Goal: Task Accomplishment & Management: Use online tool/utility

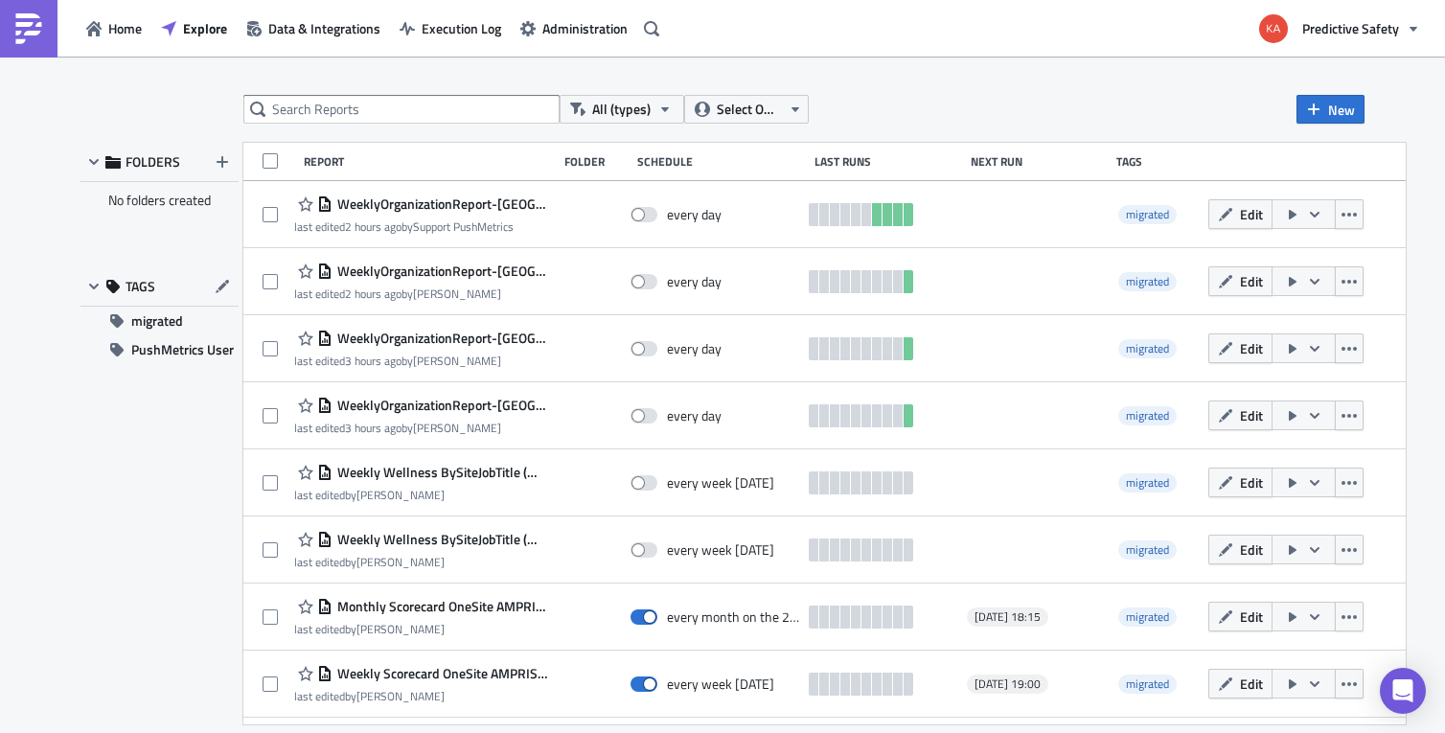
click at [197, 498] on div "FOLDERS No folders created TAGS migrated PushMetrics User" at bounding box center [159, 434] width 158 height 582
click at [822, 164] on div "Last Runs" at bounding box center [887, 161] width 147 height 14
click at [978, 162] on div "Next Run" at bounding box center [1039, 161] width 136 height 14
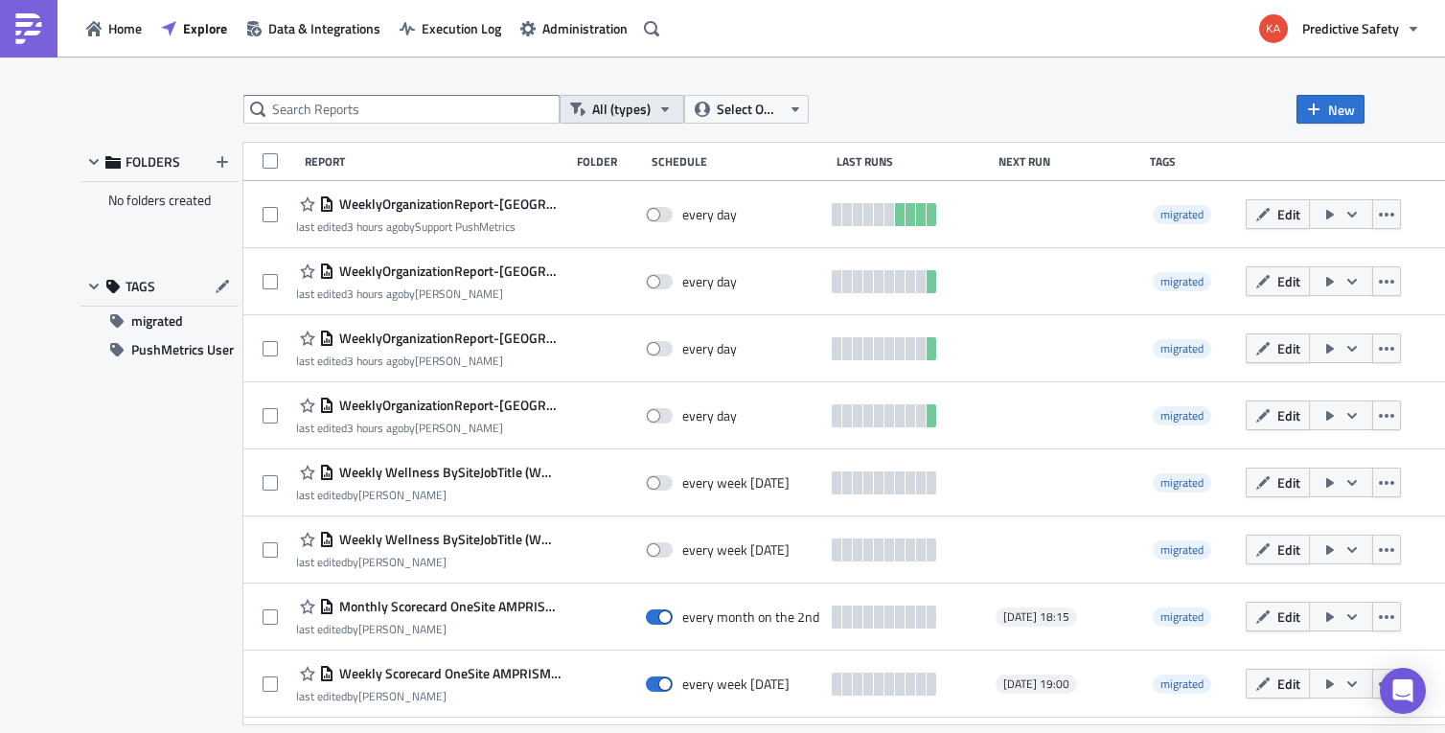
click at [665, 107] on icon "button" at bounding box center [665, 109] width 8 height 5
click at [795, 104] on icon "button" at bounding box center [795, 109] width 15 height 15
click at [970, 81] on div "All (types) Select Owner New FOLDERS No folders created TAGS migrated PushMetri…" at bounding box center [722, 396] width 1445 height 679
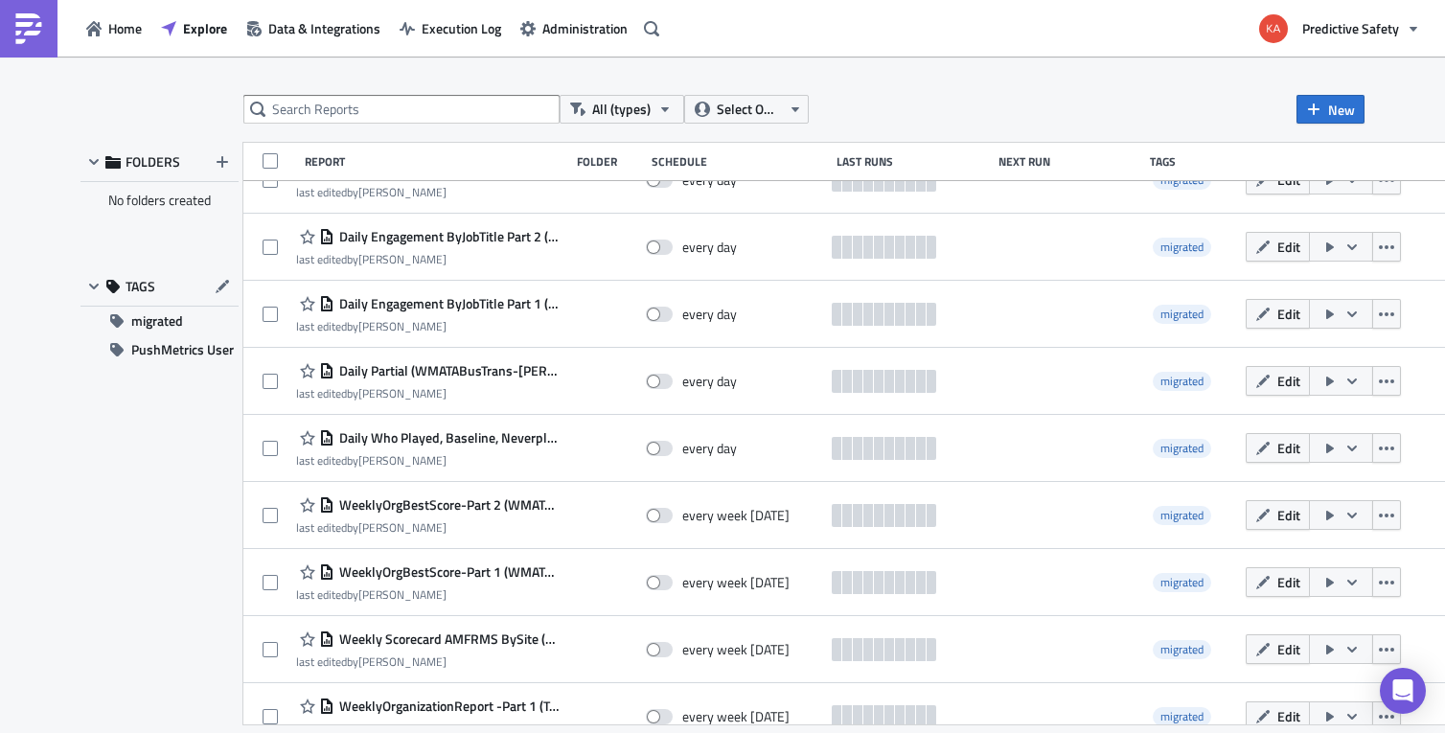
scroll to position [7552, 0]
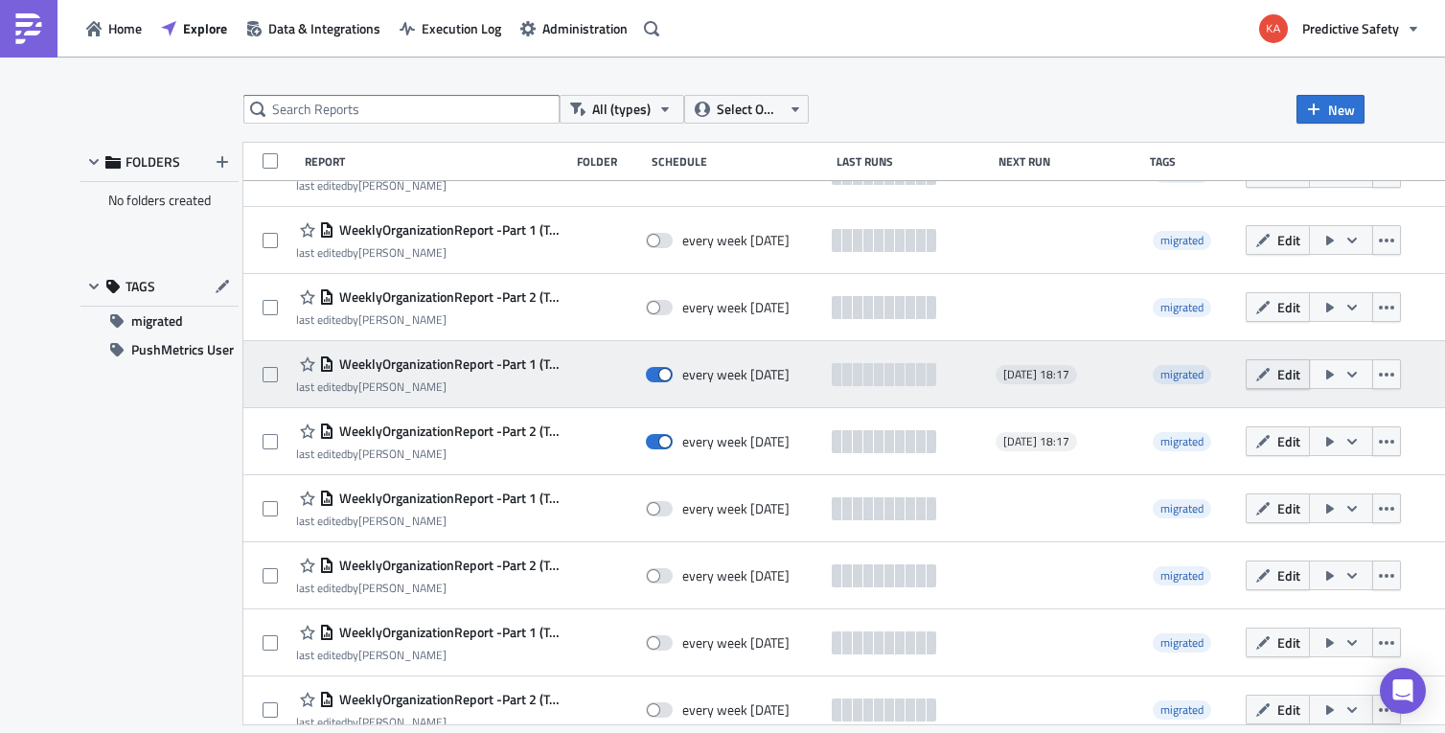
click at [1277, 377] on span "Edit" at bounding box center [1288, 374] width 23 height 20
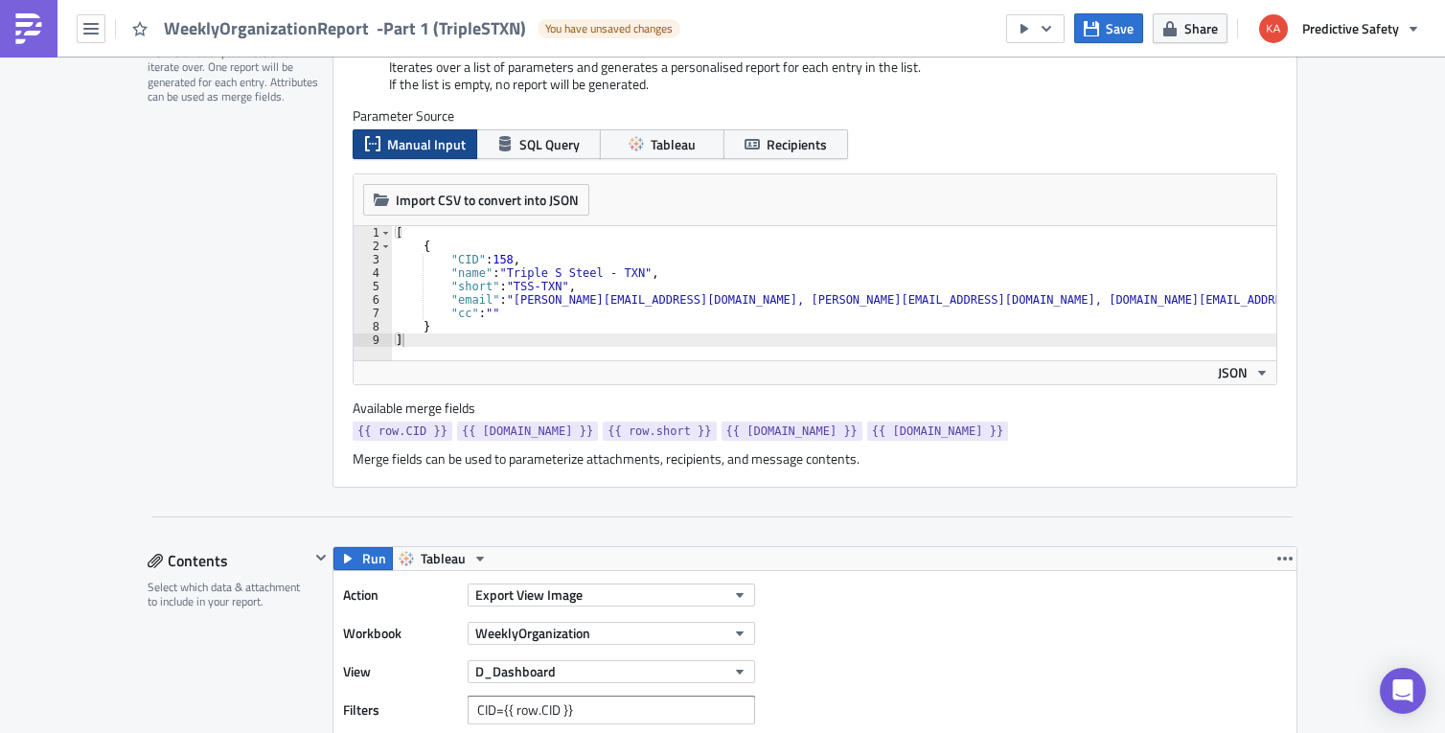
scroll to position [483, 0]
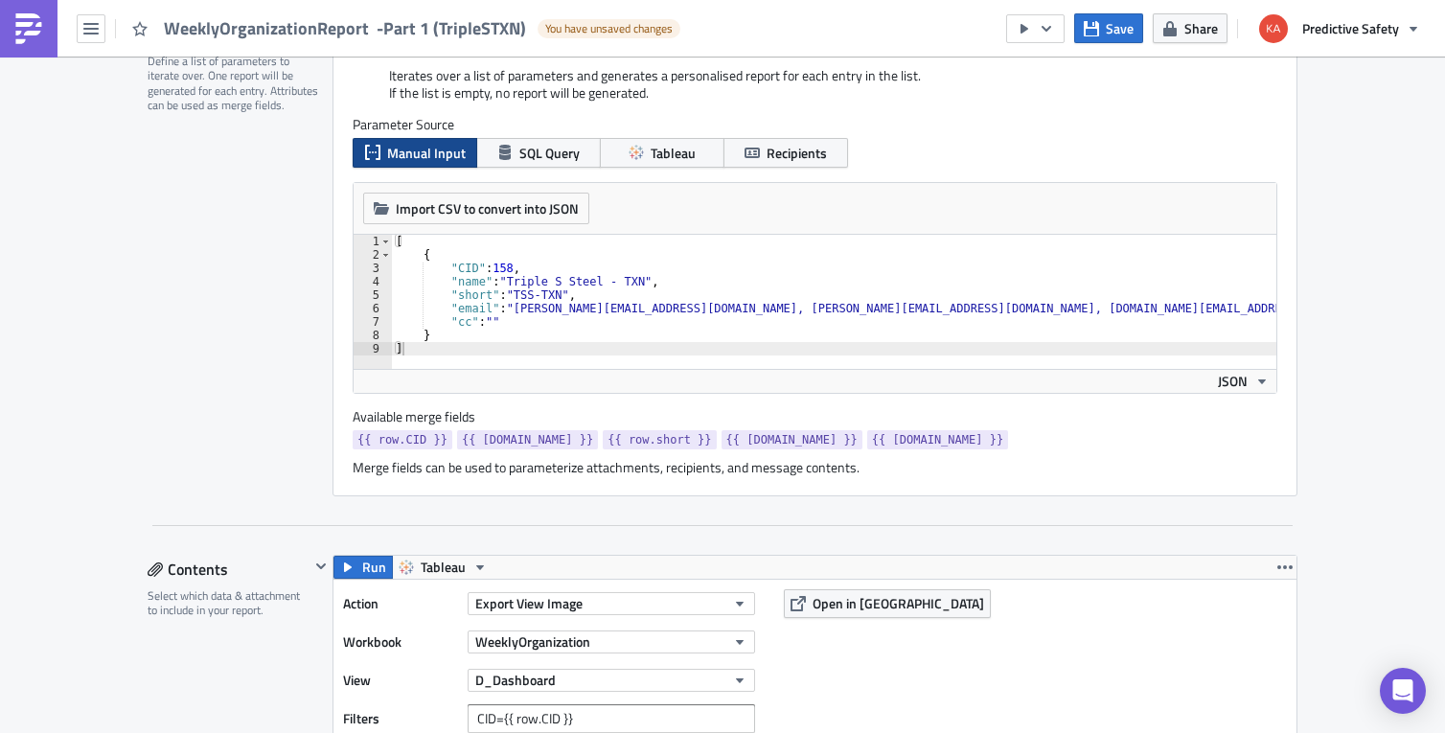
type textarea ""cc": """
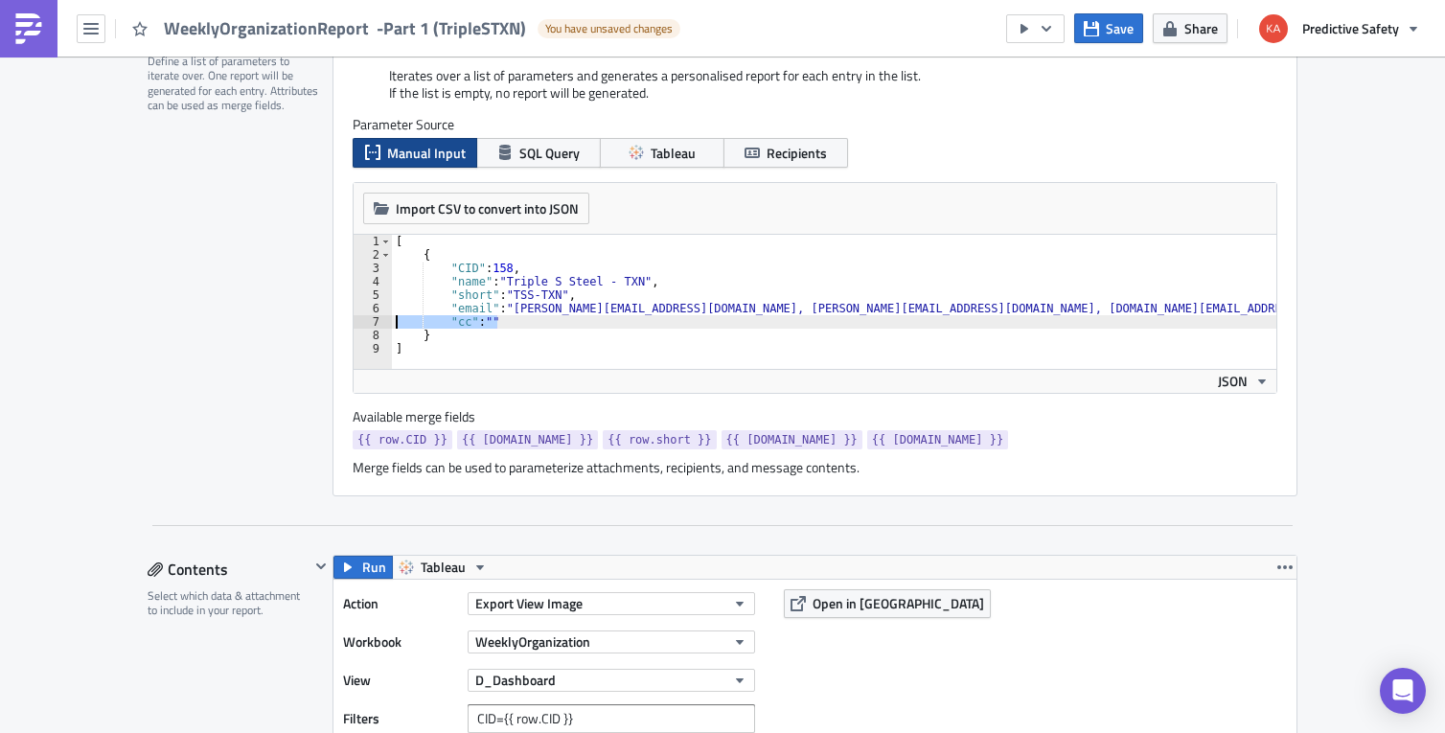
drag, startPoint x: 506, startPoint y: 319, endPoint x: 378, endPoint y: 321, distance: 127.4
click at [392, 321] on div "[ { "CID" : 158 , "name" : "Triple S Steel - TXN" , "short" : "TSS-TXN" , "emai…" at bounding box center [834, 302] width 884 height 134
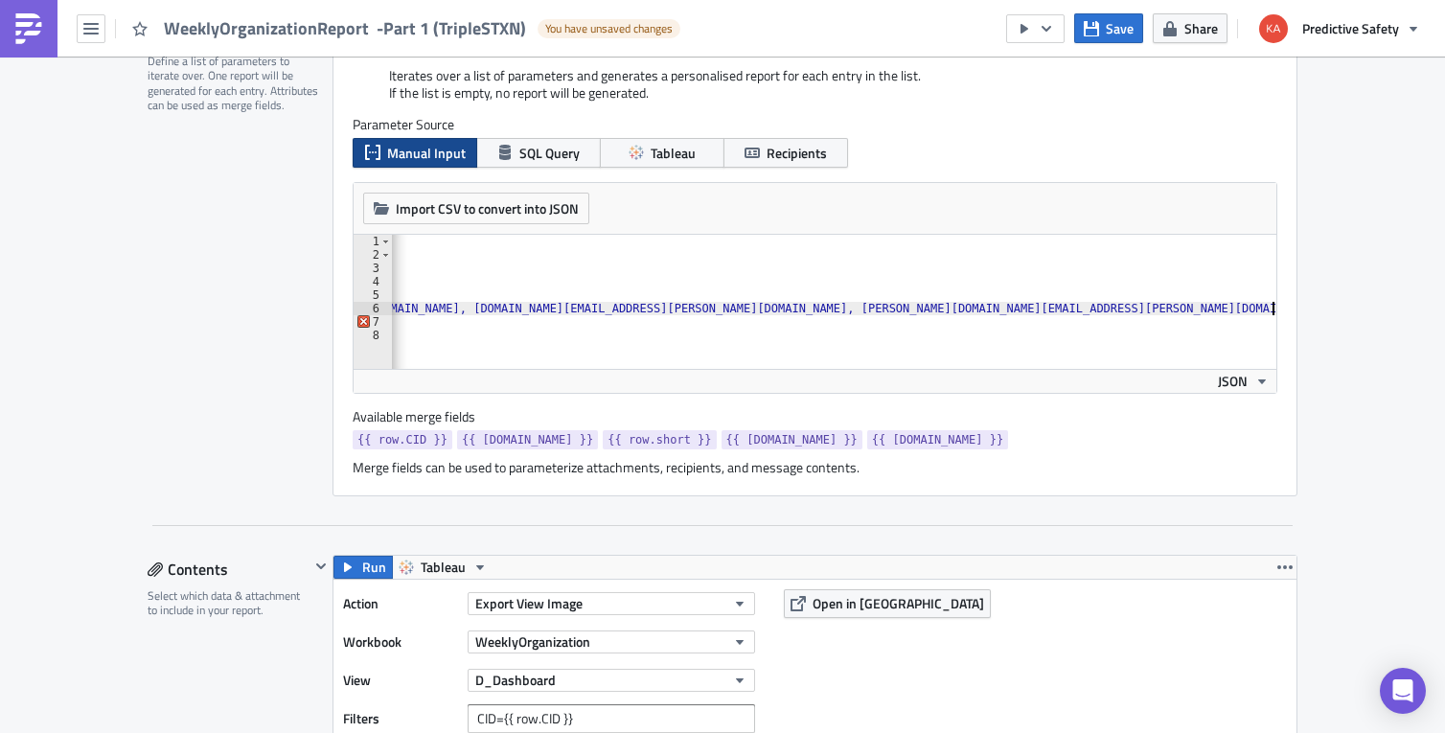
type textarea ""email": "[PERSON_NAME][EMAIL_ADDRESS][DOMAIN_NAME], [PERSON_NAME][EMAIL_ADDRES…"
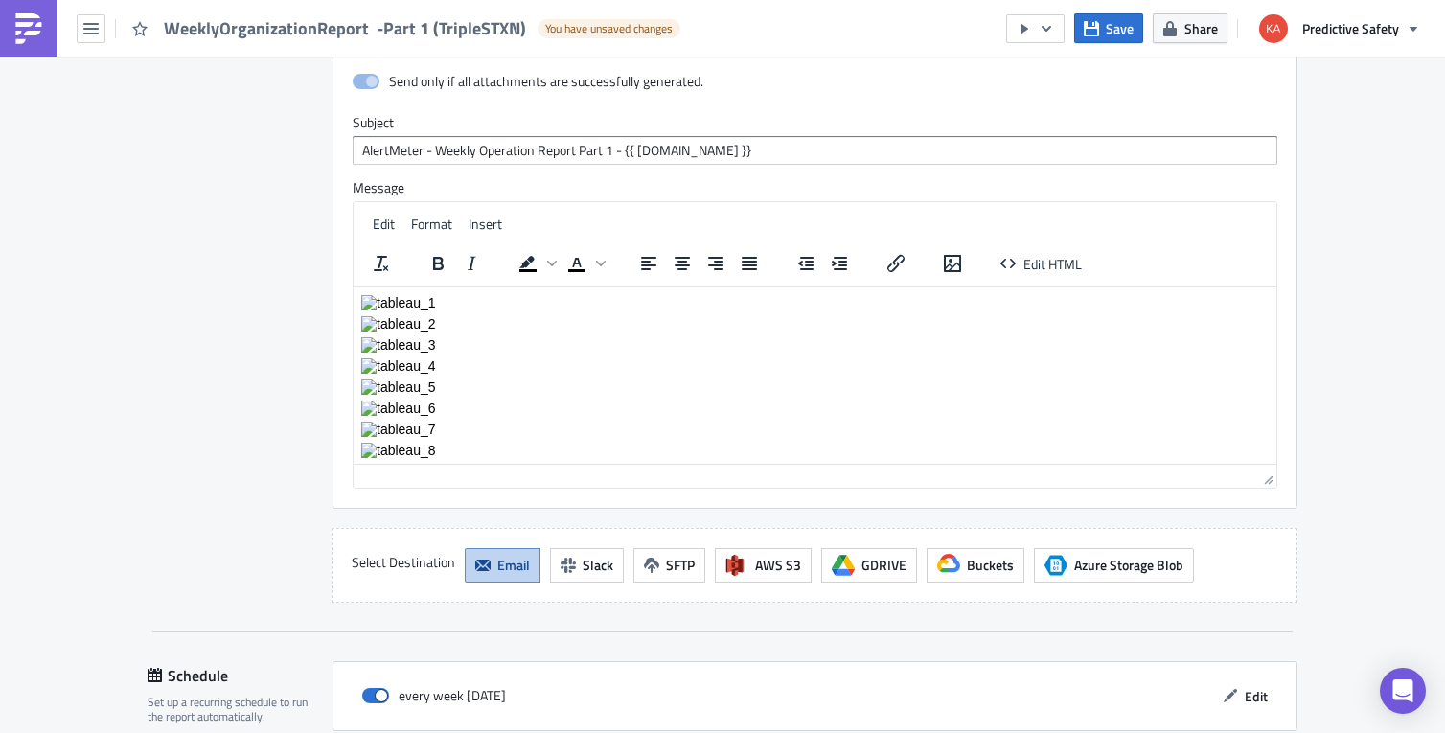
scroll to position [3984, 0]
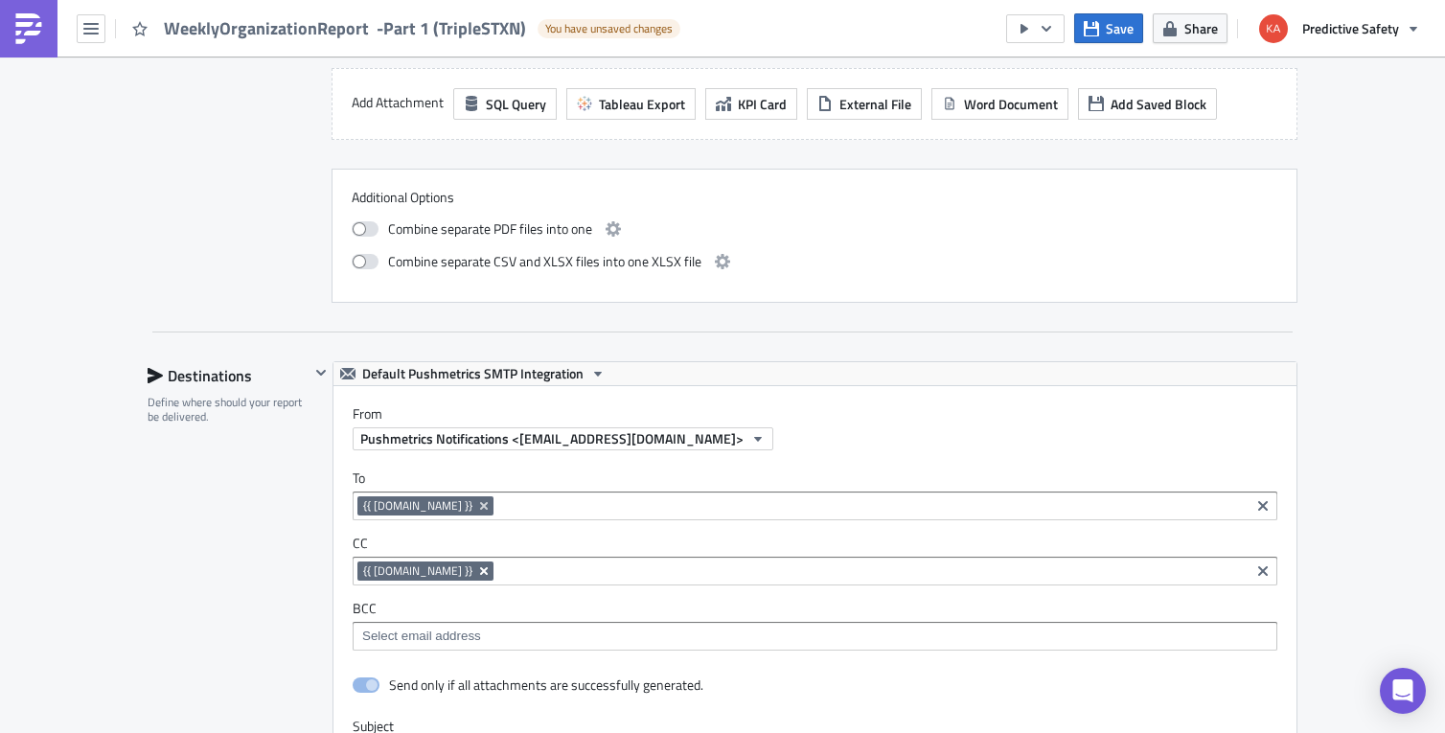
click at [480, 570] on icon "Remove Tag" at bounding box center [484, 571] width 8 height 8
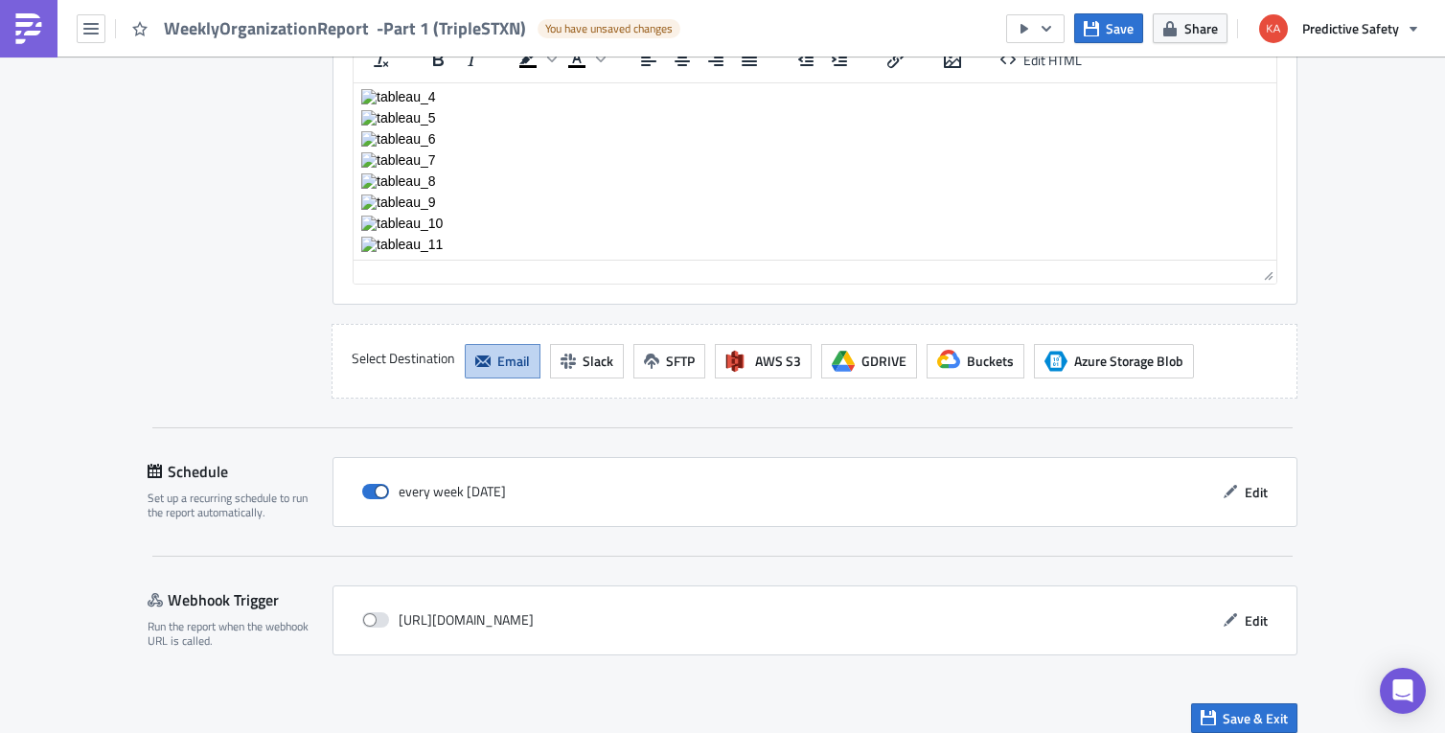
scroll to position [4808, 0]
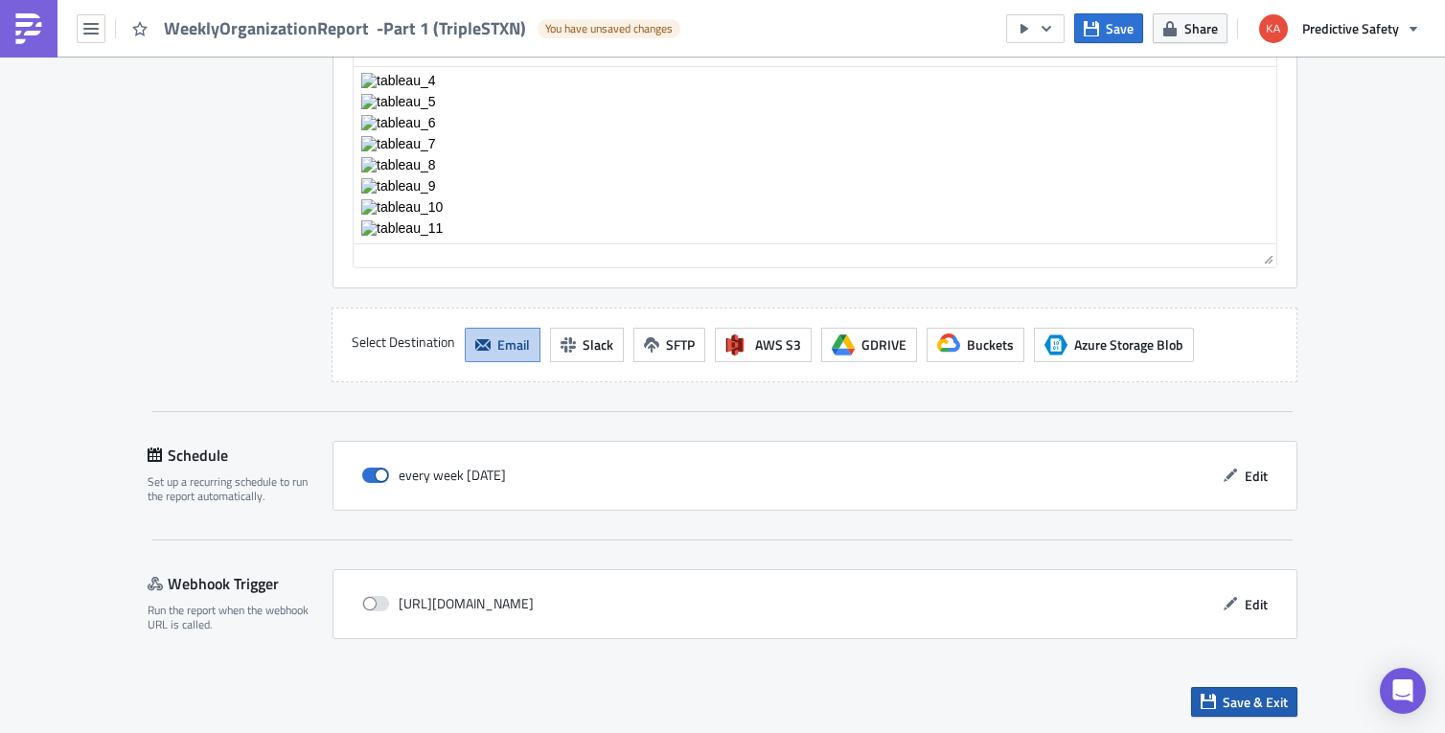
click at [1240, 702] on span "Save & Exit" at bounding box center [1254, 702] width 65 height 20
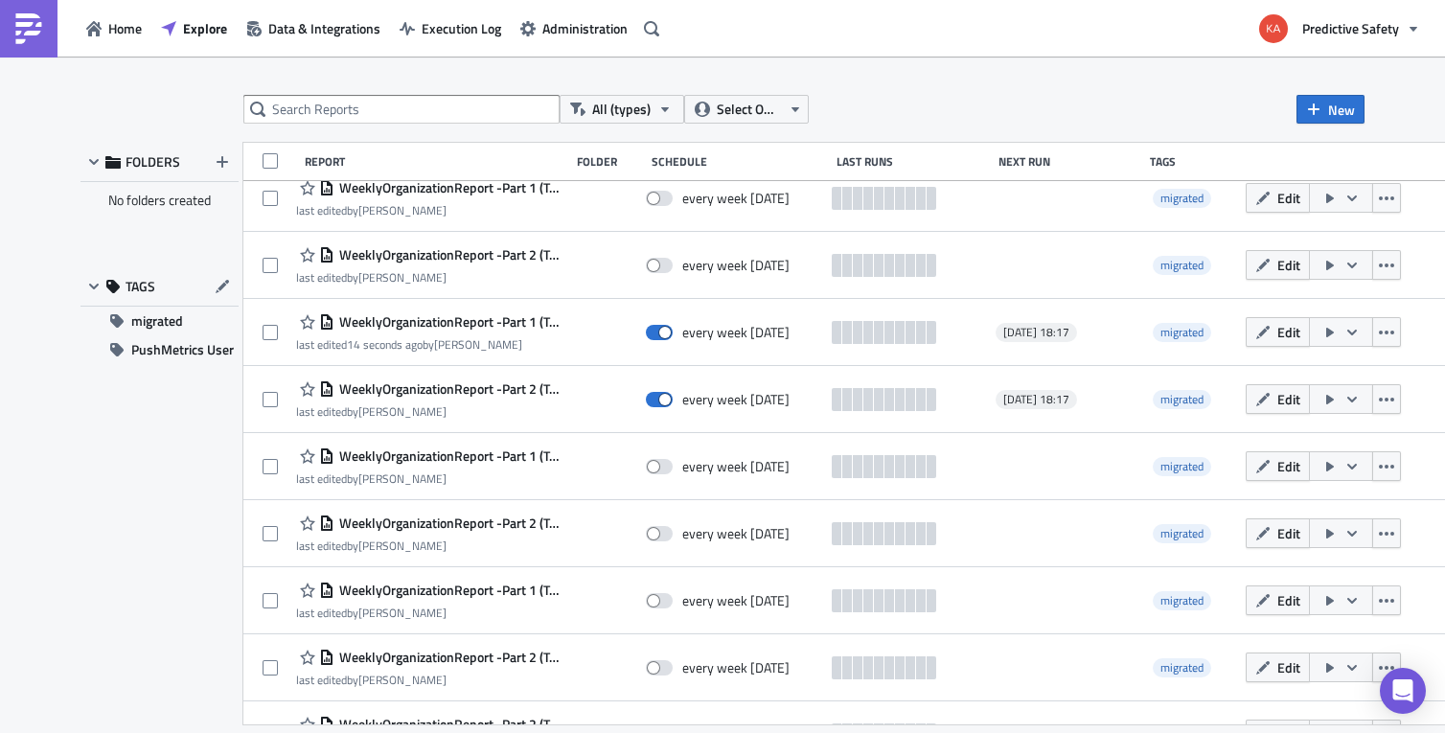
scroll to position [7512, 0]
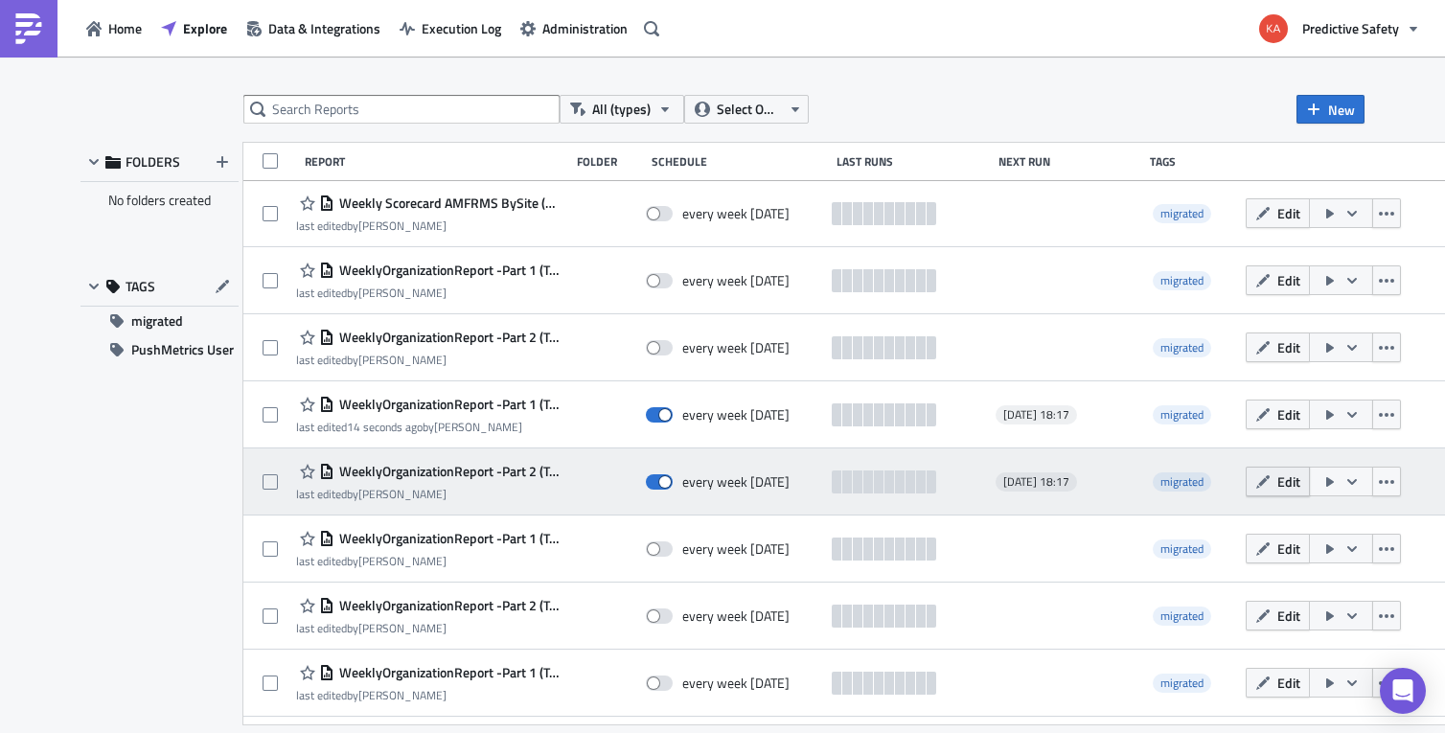
click at [1277, 482] on span "Edit" at bounding box center [1288, 481] width 23 height 20
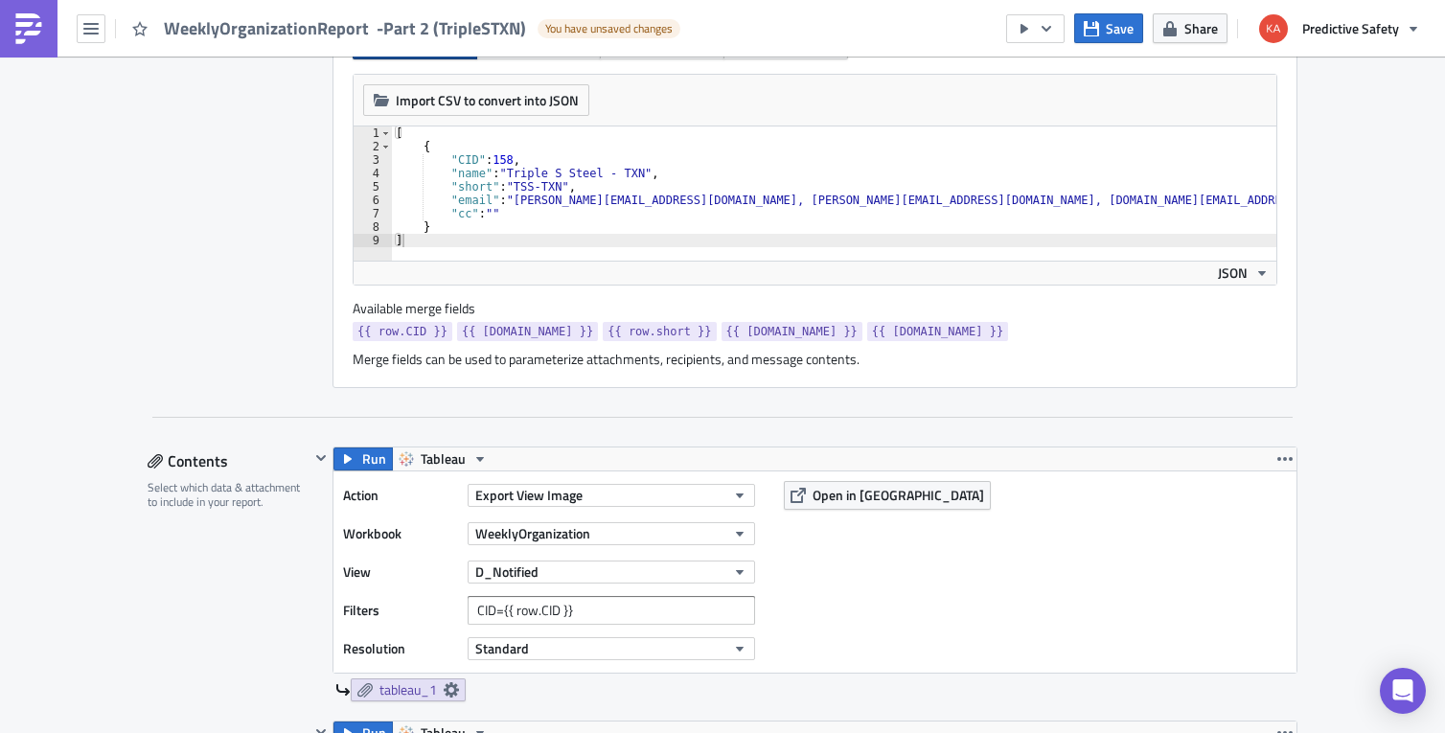
scroll to position [604, 0]
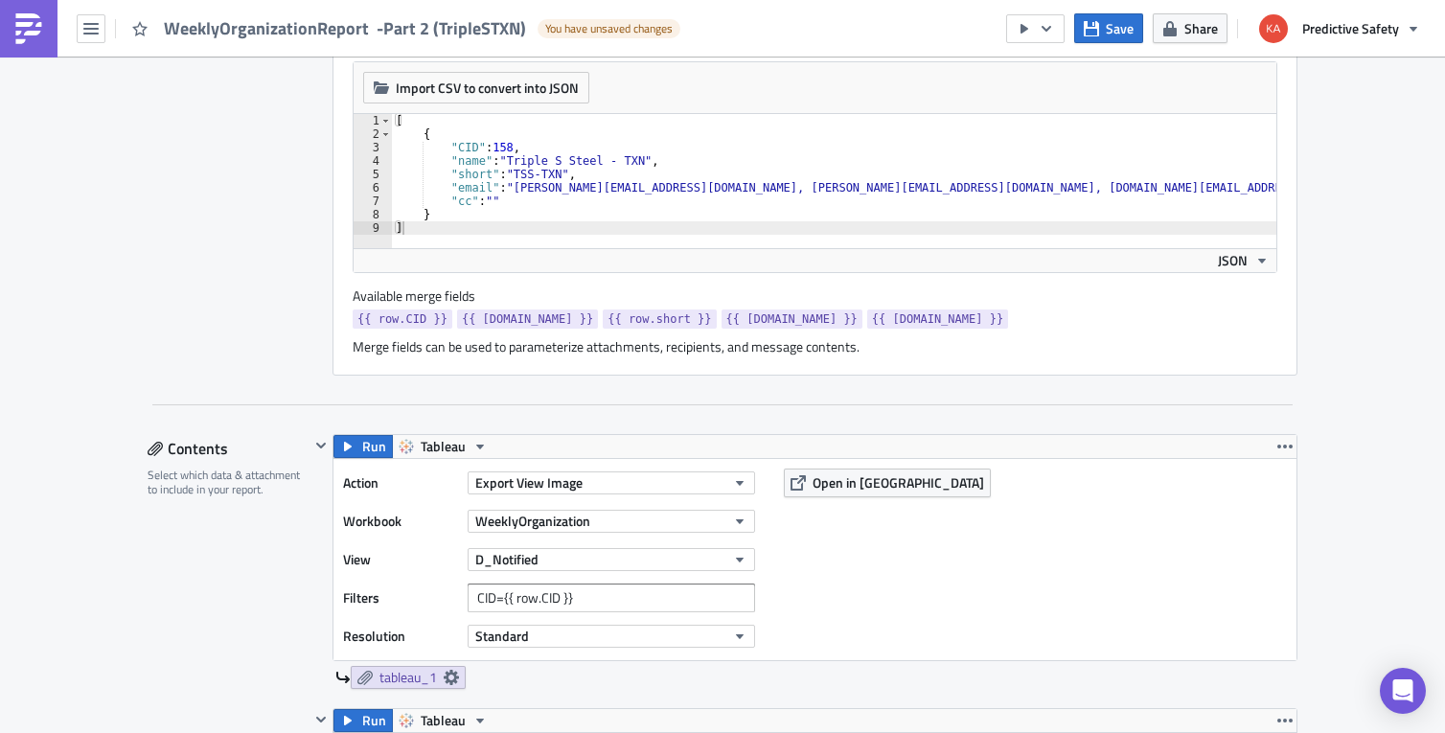
click at [507, 204] on div "[ { "CID" : 158 , "name" : "Triple S Steel - TXN" , "short" : "TSS-TXN" , "emai…" at bounding box center [1151, 194] width 1519 height 161
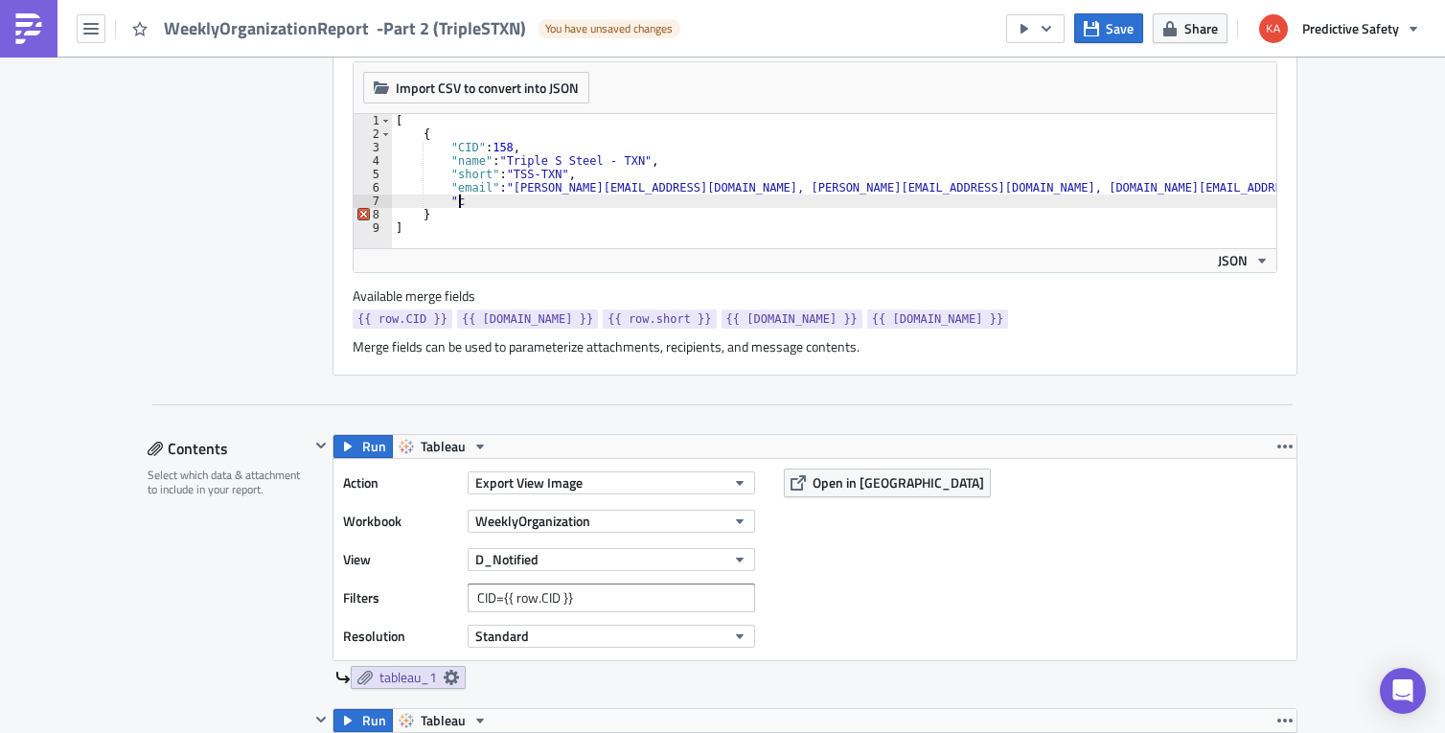
type textarea """
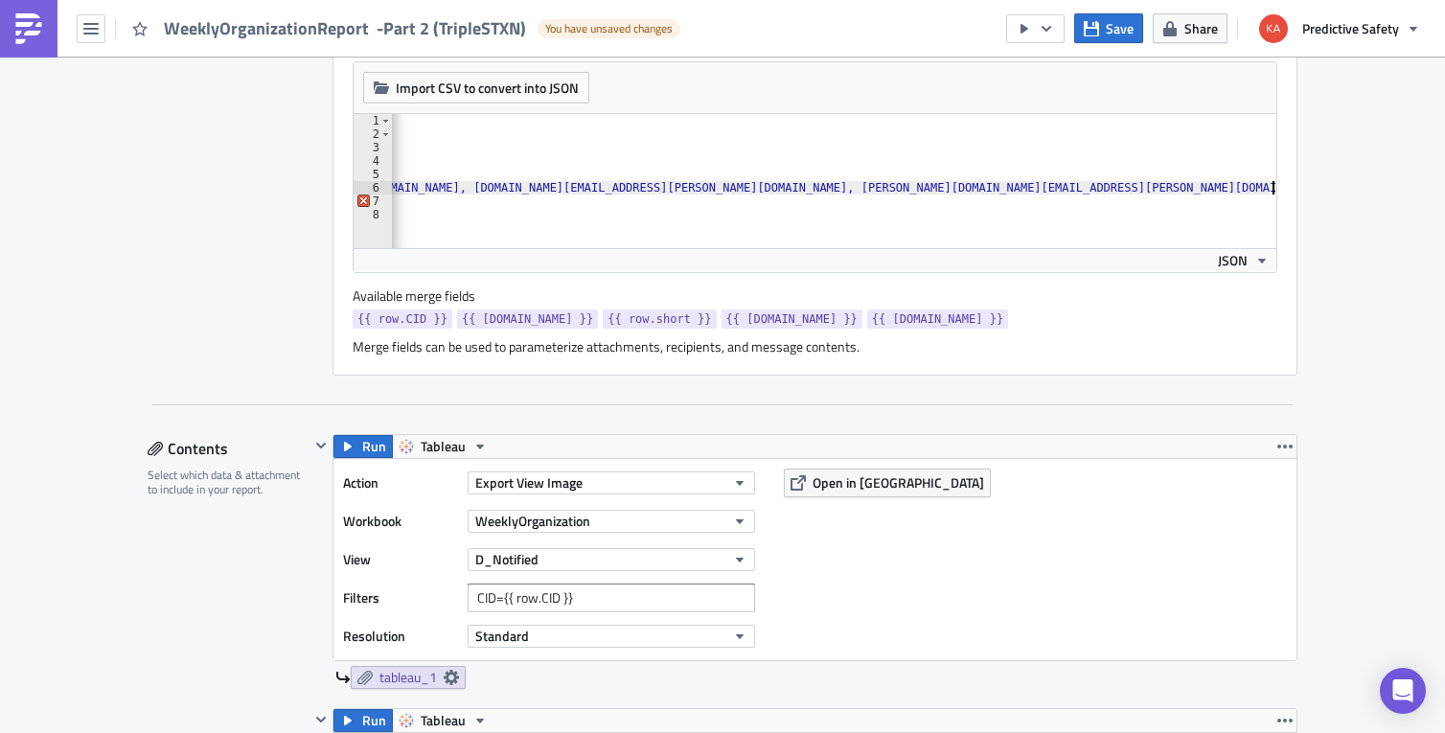
type textarea ""email": "[PERSON_NAME][EMAIL_ADDRESS][DOMAIN_NAME], [PERSON_NAME][EMAIL_ADDRES…"
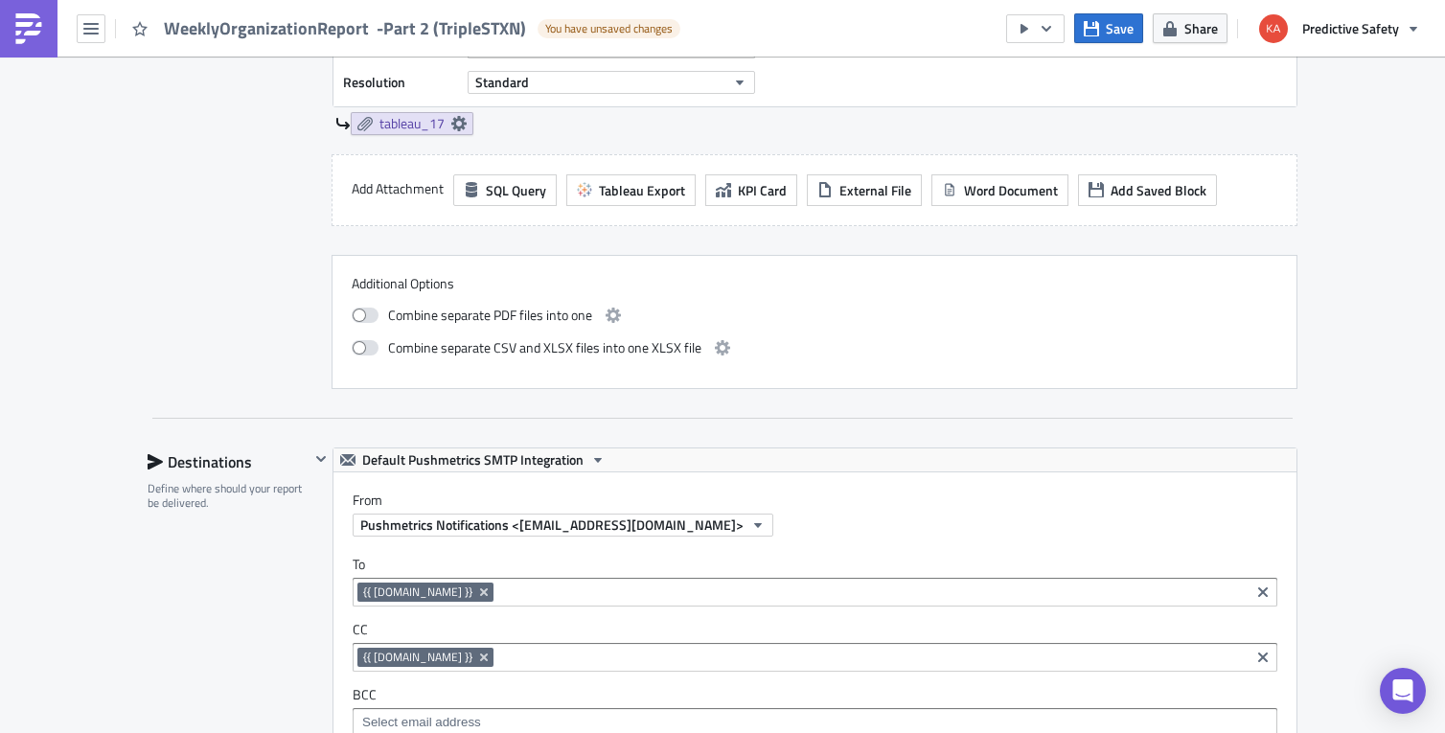
scroll to position [5553, 0]
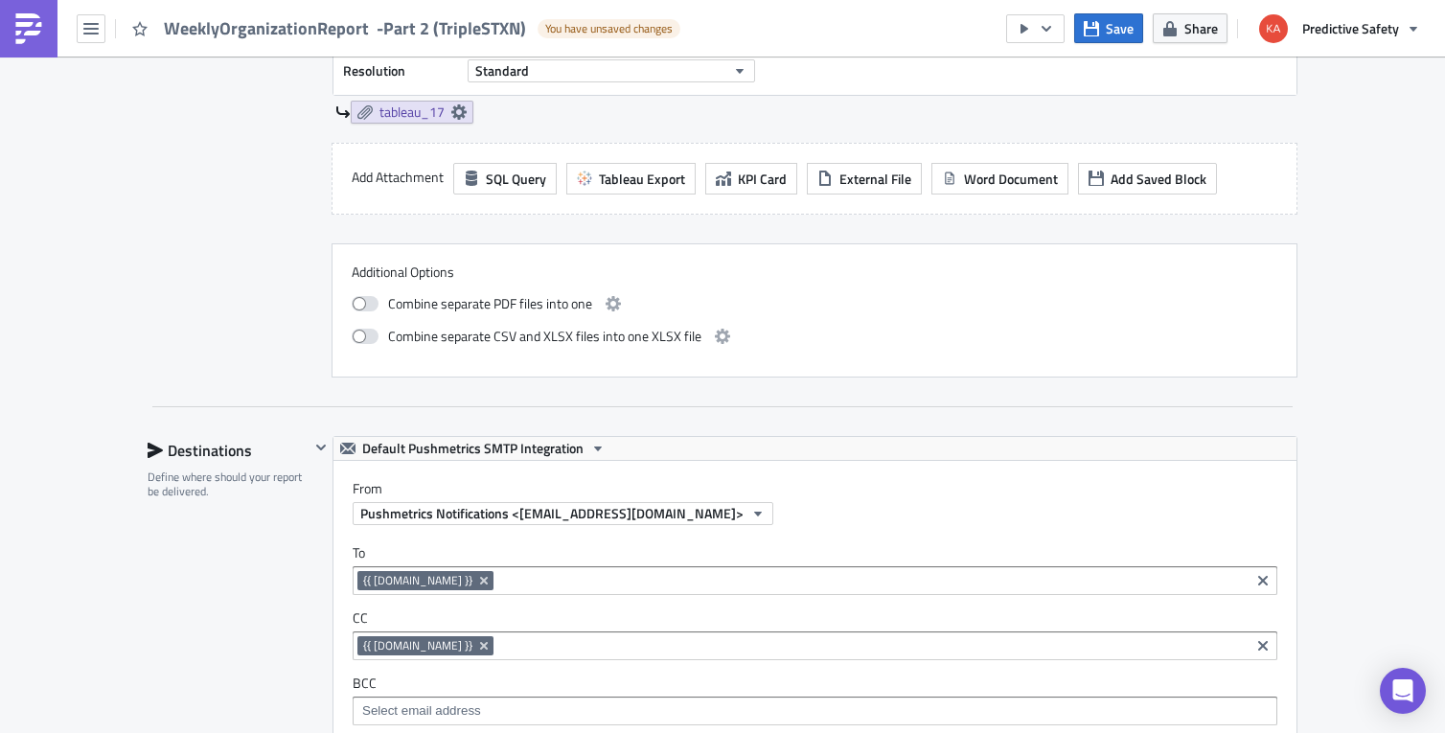
click at [480, 646] on icon "Remove Tag" at bounding box center [484, 646] width 8 height 8
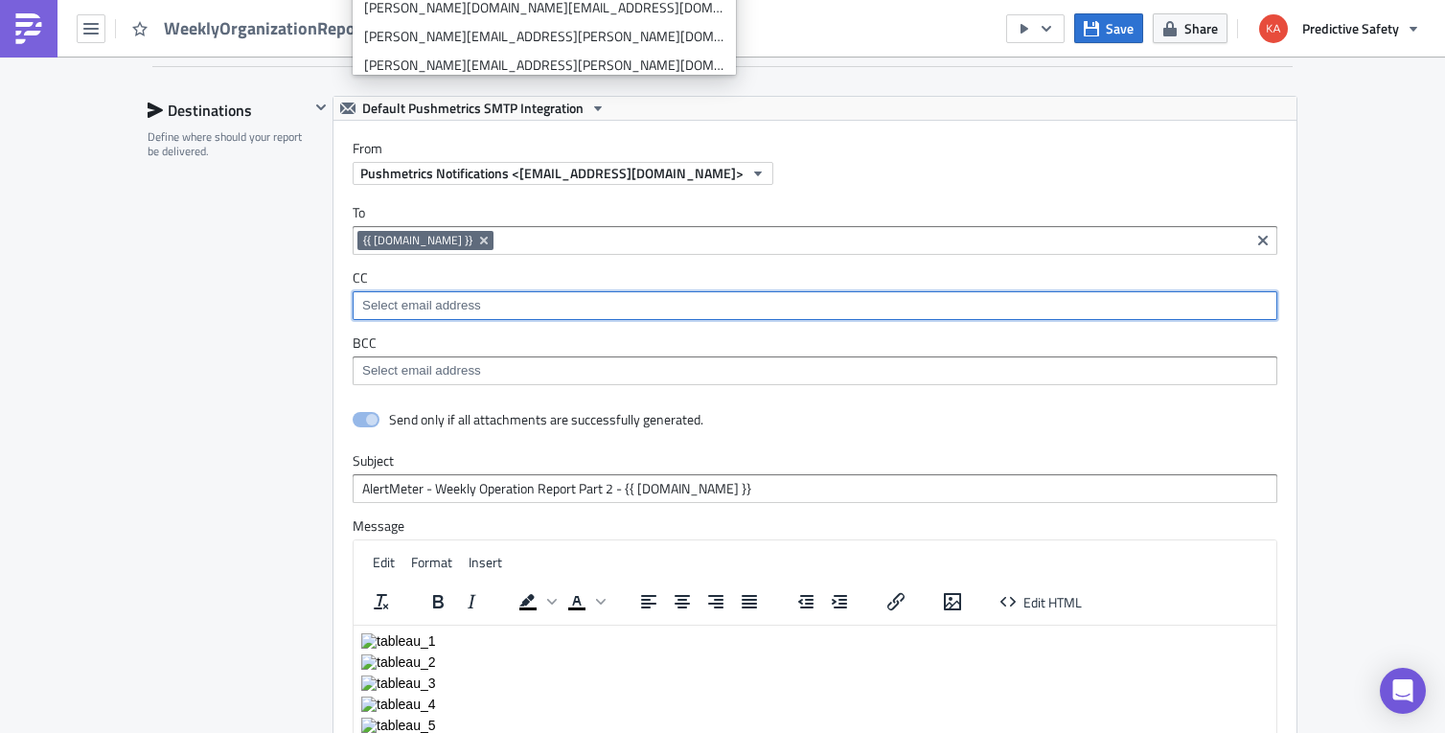
scroll to position [6452, 0]
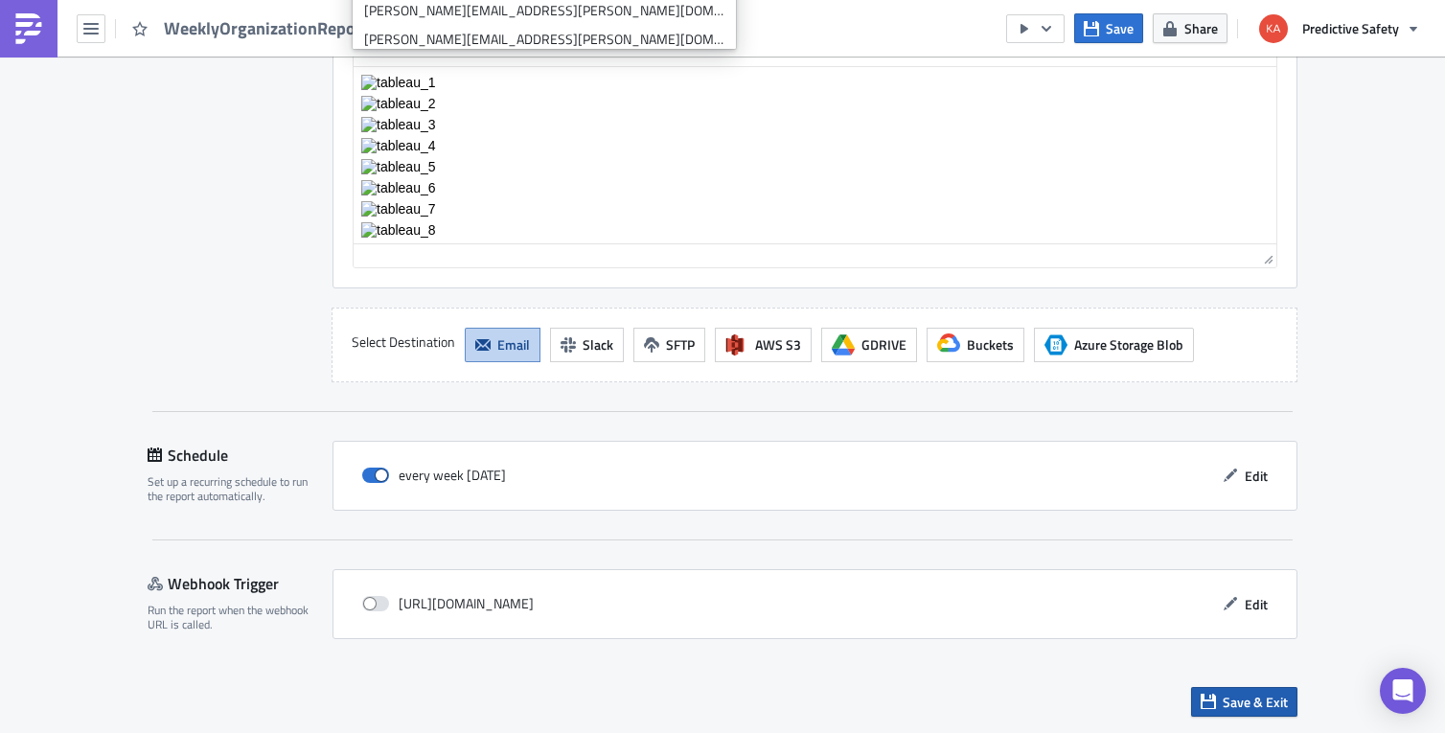
click at [1257, 703] on span "Save & Exit" at bounding box center [1254, 702] width 65 height 20
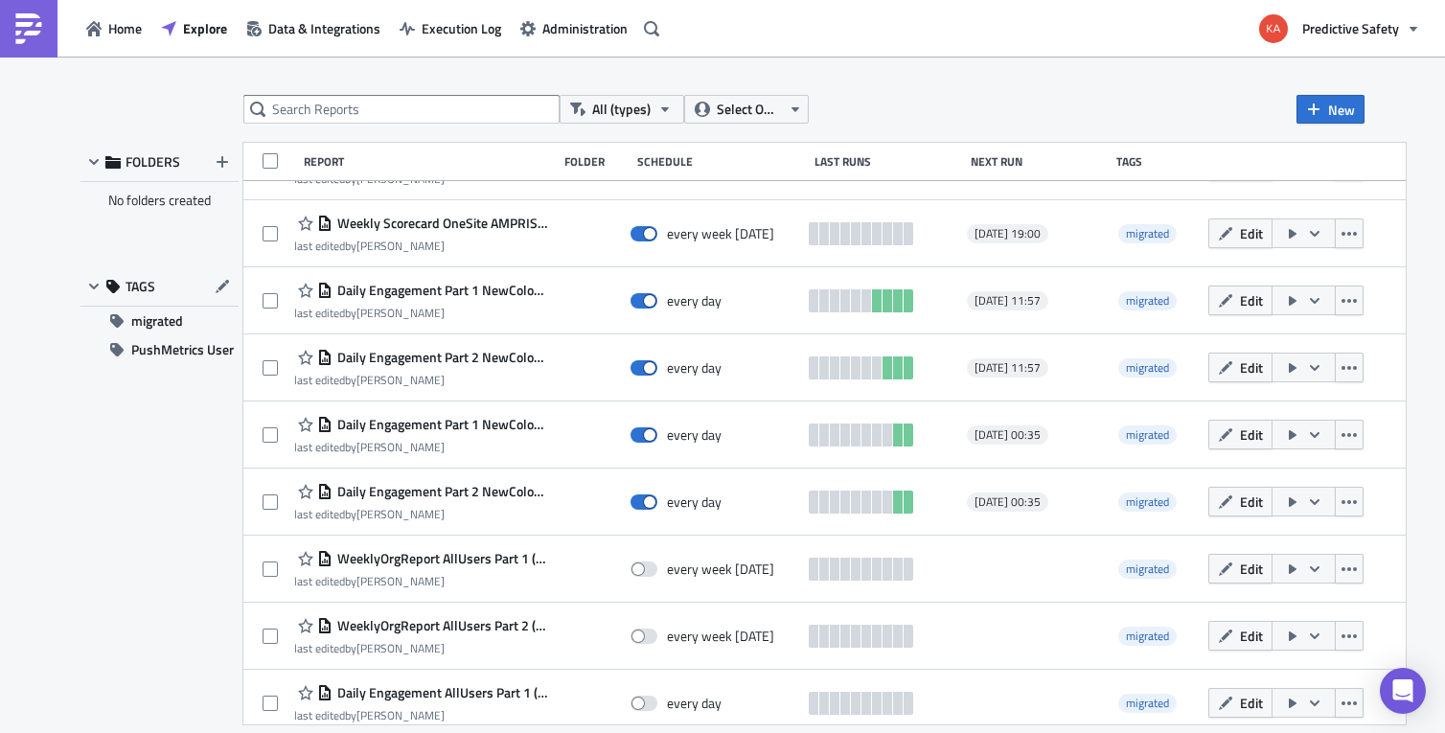
scroll to position [511, 0]
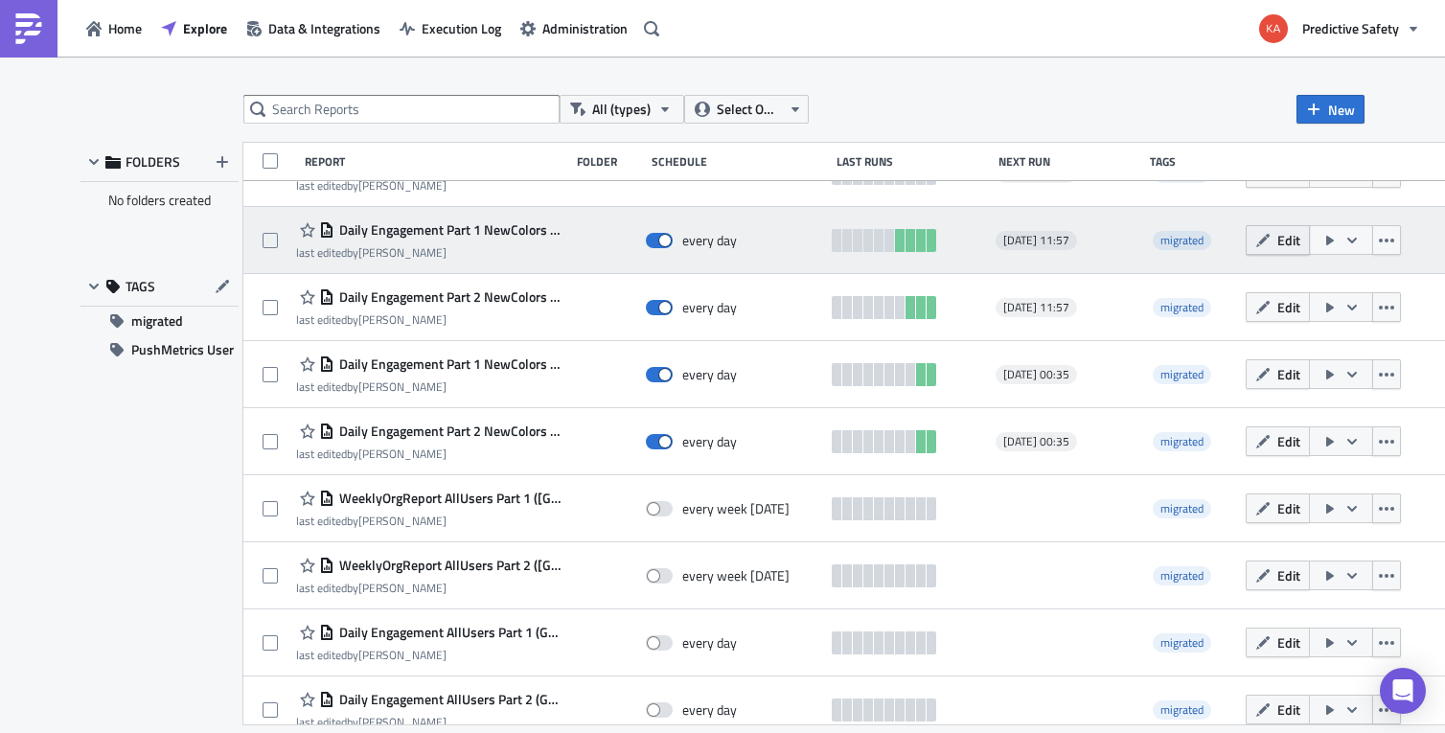
click at [1277, 240] on span "Edit" at bounding box center [1288, 240] width 23 height 20
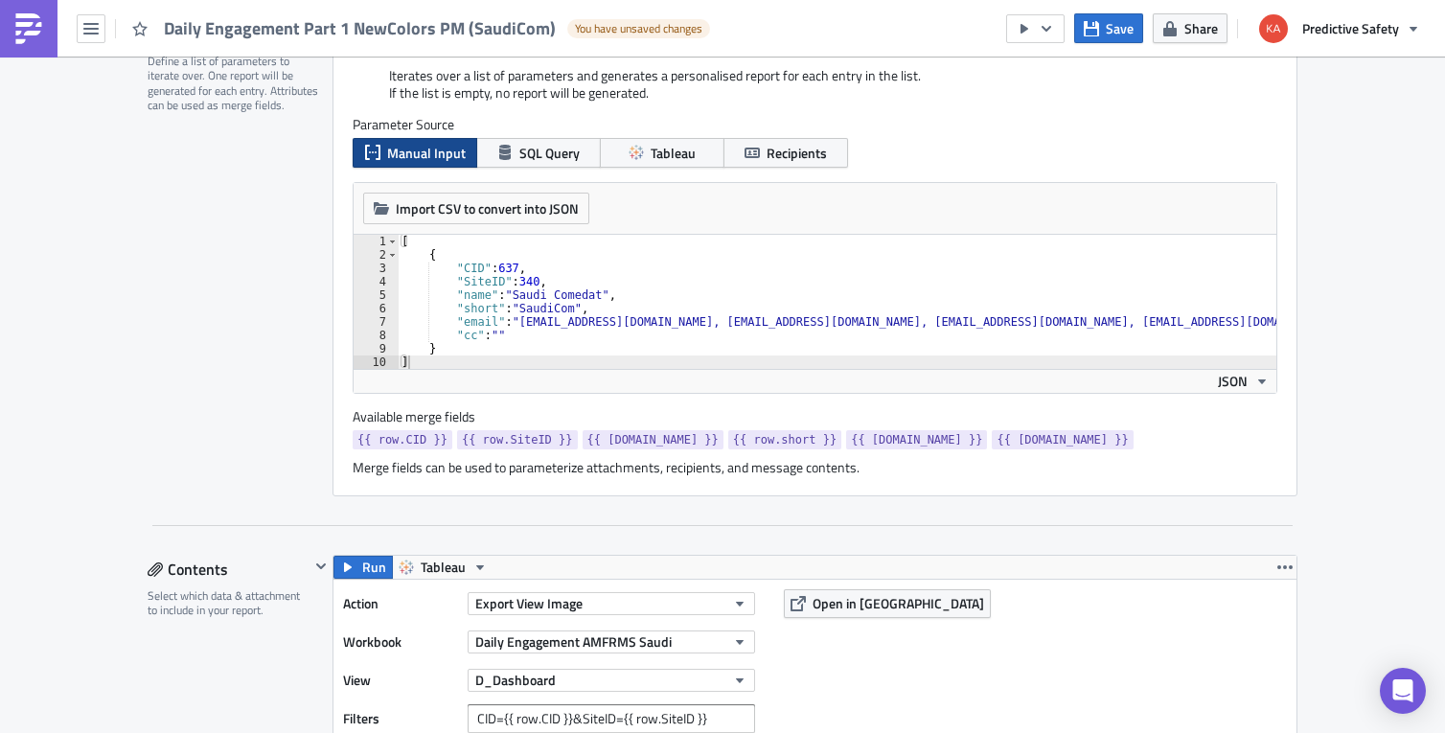
type textarea ""cc": """
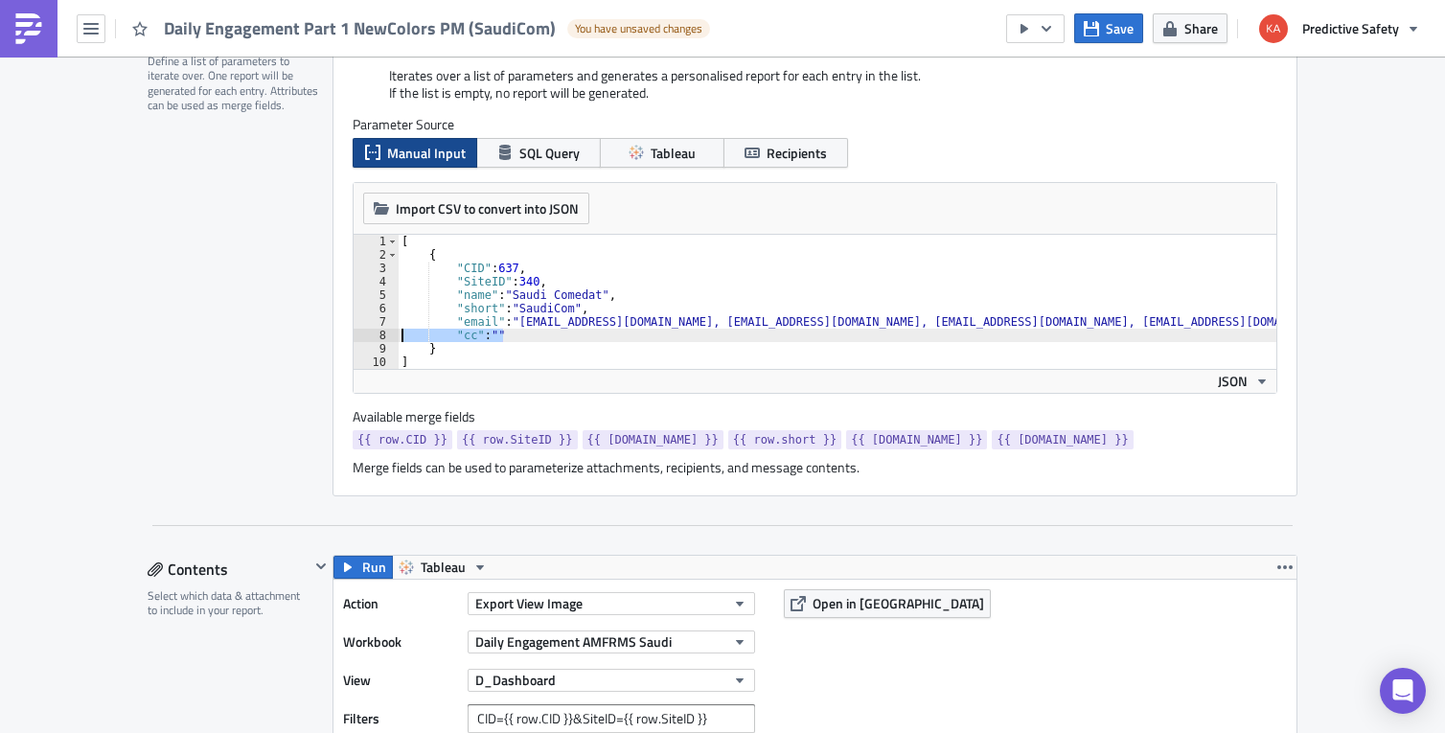
drag, startPoint x: 523, startPoint y: 338, endPoint x: 385, endPoint y: 329, distance: 138.3
click at [398, 329] on div "[ { "CID" : 637 , "SiteID" : 340 , "name" : "Saudi Comedat" , "short" : "SaudiC…" at bounding box center [837, 302] width 879 height 134
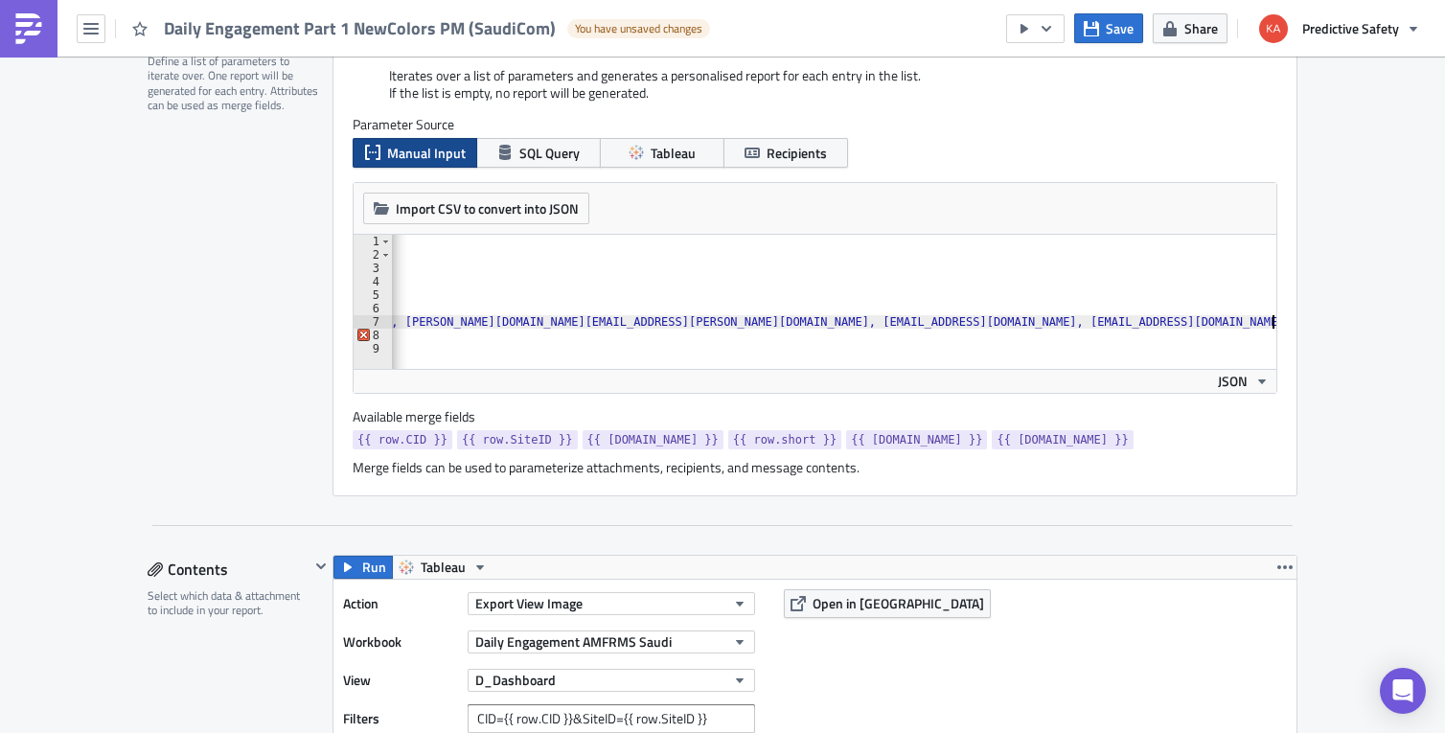
type textarea ""email": "[EMAIL_ADDRESS][DOMAIN_NAME], [EMAIL_ADDRESS][DOMAIN_NAME], [EMAIL_AD…"
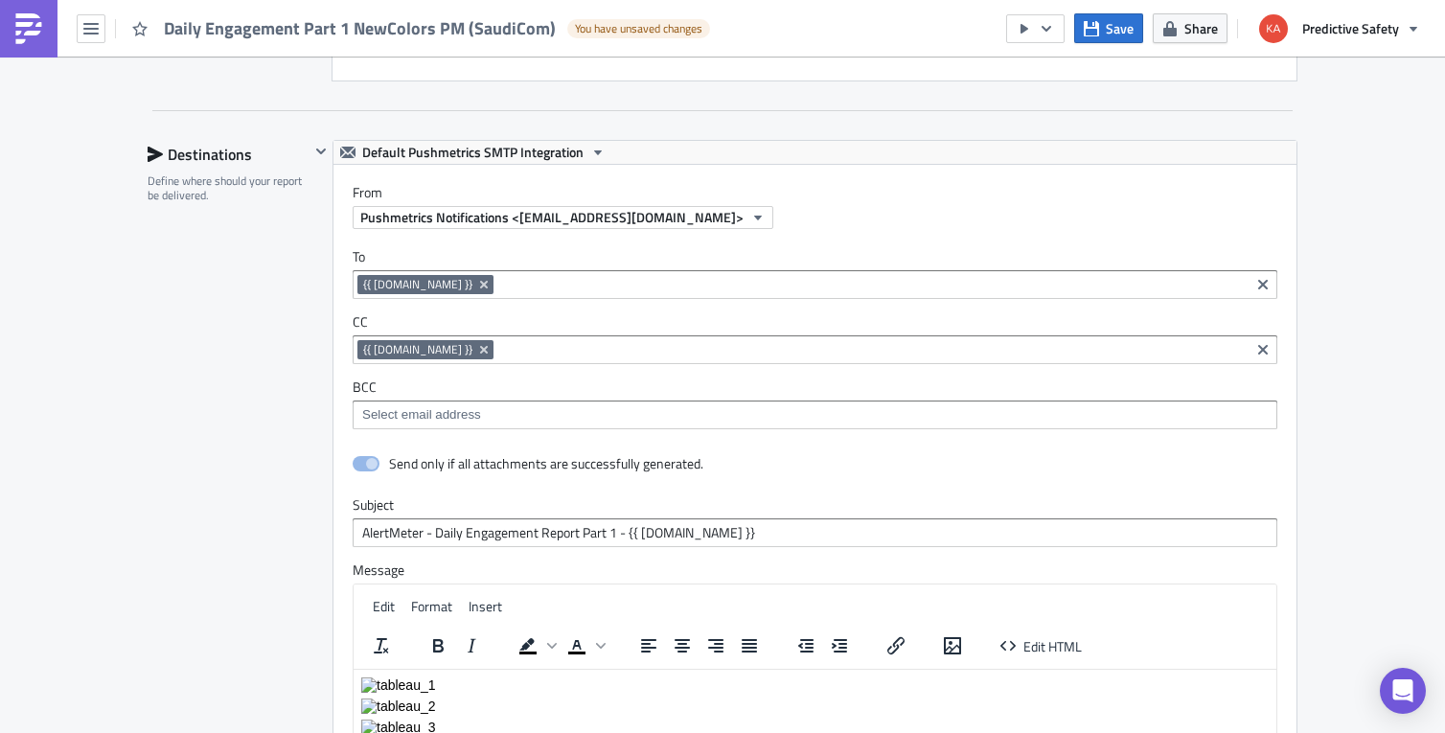
scroll to position [4346, 0]
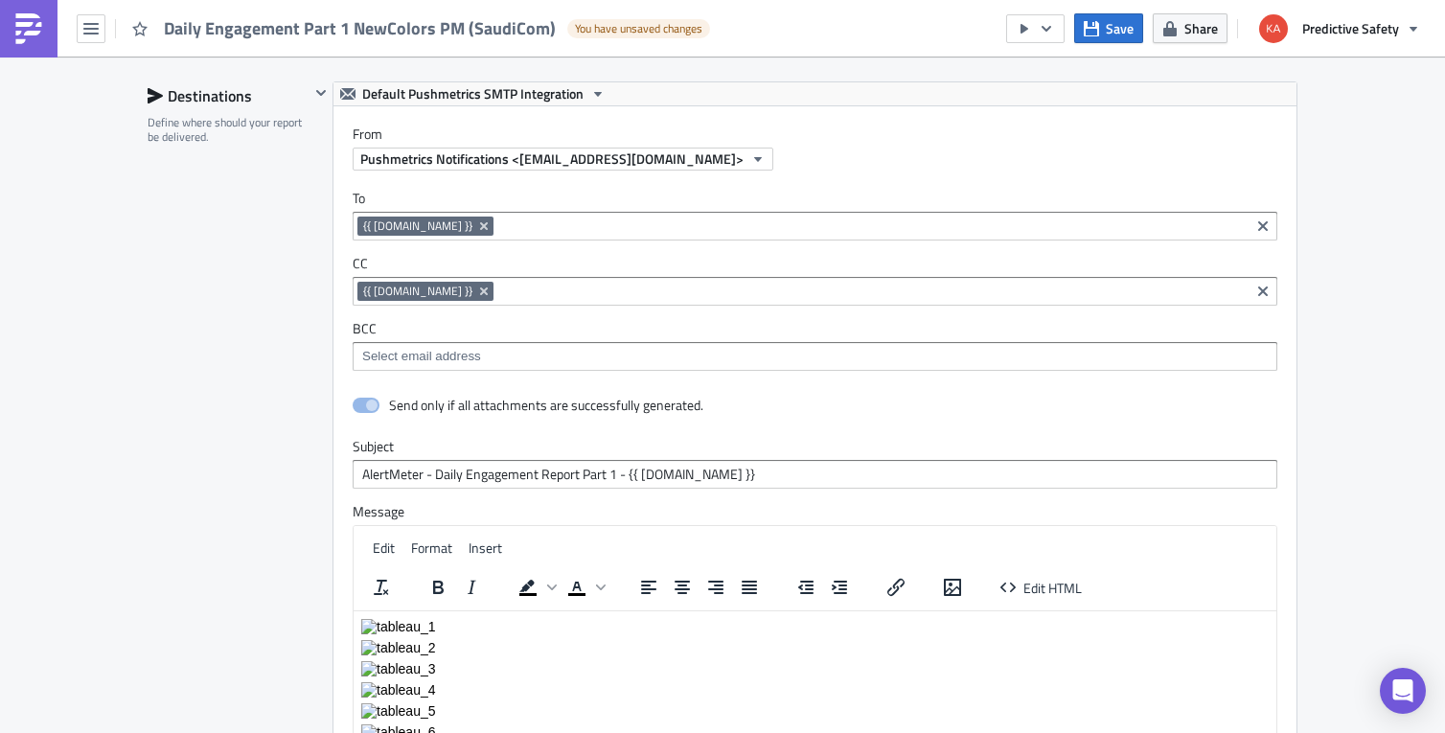
drag, startPoint x: 426, startPoint y: 292, endPoint x: 456, endPoint y: 304, distance: 31.8
click at [480, 292] on icon "Remove Tag" at bounding box center [484, 291] width 8 height 8
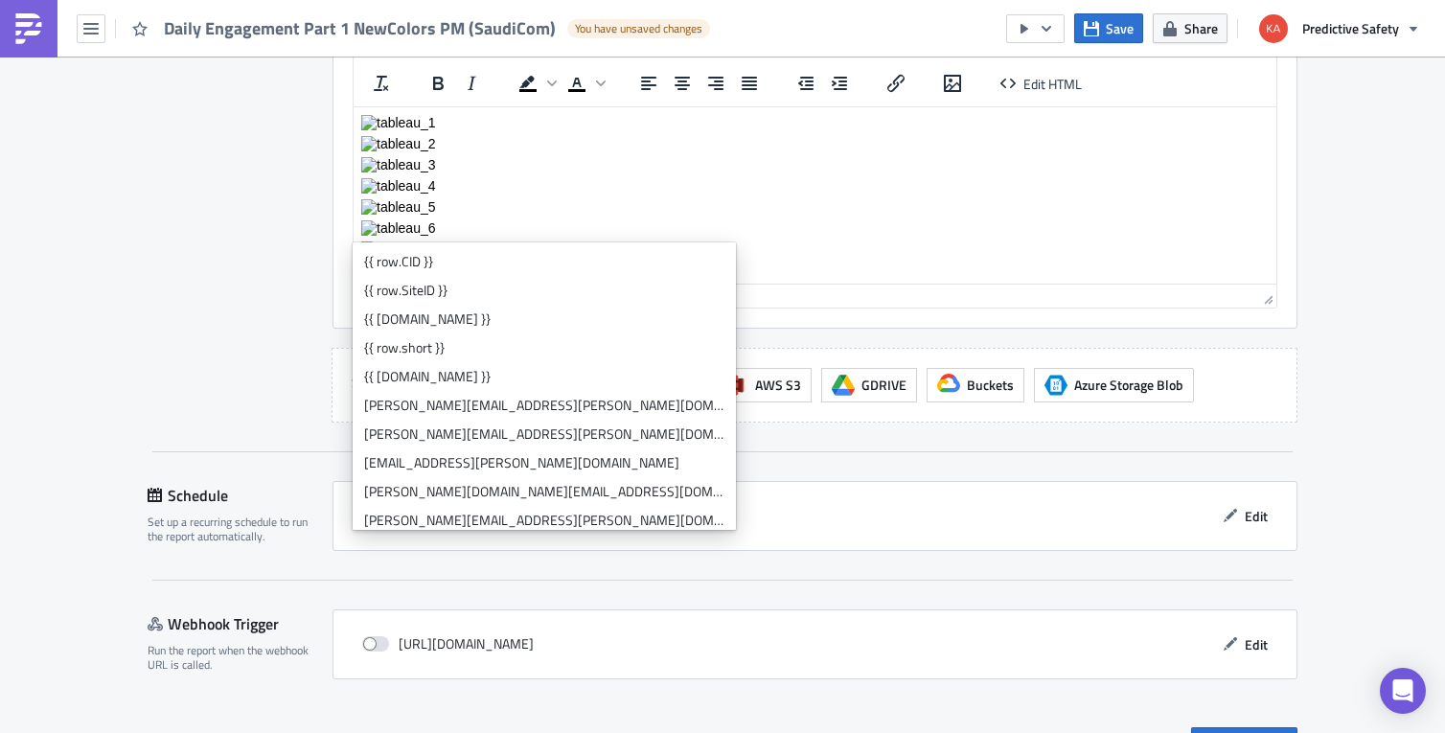
scroll to position [4890, 0]
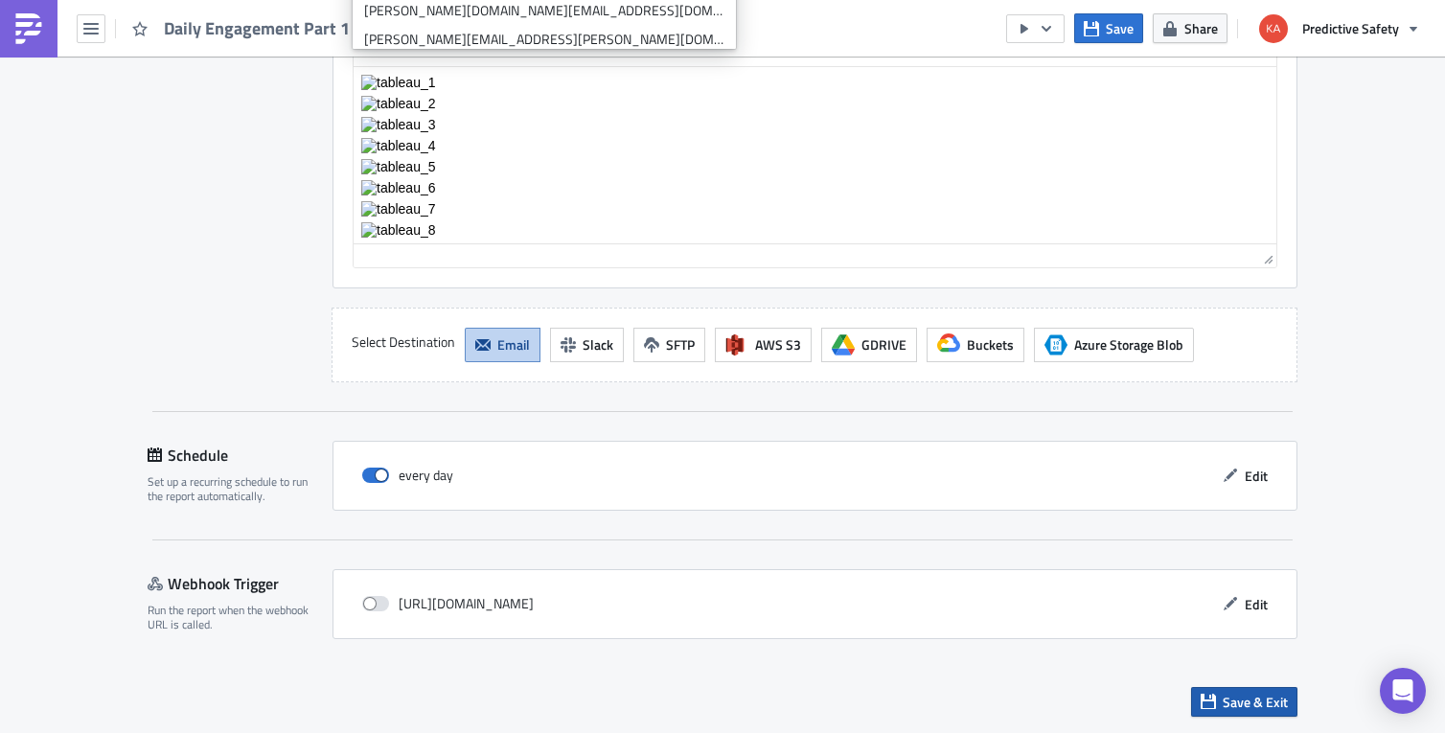
click at [1249, 704] on span "Save & Exit" at bounding box center [1254, 702] width 65 height 20
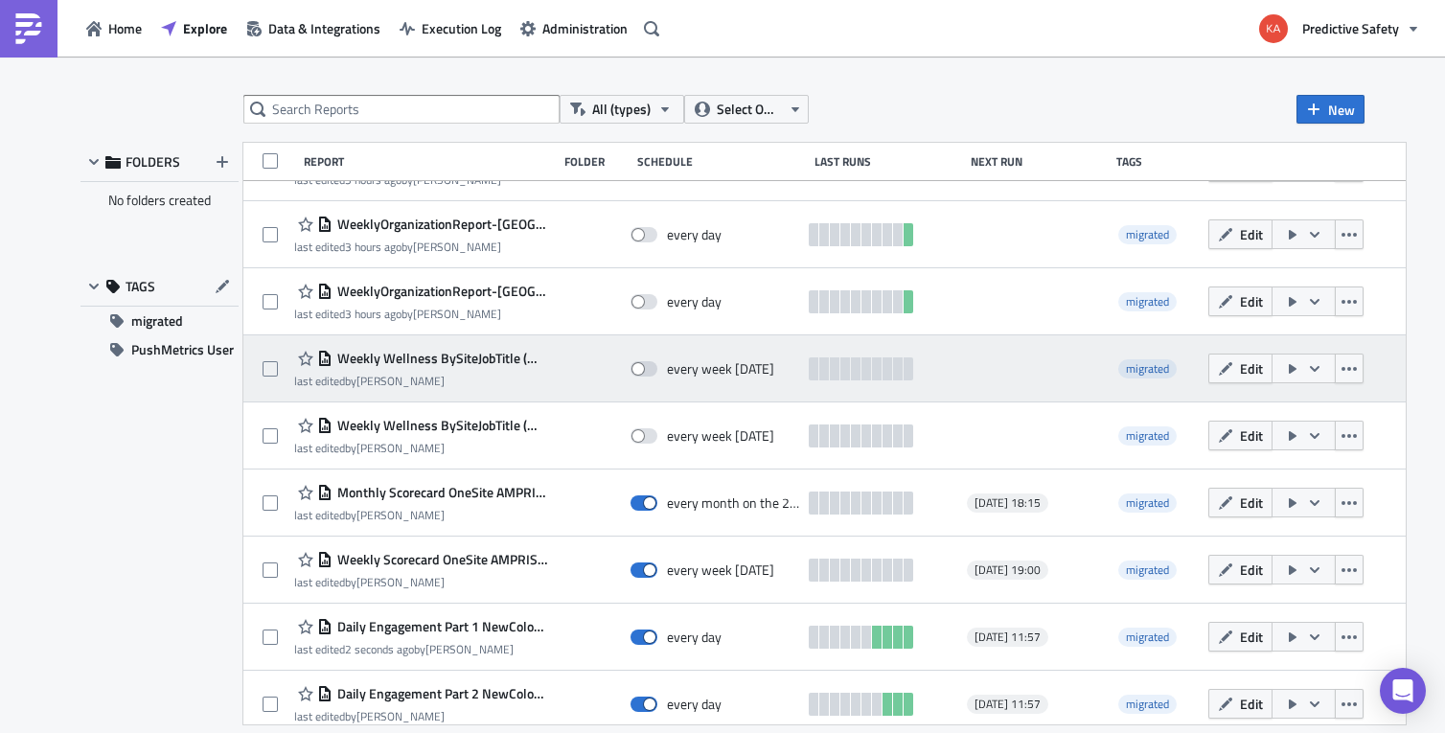
scroll to position [121, 0]
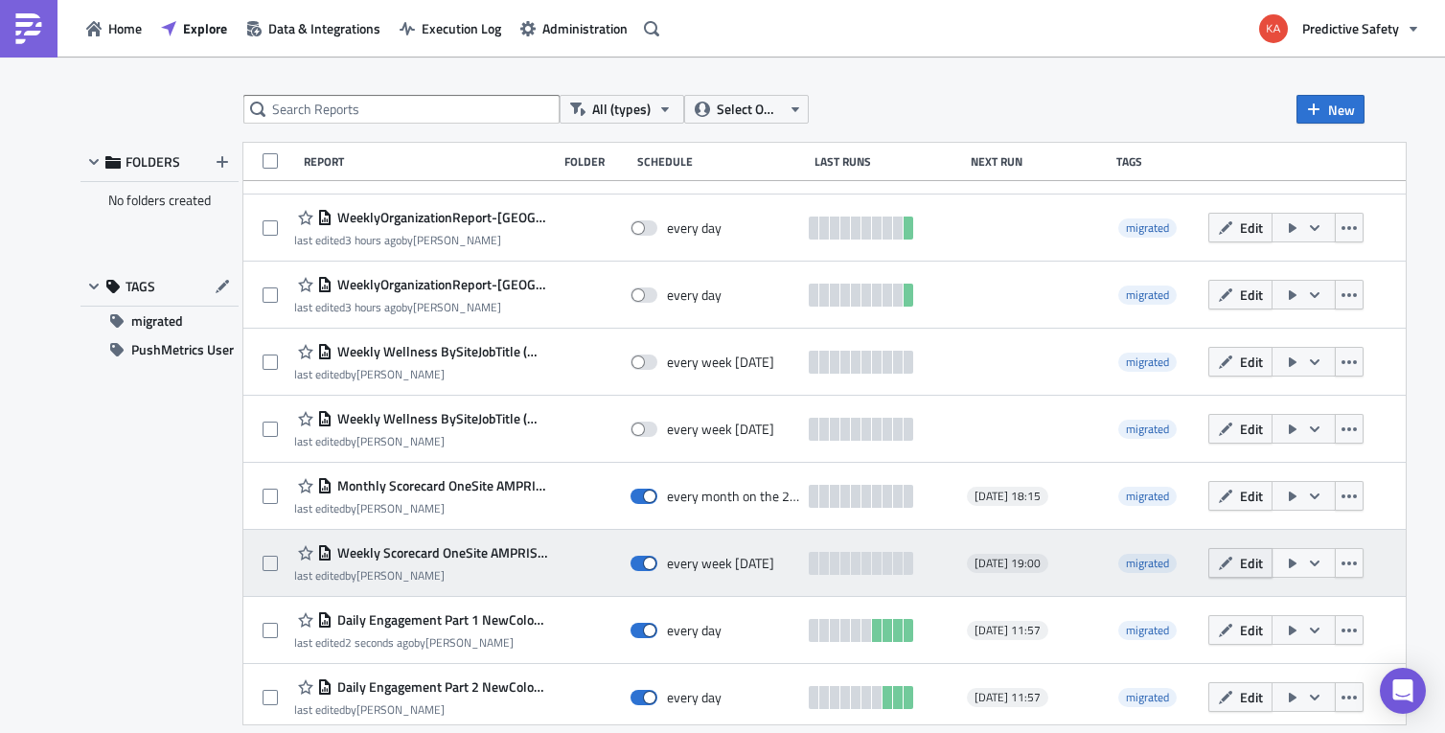
click at [1240, 562] on span "Edit" at bounding box center [1251, 563] width 23 height 20
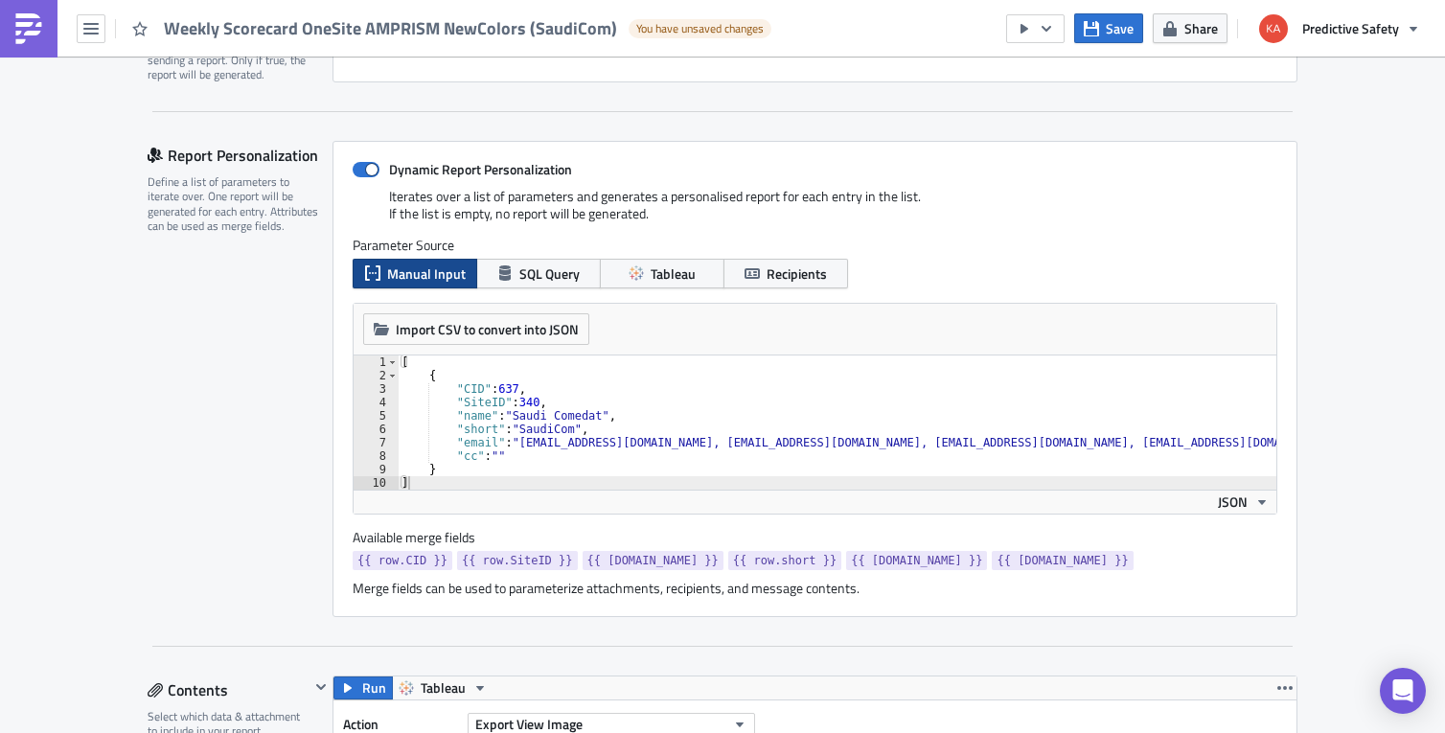
type textarea ""cc": """
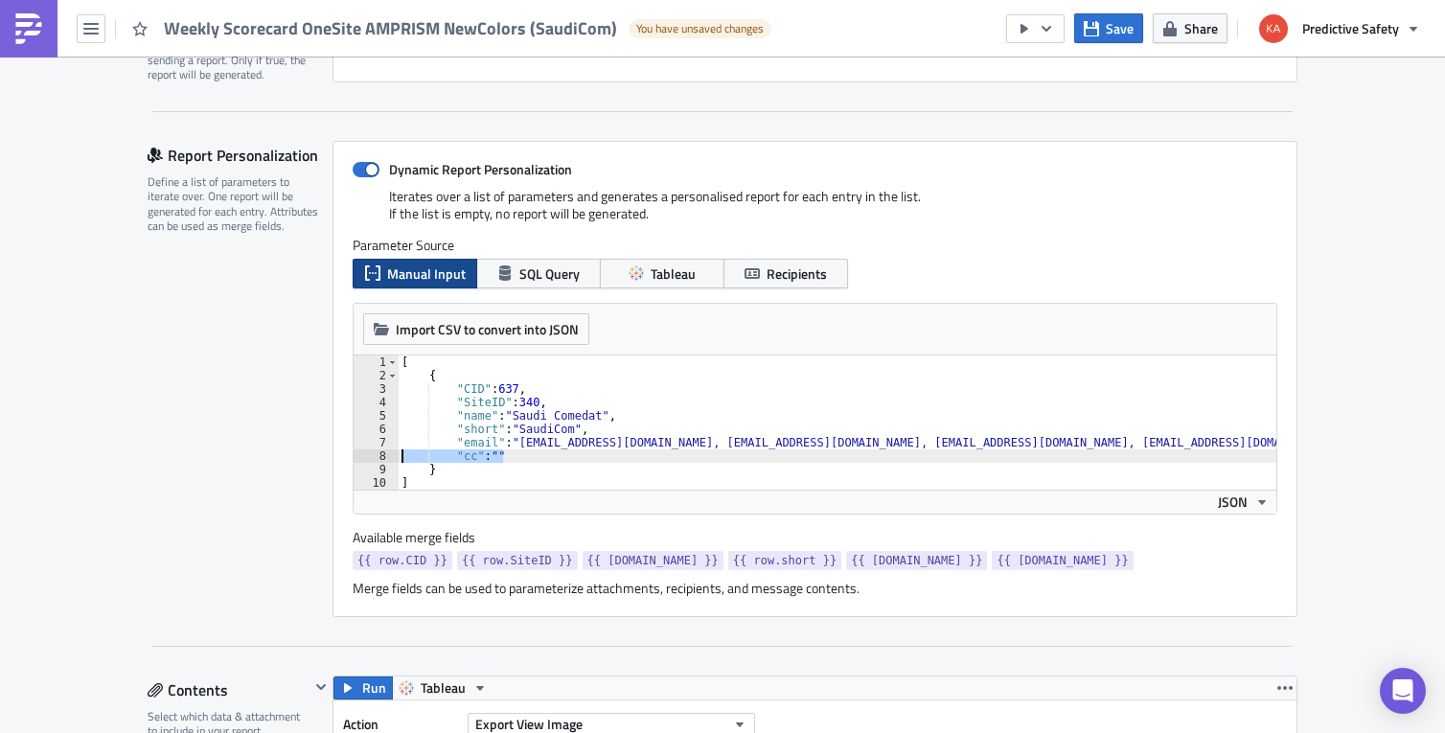
drag, startPoint x: 524, startPoint y: 453, endPoint x: 354, endPoint y: 451, distance: 170.5
click at [398, 451] on div "[ { "CID" : 637 , "SiteID" : 340 , "name" : "Saudi Comedat" , "short" : "SaudiC…" at bounding box center [837, 422] width 879 height 134
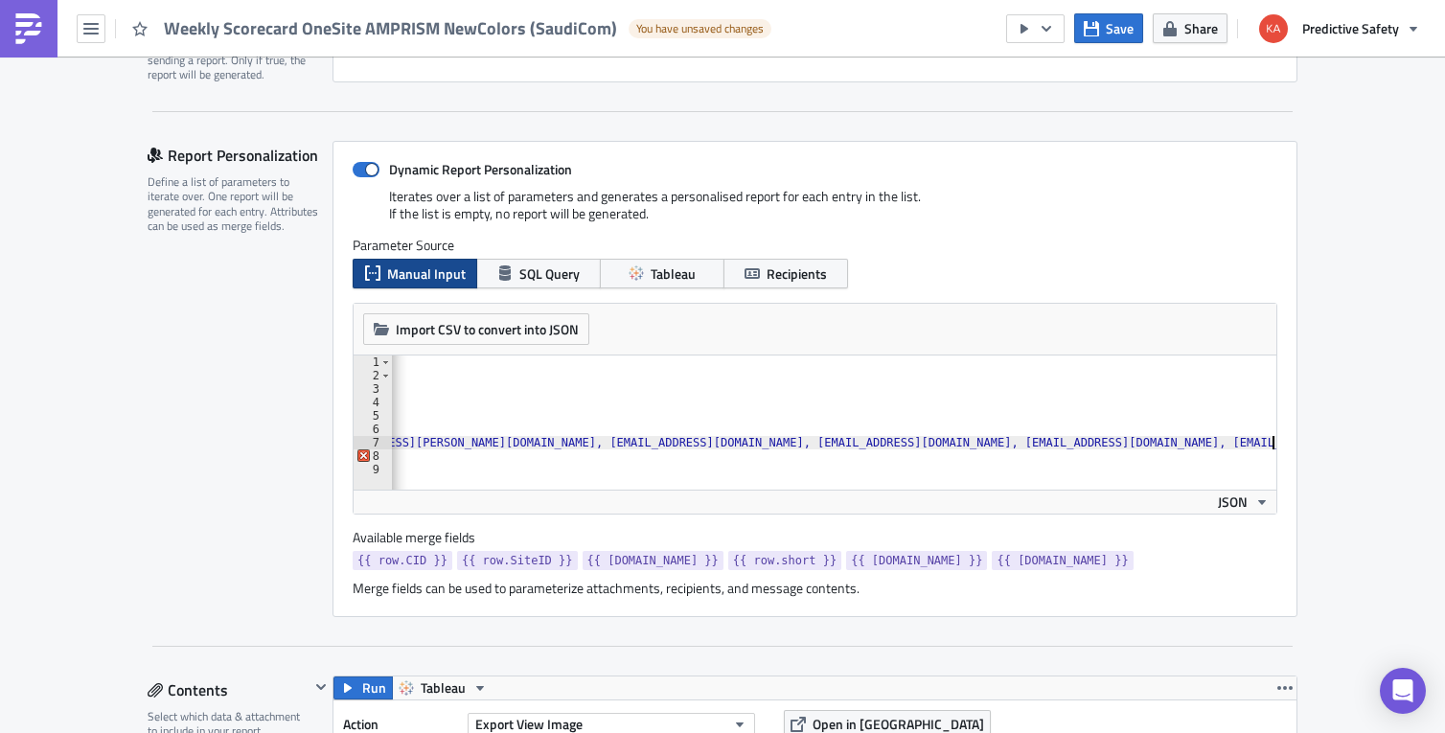
type textarea ""email": "[EMAIL_ADDRESS][DOMAIN_NAME], [EMAIL_ADDRESS][DOMAIN_NAME], [EMAIL_AD…"
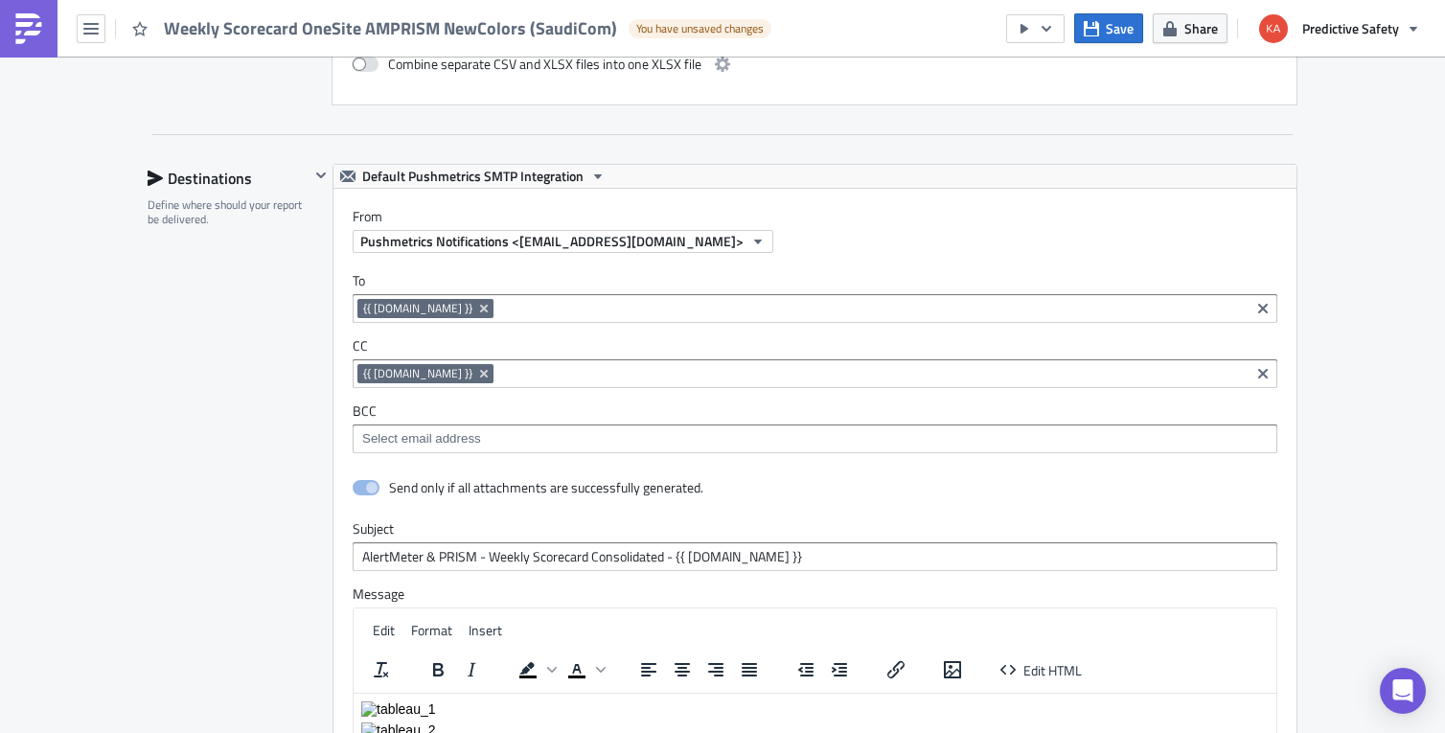
scroll to position [2535, 0]
click at [480, 375] on icon "Remove Tag" at bounding box center [484, 376] width 8 height 8
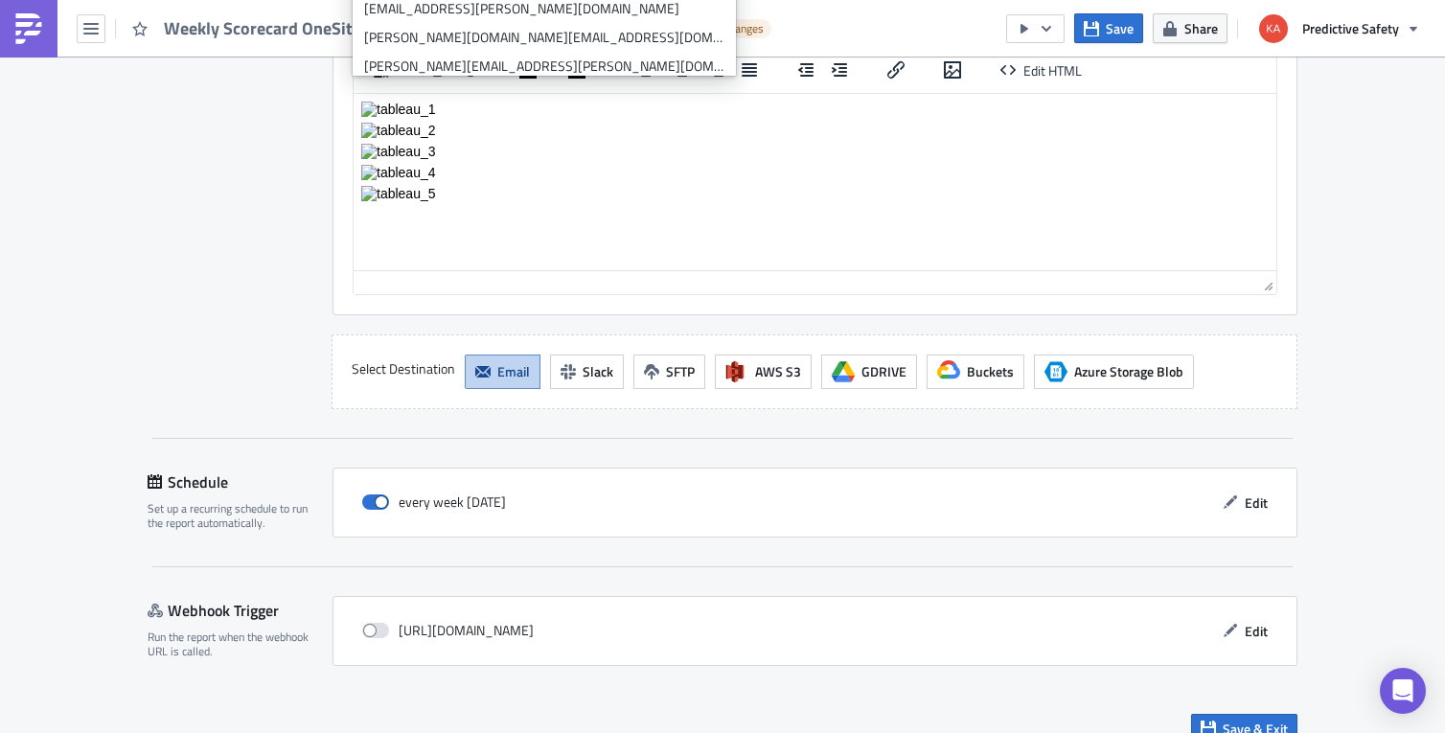
scroll to position [3164, 0]
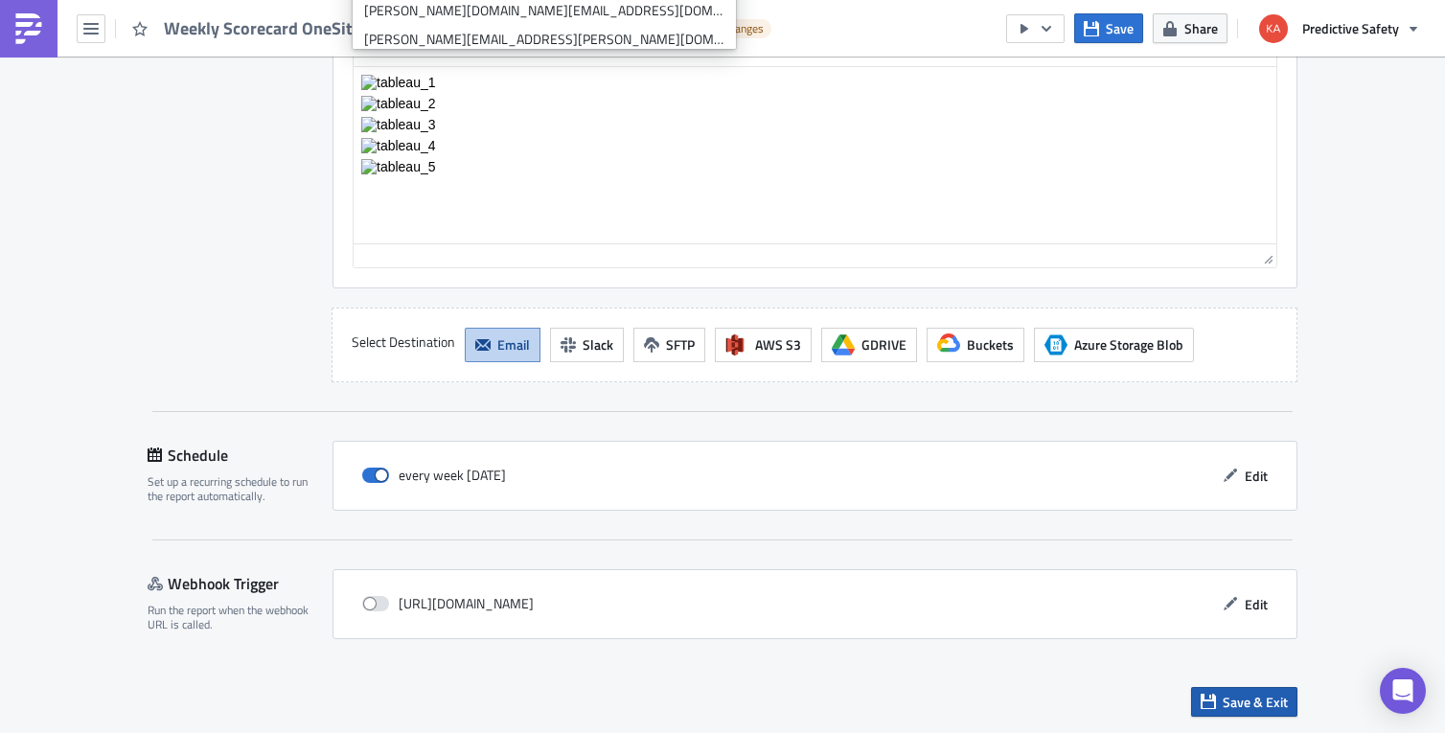
click at [1230, 701] on span "Save & Exit" at bounding box center [1254, 702] width 65 height 20
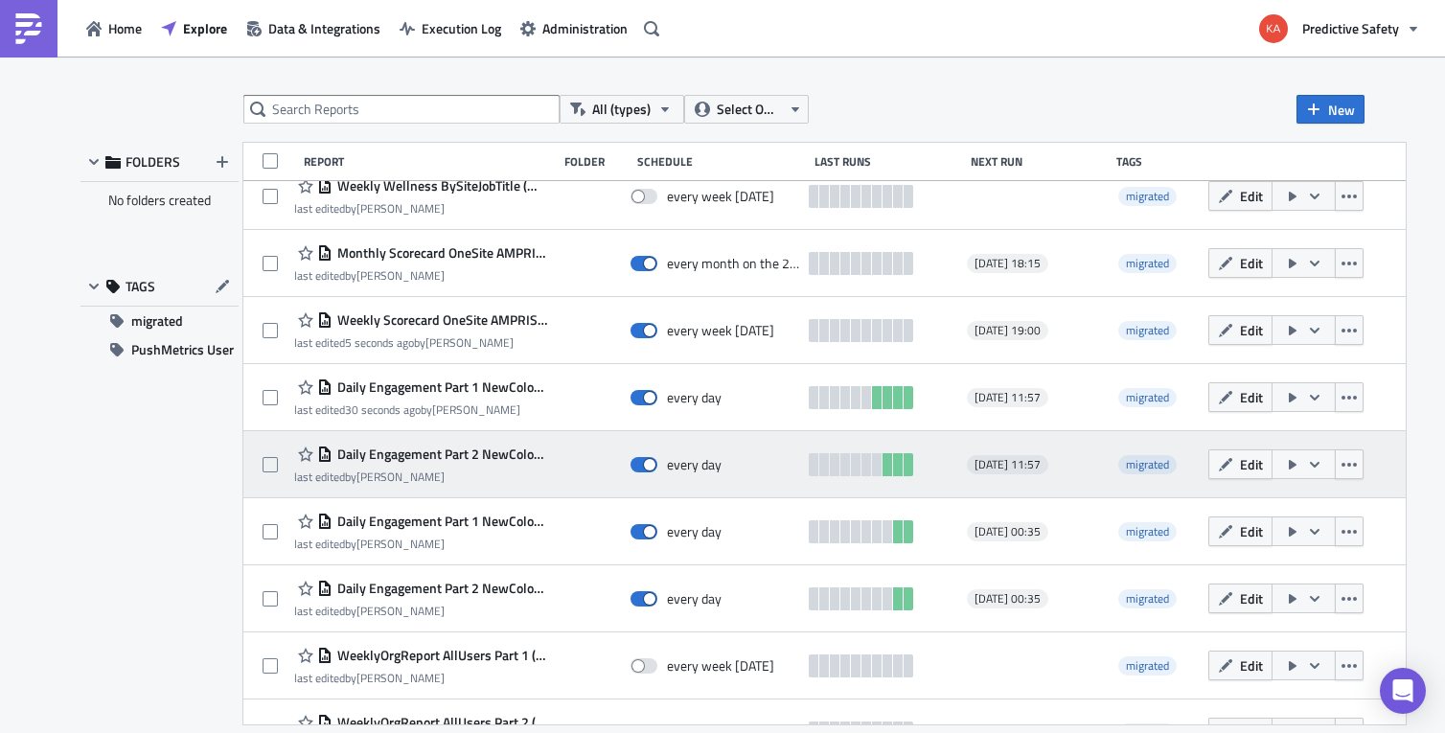
scroll to position [362, 0]
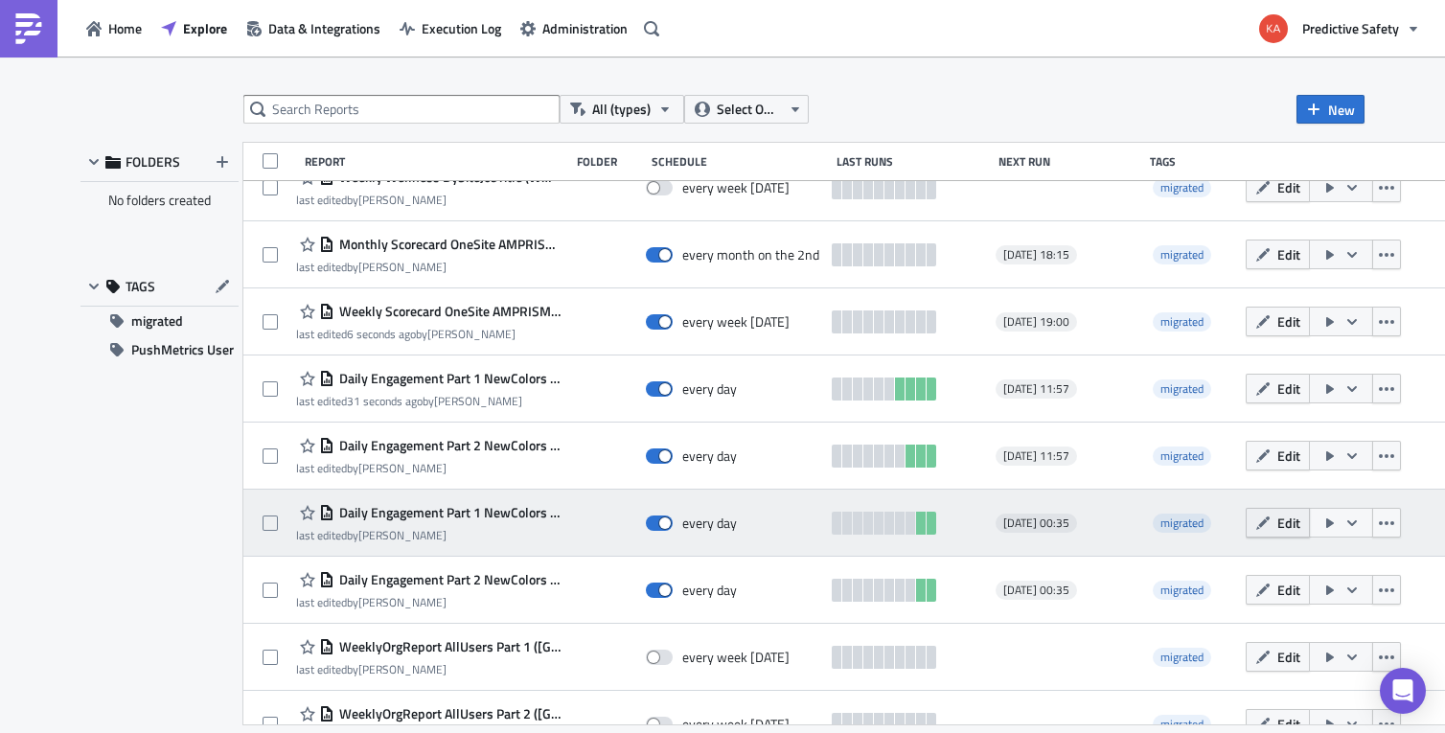
click at [1277, 524] on span "Edit" at bounding box center [1288, 523] width 23 height 20
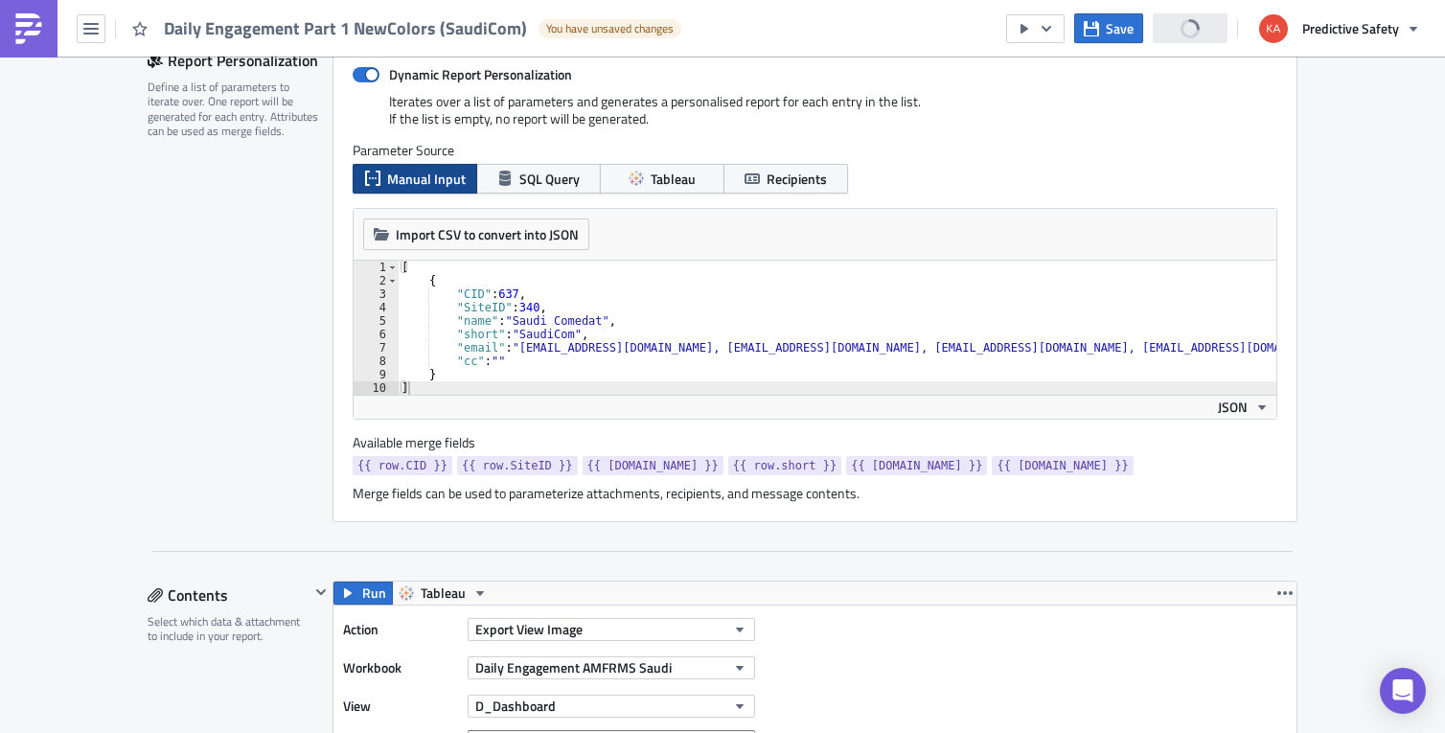
scroll to position [483, 0]
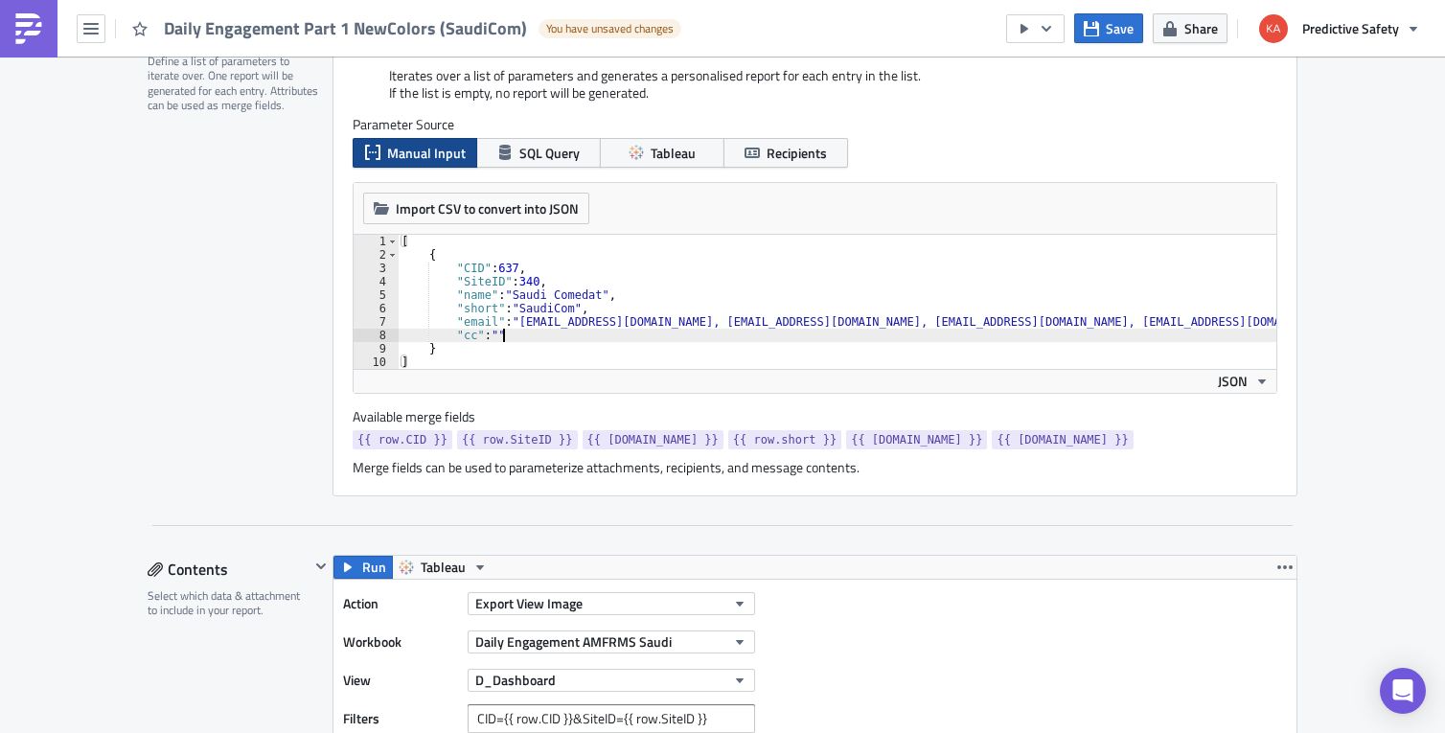
type textarea ""cc": """
drag, startPoint x: 517, startPoint y: 338, endPoint x: 331, endPoint y: 340, distance: 185.9
click at [398, 335] on div "[ { "CID" : 637 , "SiteID" : 340 , "name" : "Saudi Comedat" , "short" : "SaudiC…" at bounding box center [837, 302] width 879 height 134
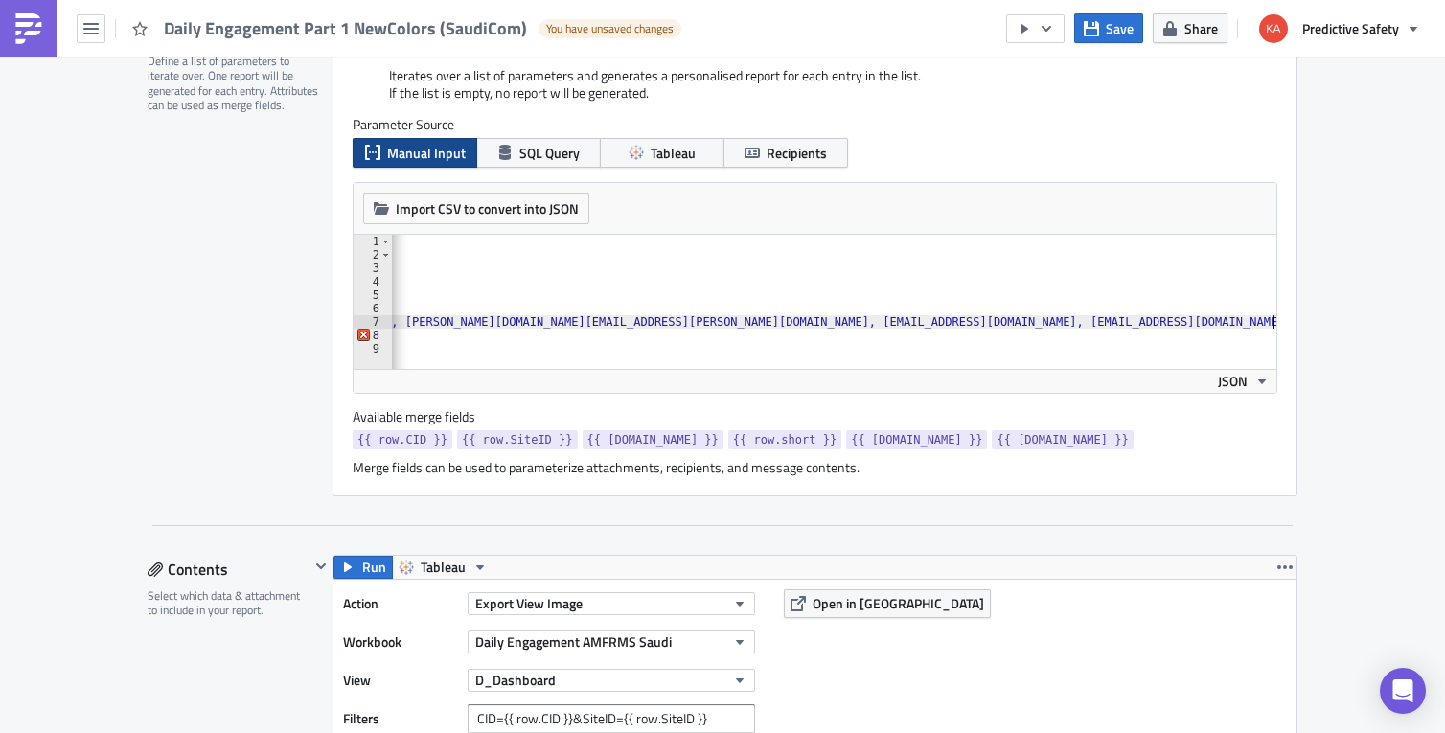
type textarea ""email": "[EMAIL_ADDRESS][DOMAIN_NAME], [EMAIL_ADDRESS][DOMAIN_NAME], [EMAIL_AD…"
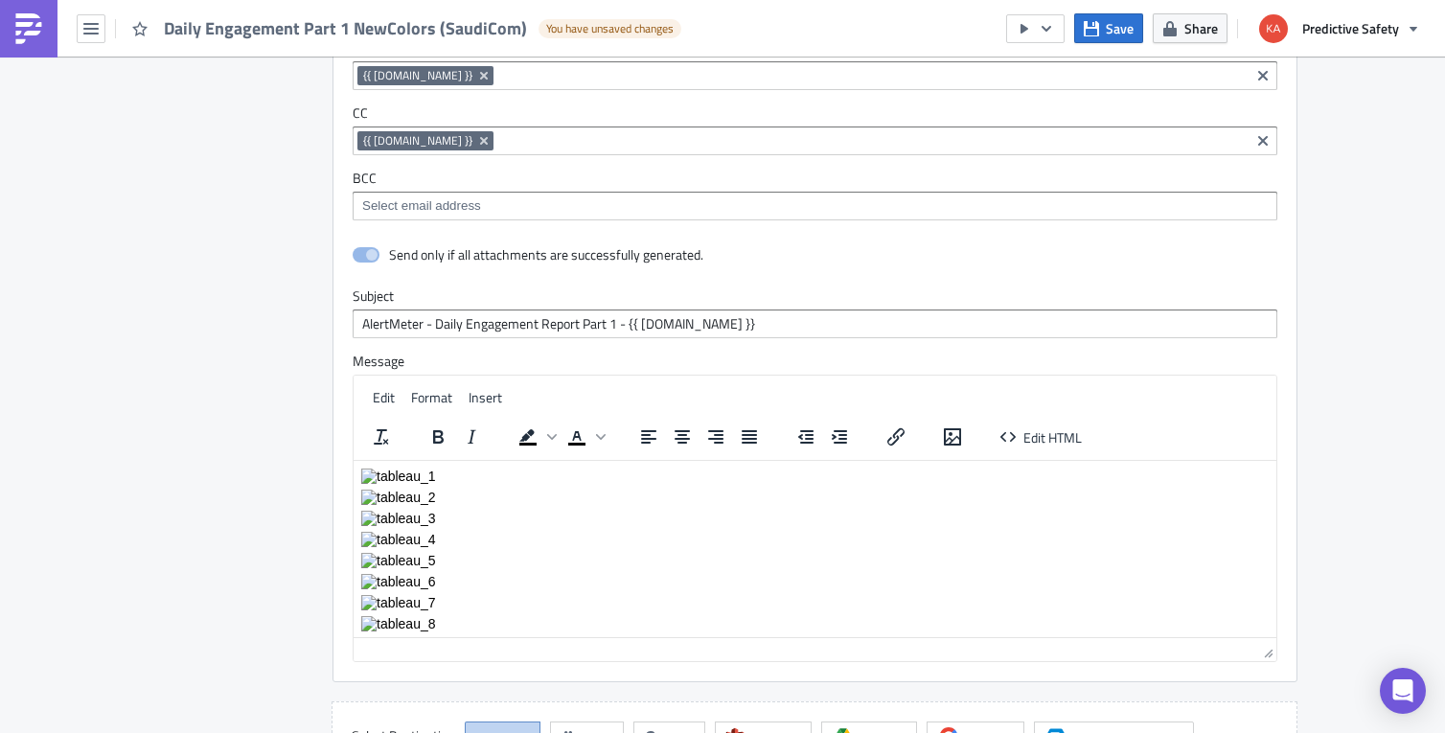
scroll to position [4346, 0]
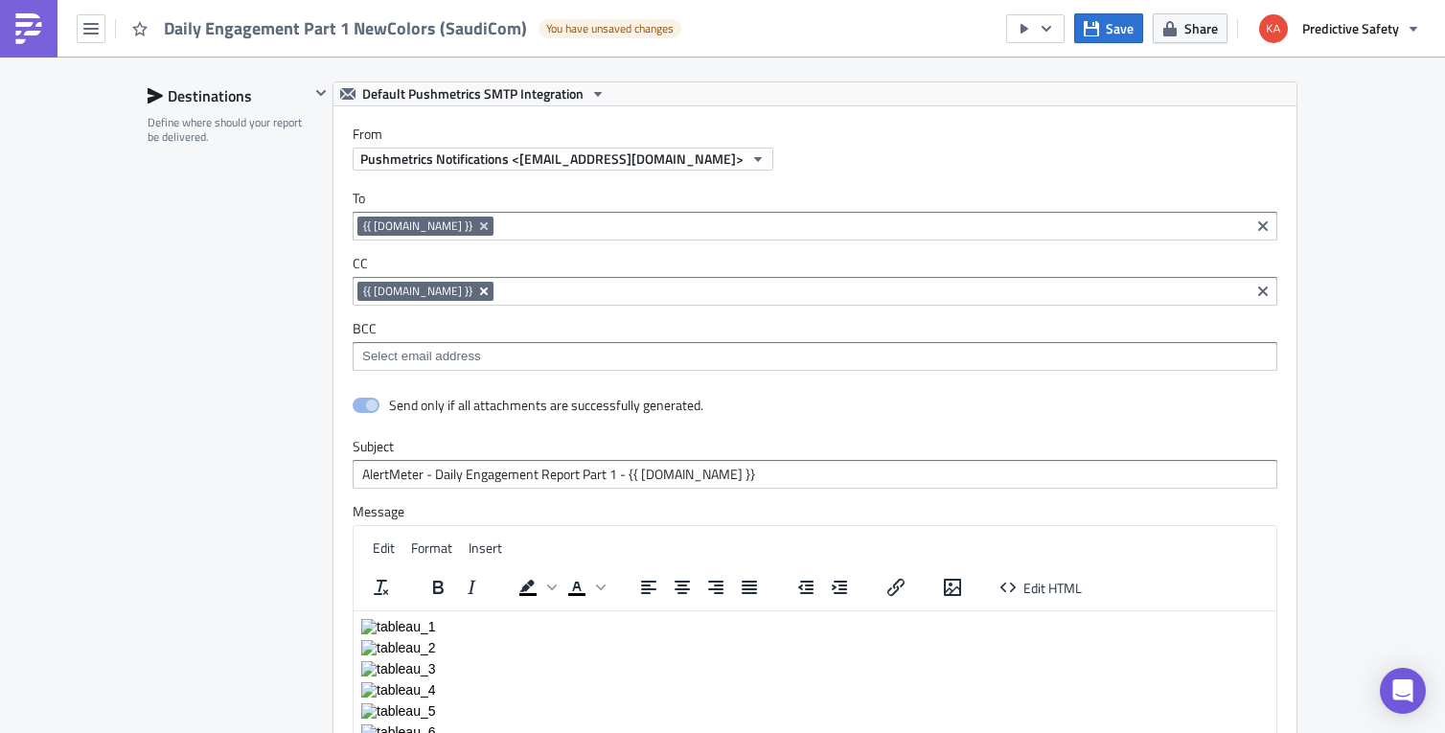
click at [476, 287] on icon "Remove Tag" at bounding box center [483, 291] width 15 height 15
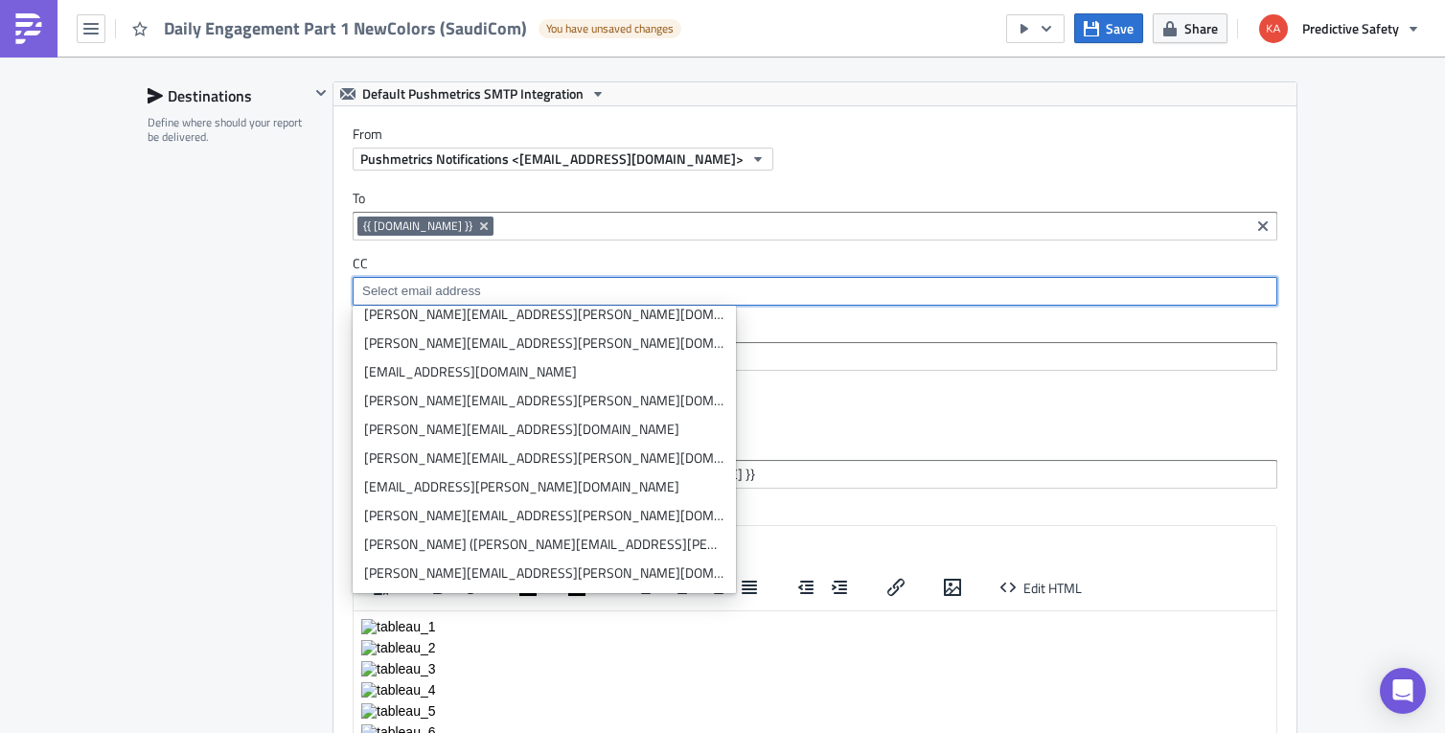
scroll to position [872, 0]
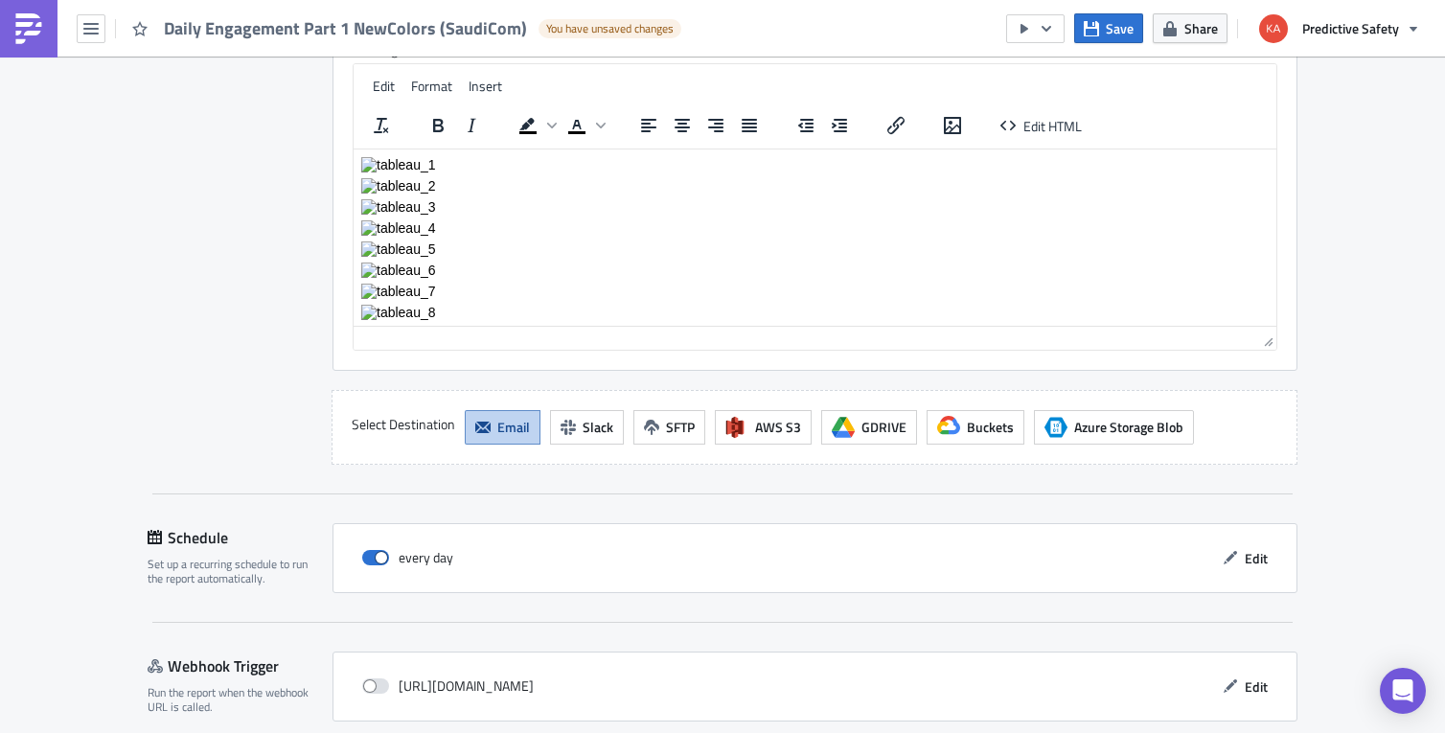
scroll to position [4890, 0]
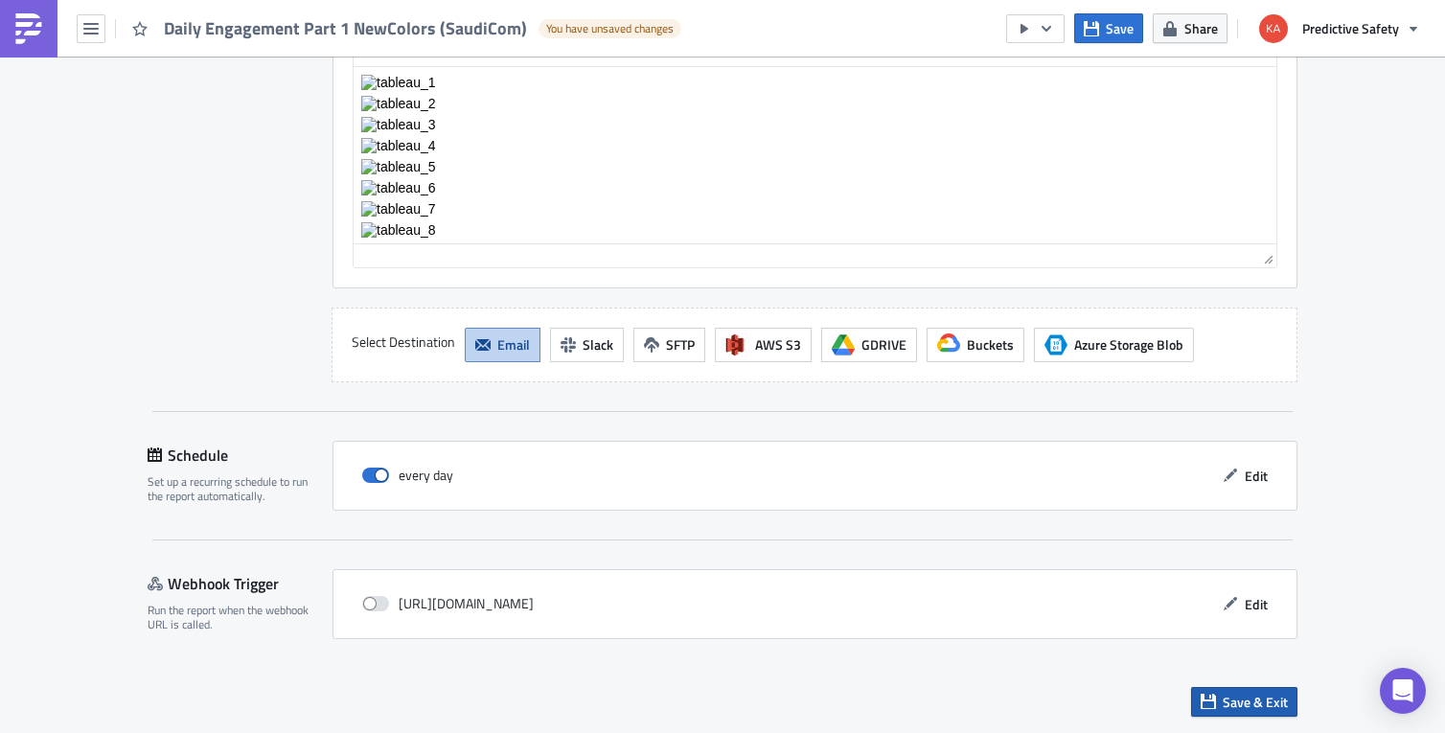
click at [1258, 698] on span "Save & Exit" at bounding box center [1254, 702] width 65 height 20
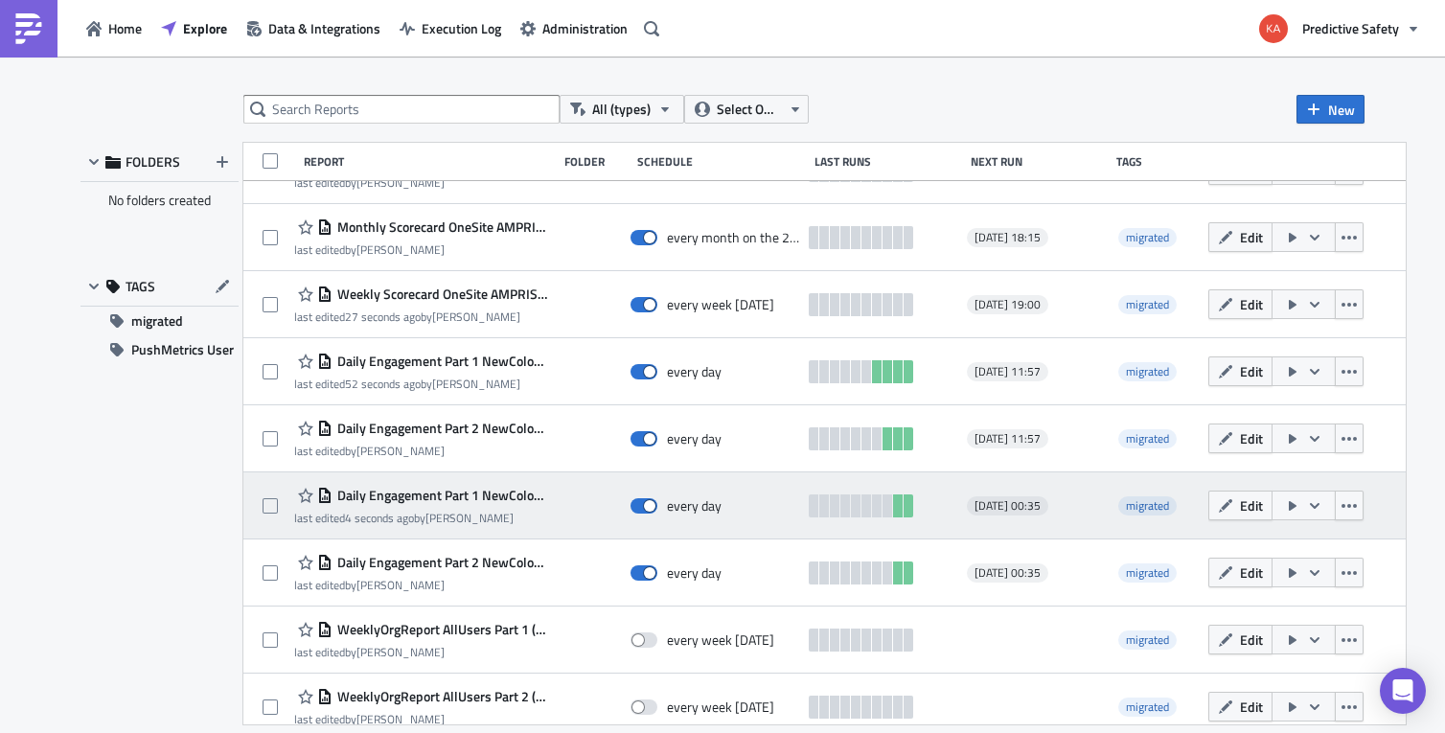
scroll to position [483, 0]
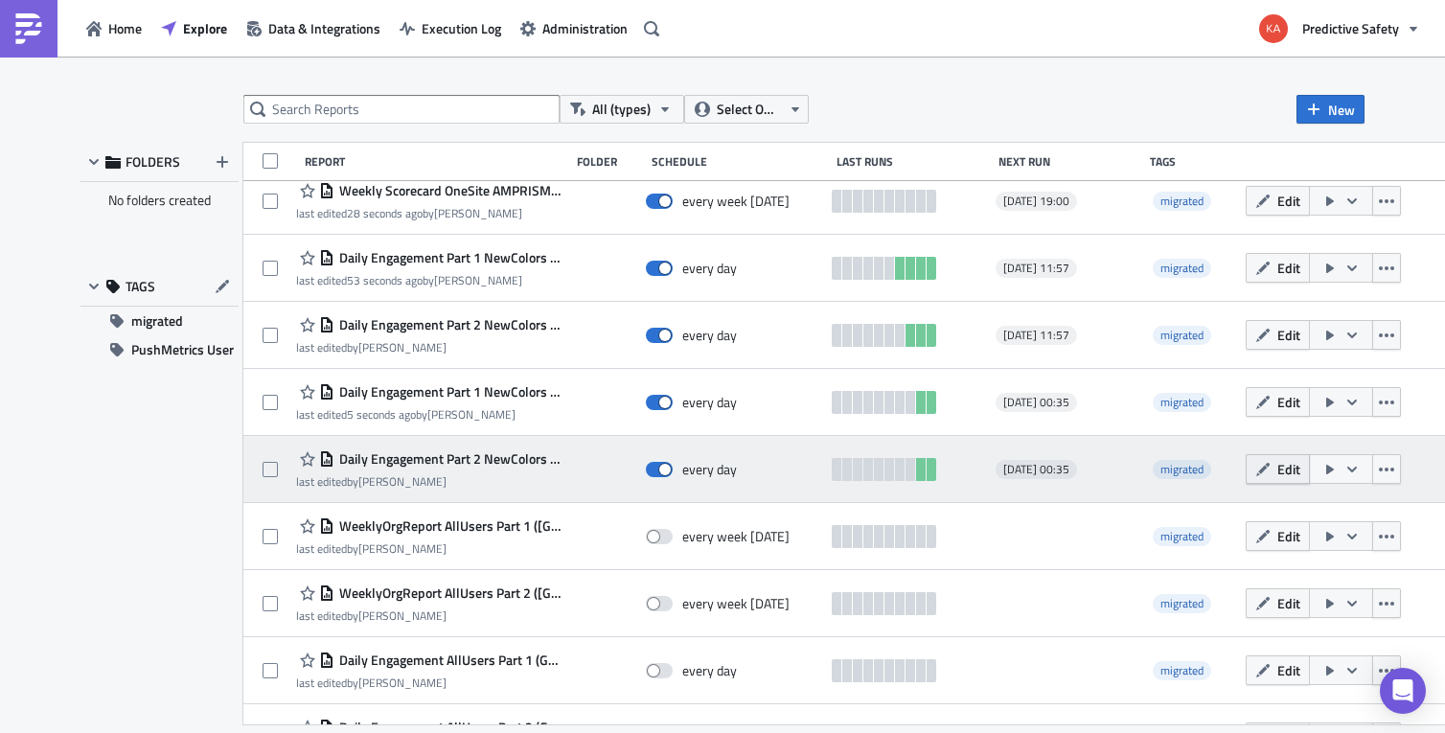
click at [1277, 468] on span "Edit" at bounding box center [1288, 469] width 23 height 20
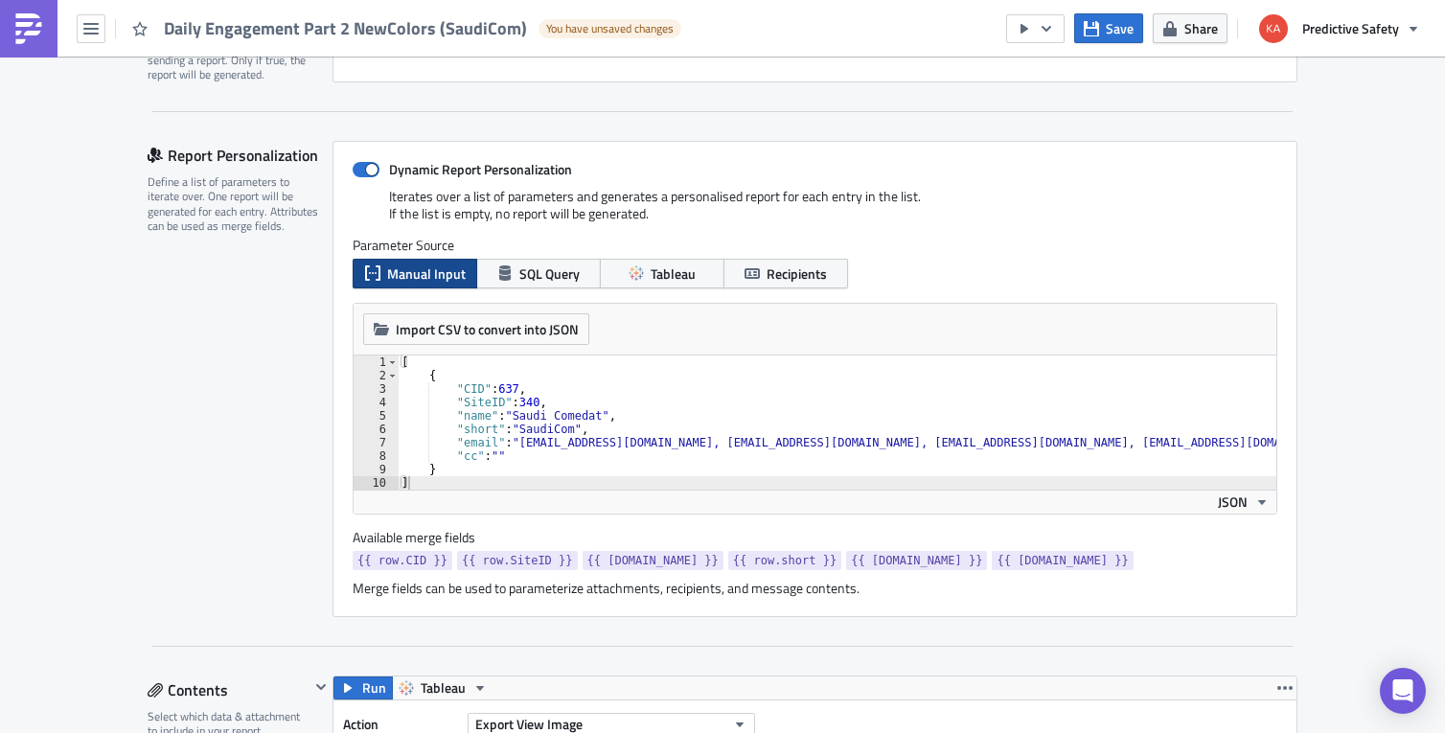
type textarea ""cc": """
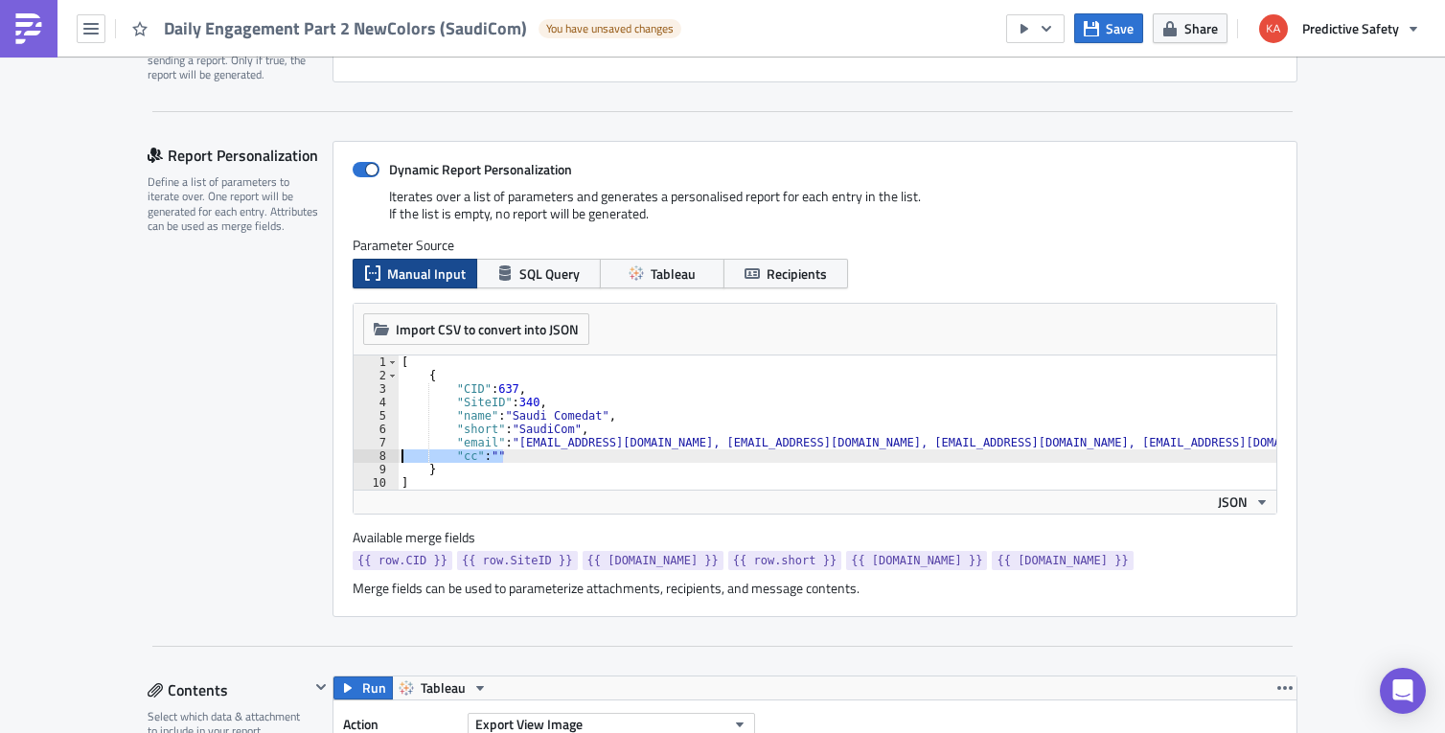
drag, startPoint x: 523, startPoint y: 460, endPoint x: 321, endPoint y: 465, distance: 202.2
click at [398, 457] on div "[ { "CID" : 637 , "SiteID" : 340 , "name" : "Saudi Comedat" , "short" : "SaudiC…" at bounding box center [837, 422] width 879 height 134
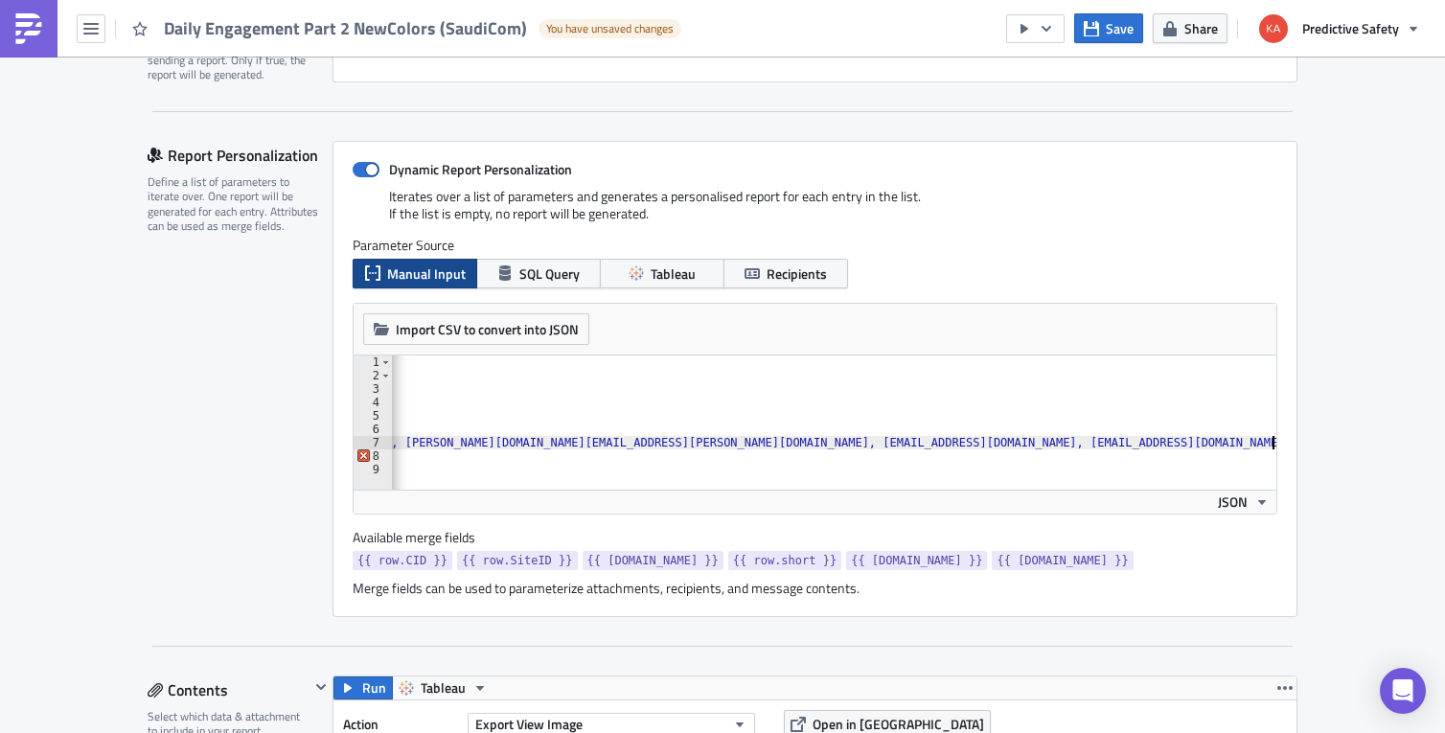
type textarea ""email": "[EMAIL_ADDRESS][DOMAIN_NAME], [EMAIL_ADDRESS][DOMAIN_NAME], [EMAIL_AD…"
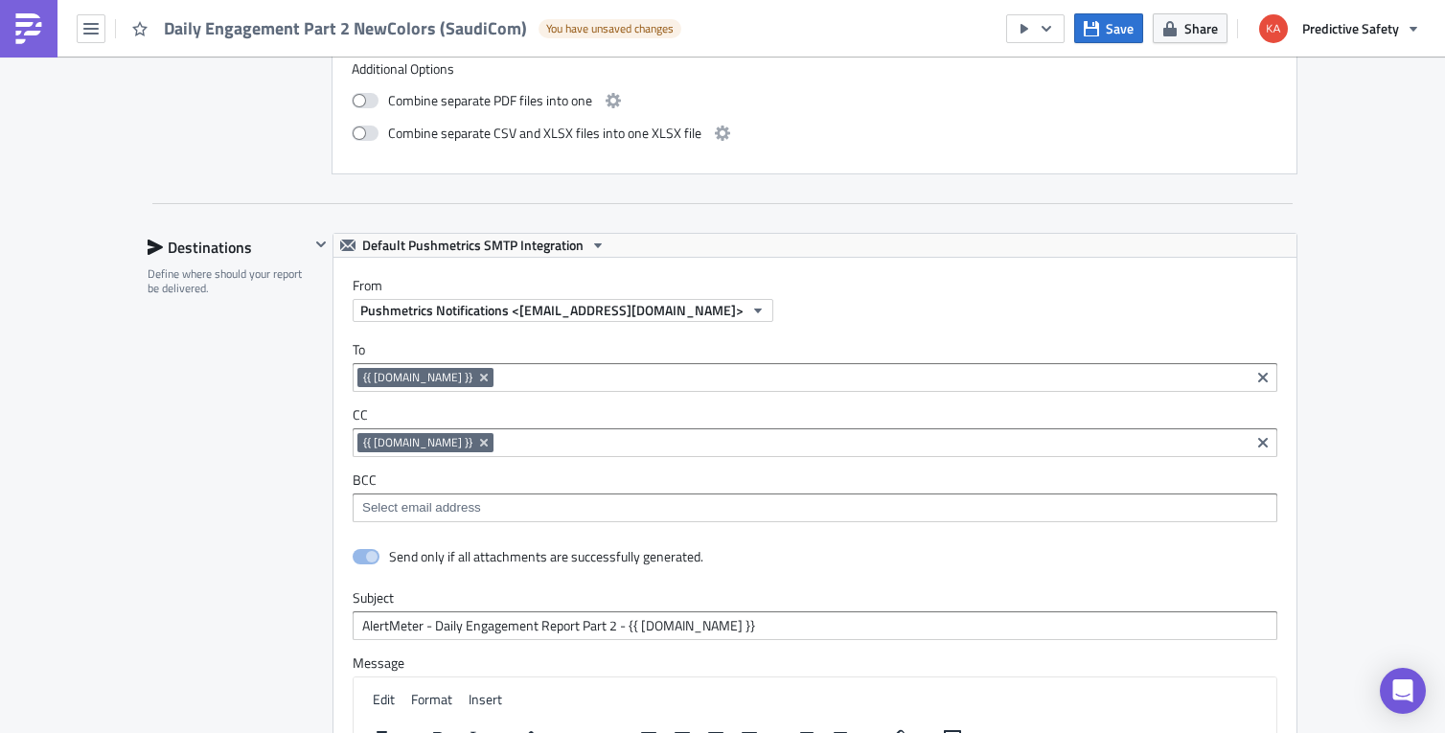
scroll to position [5794, 0]
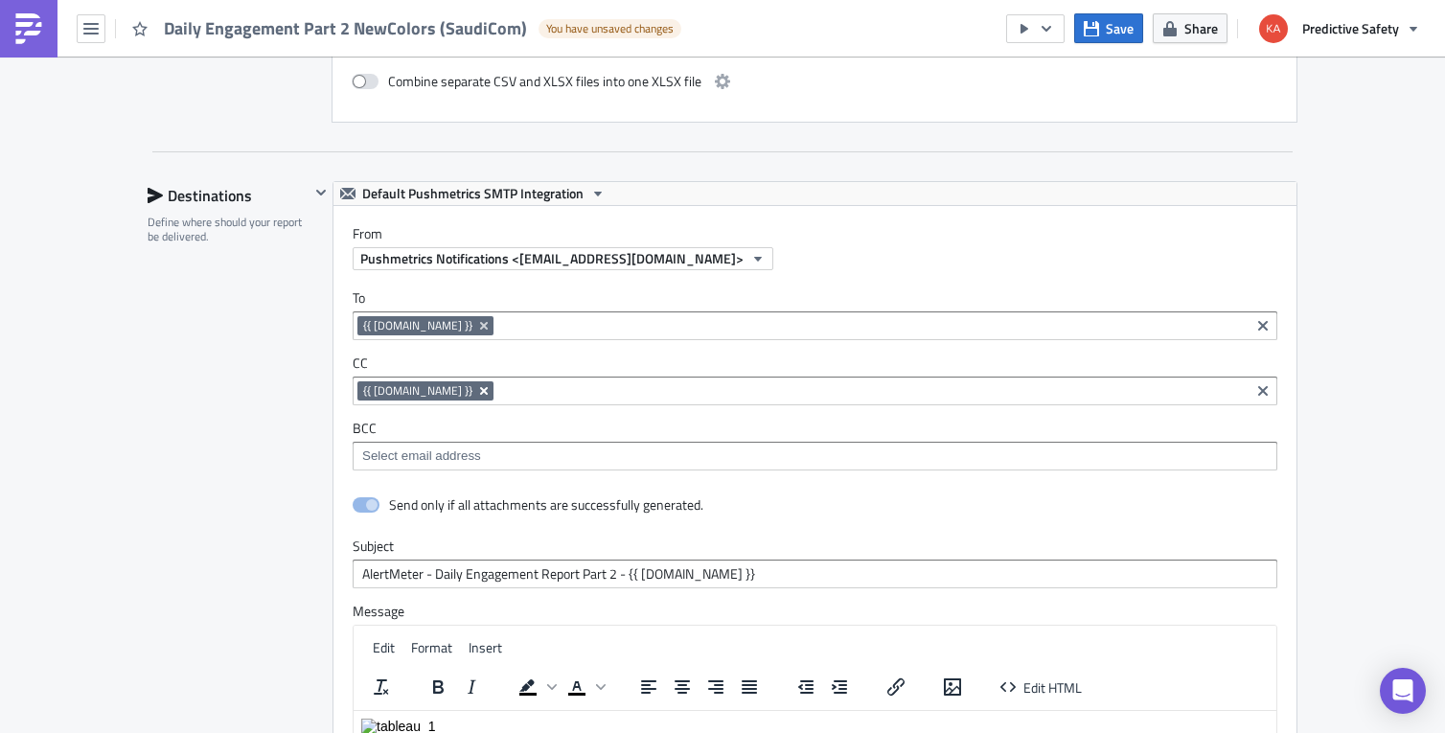
click at [476, 388] on icon "Remove Tag" at bounding box center [483, 390] width 15 height 15
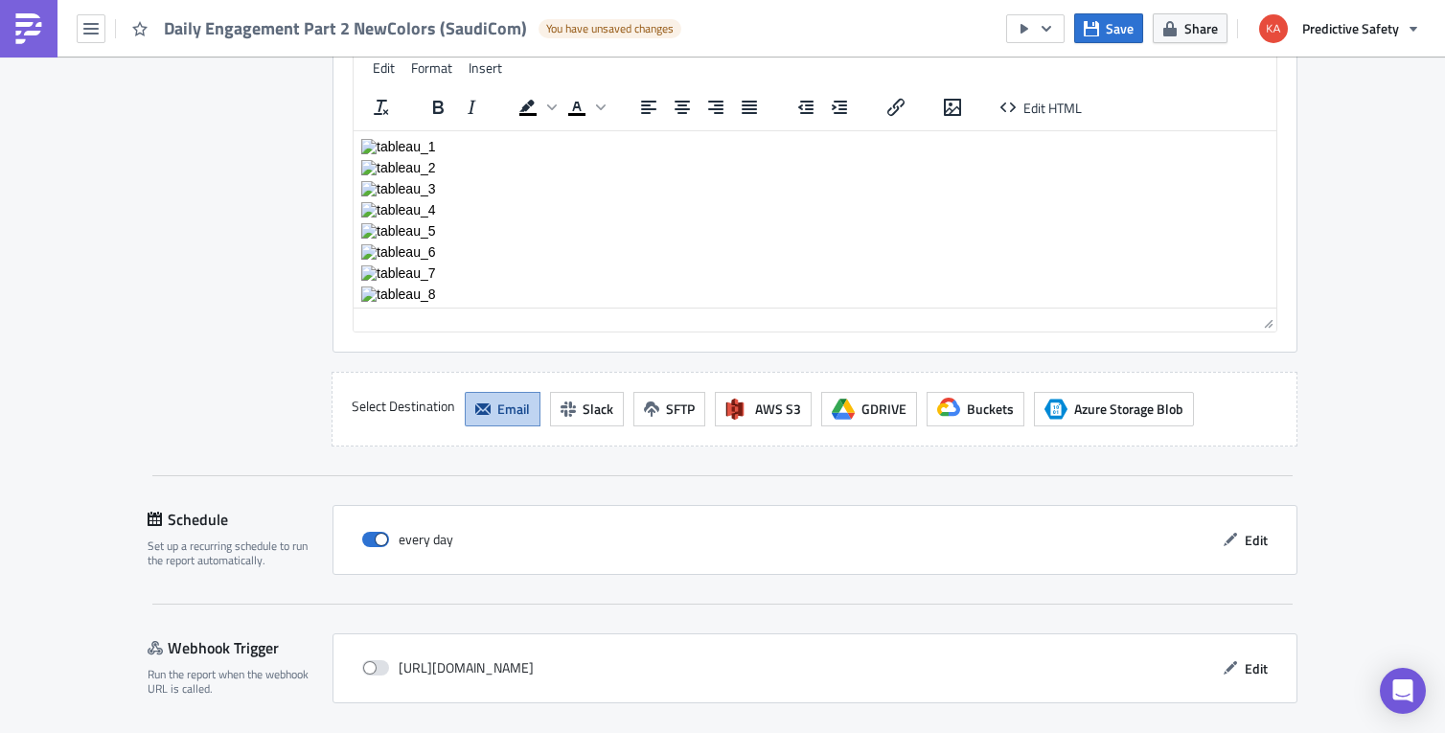
scroll to position [6438, 0]
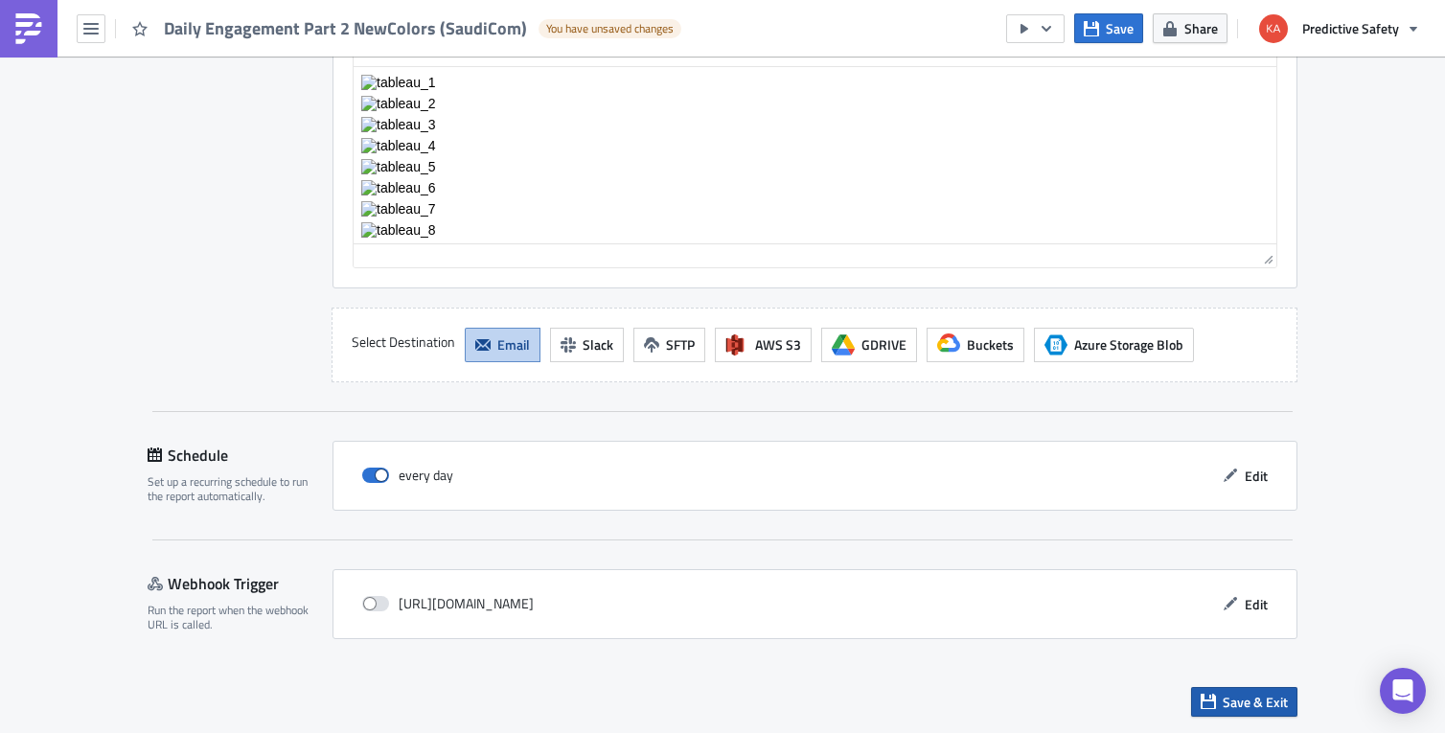
click at [1240, 705] on span "Save & Exit" at bounding box center [1254, 702] width 65 height 20
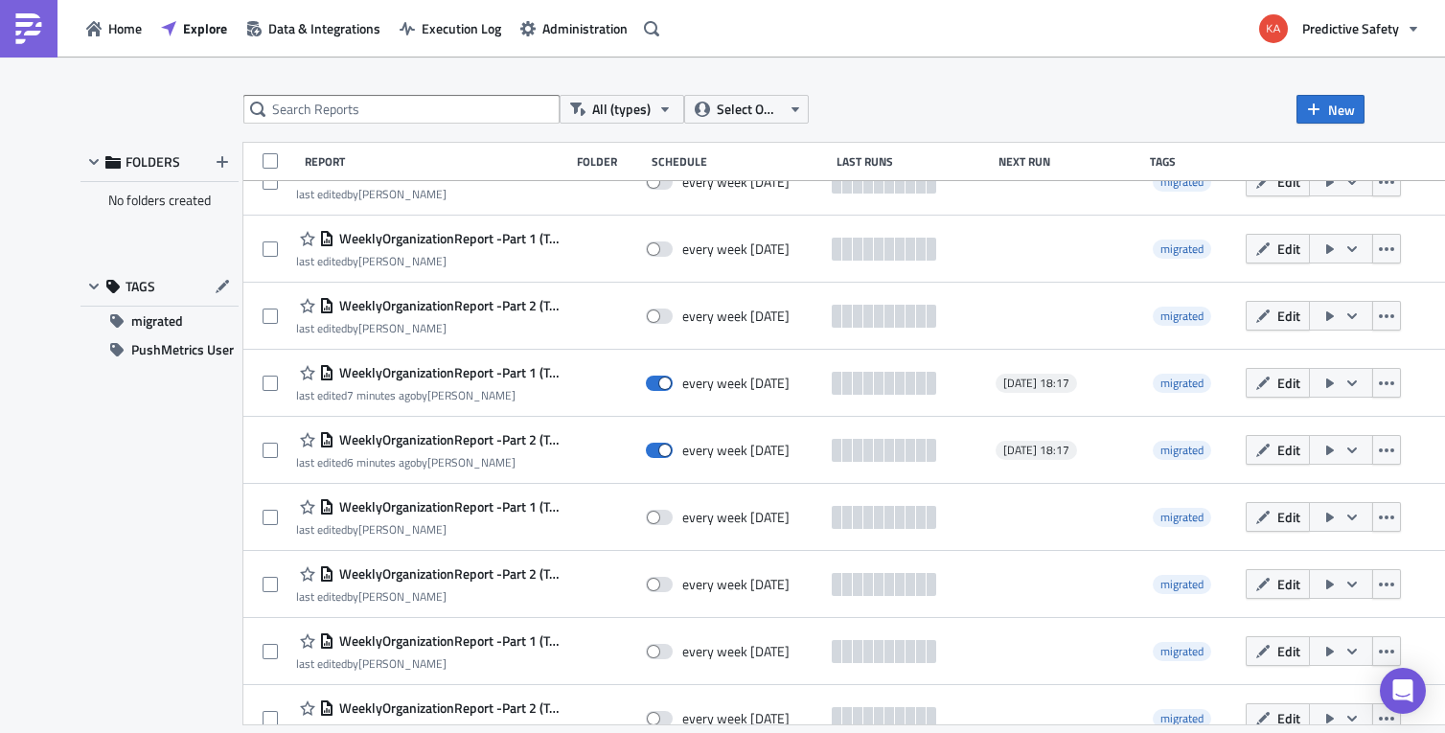
scroll to position [7673, 0]
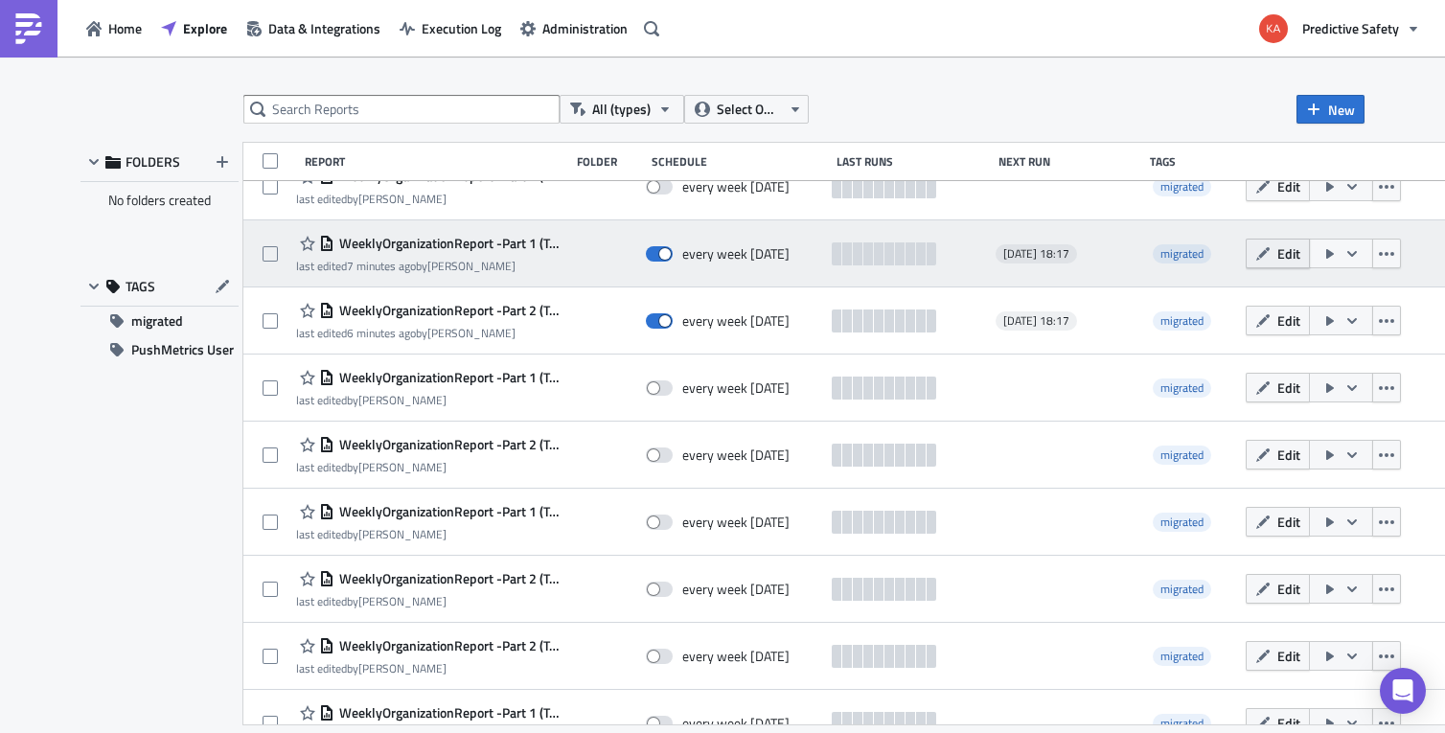
click at [1277, 253] on span "Edit" at bounding box center [1288, 253] width 23 height 20
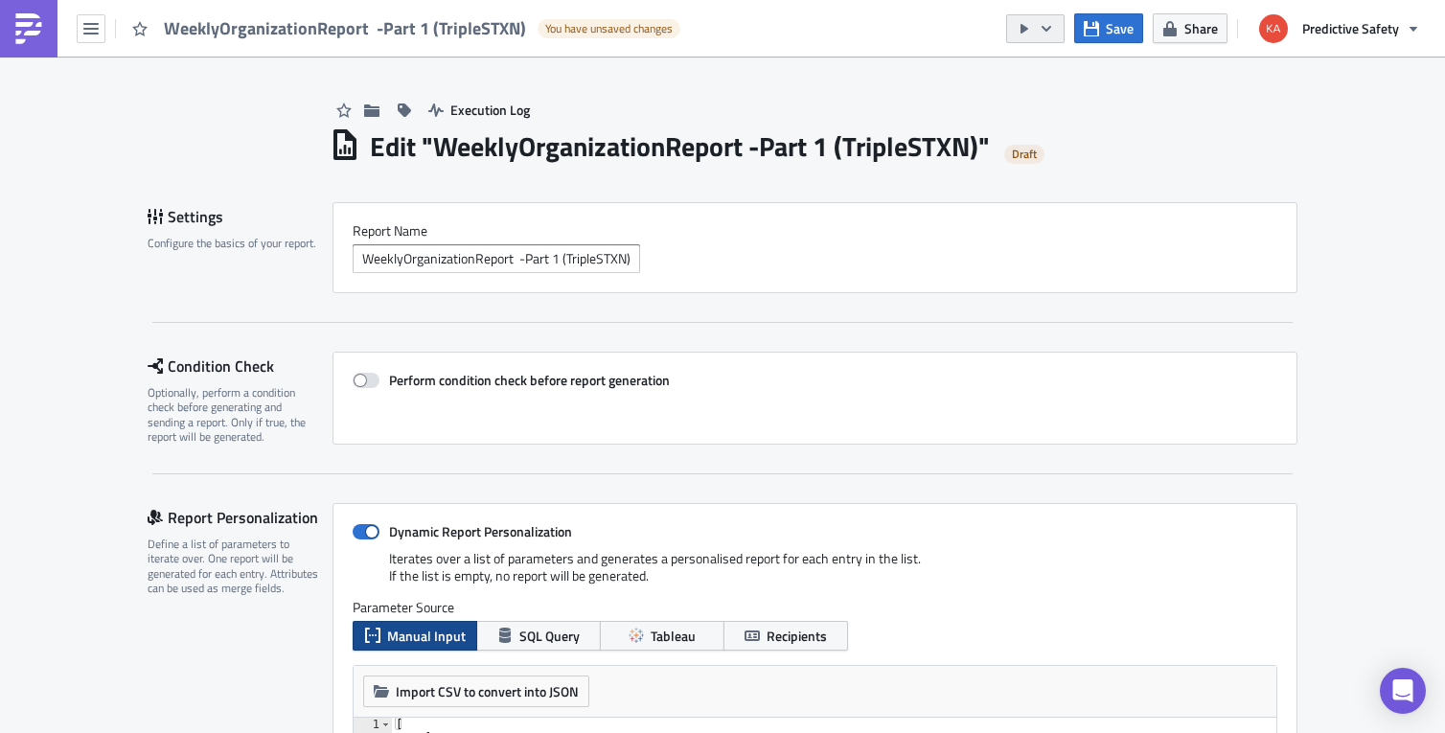
click at [1045, 25] on icon "button" at bounding box center [1046, 28] width 15 height 15
click at [831, 85] on div "Execution Log" at bounding box center [814, 91] width 968 height 68
click at [92, 22] on icon "button" at bounding box center [90, 28] width 15 height 15
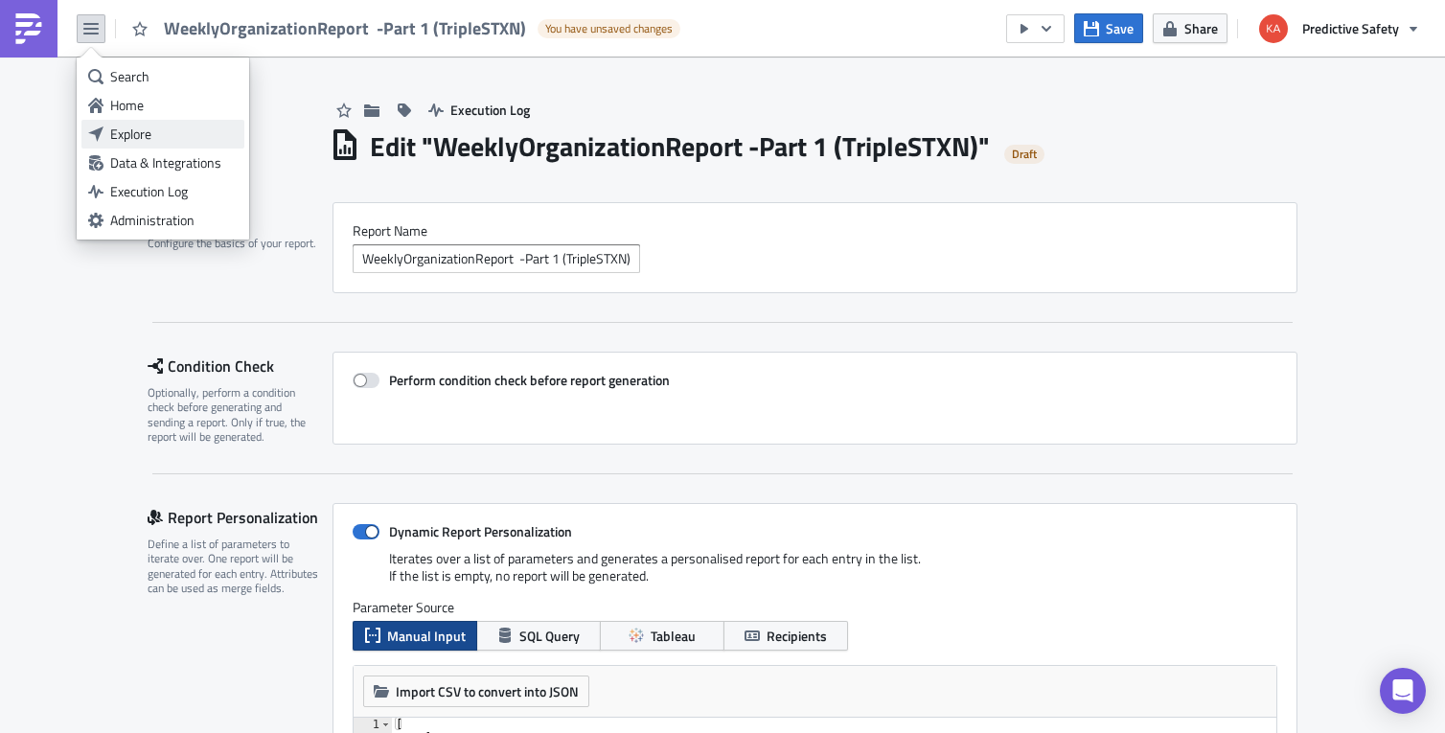
click at [136, 131] on div "Explore" at bounding box center [173, 134] width 127 height 19
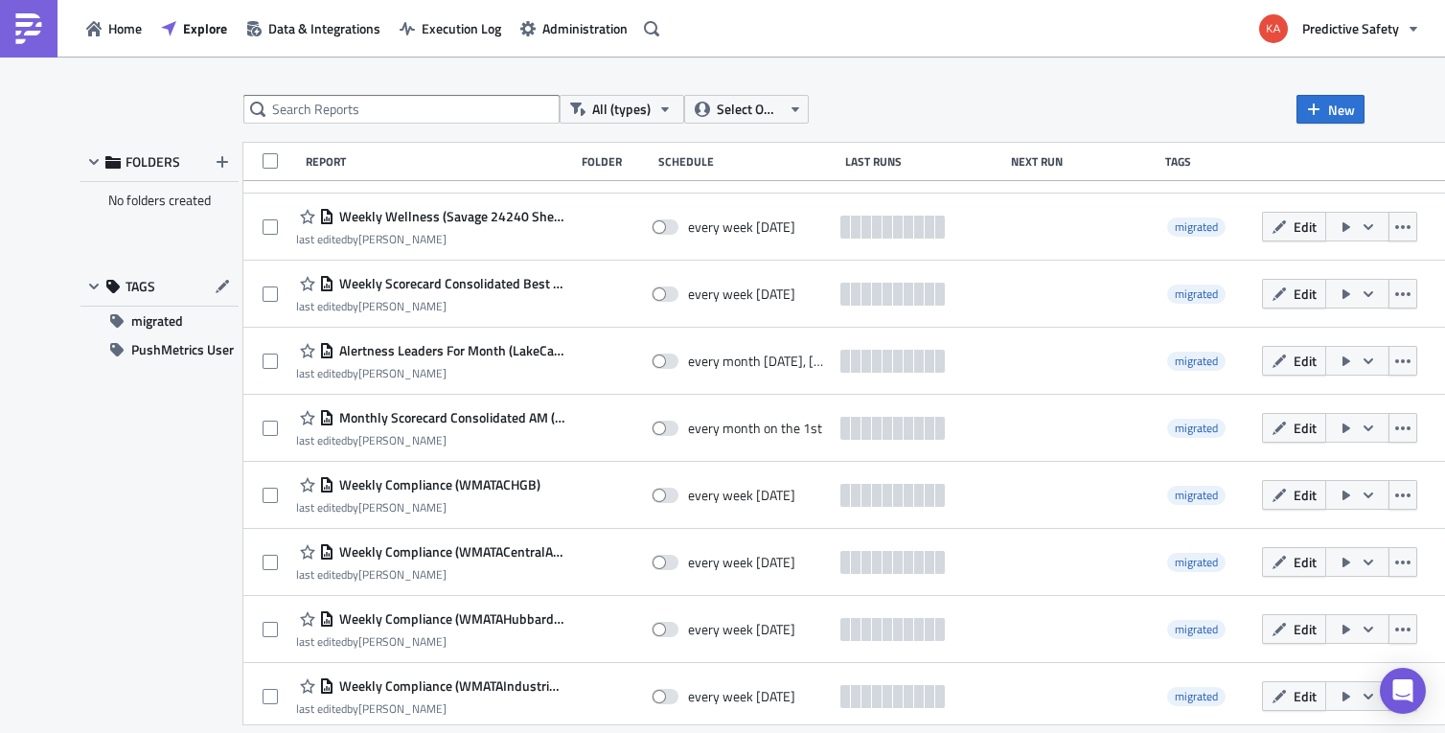
scroll to position [21998, 0]
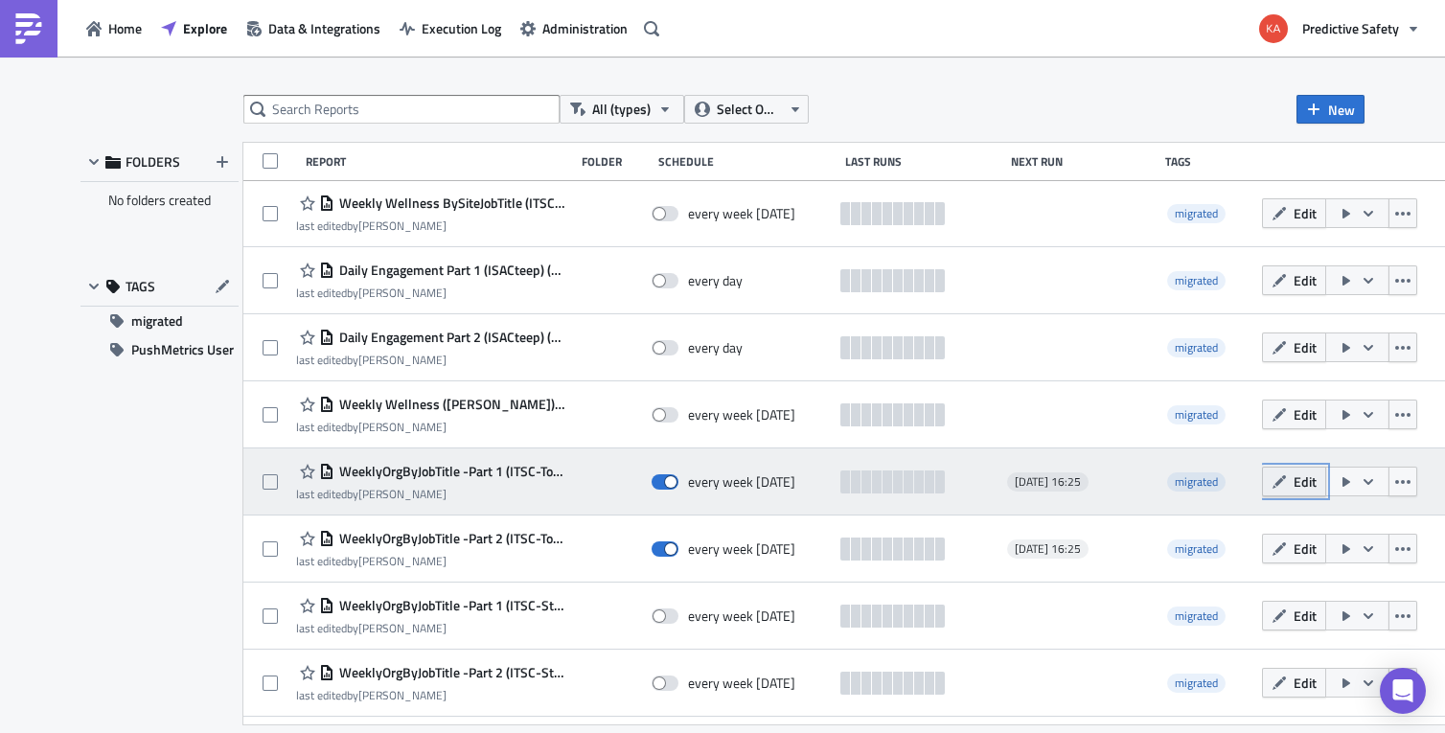
click at [1316, 482] on span "Edit" at bounding box center [1304, 481] width 23 height 20
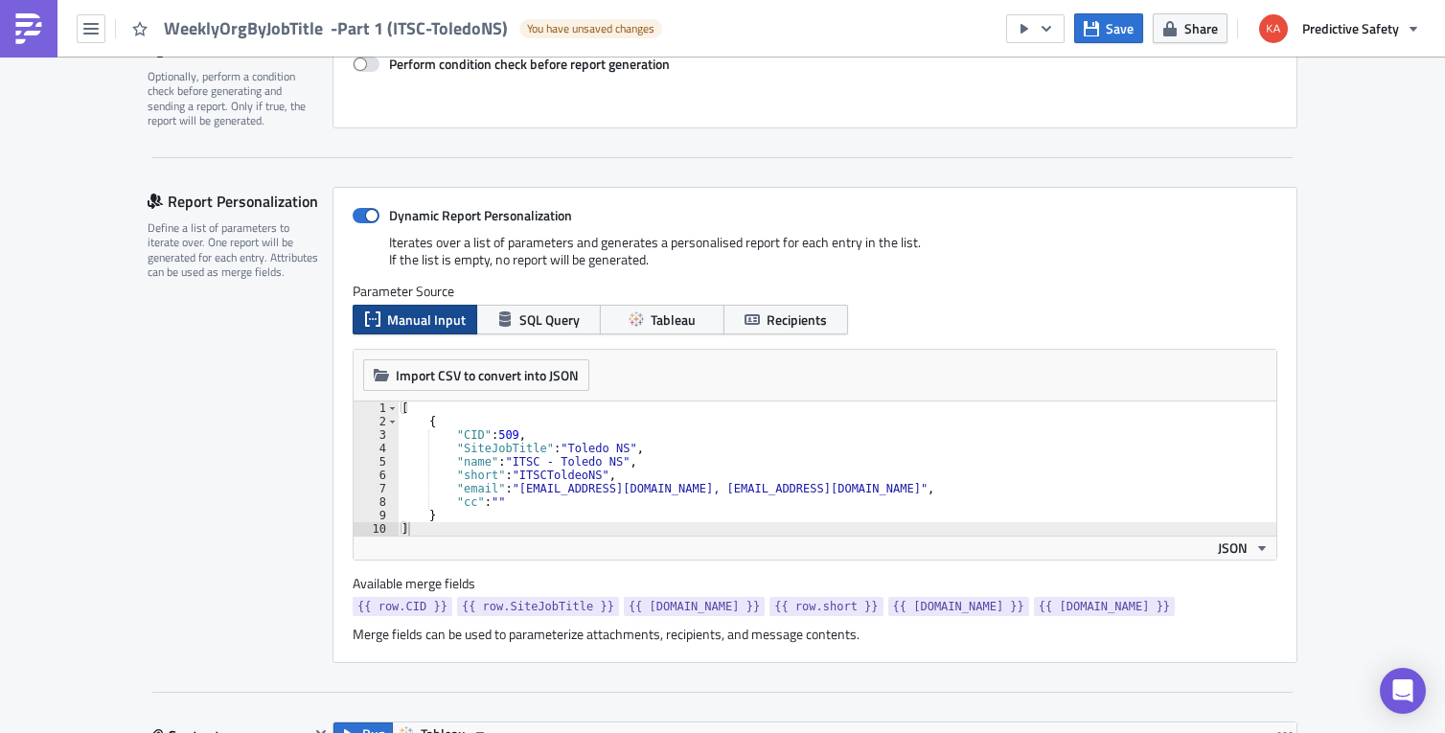
scroll to position [362, 0]
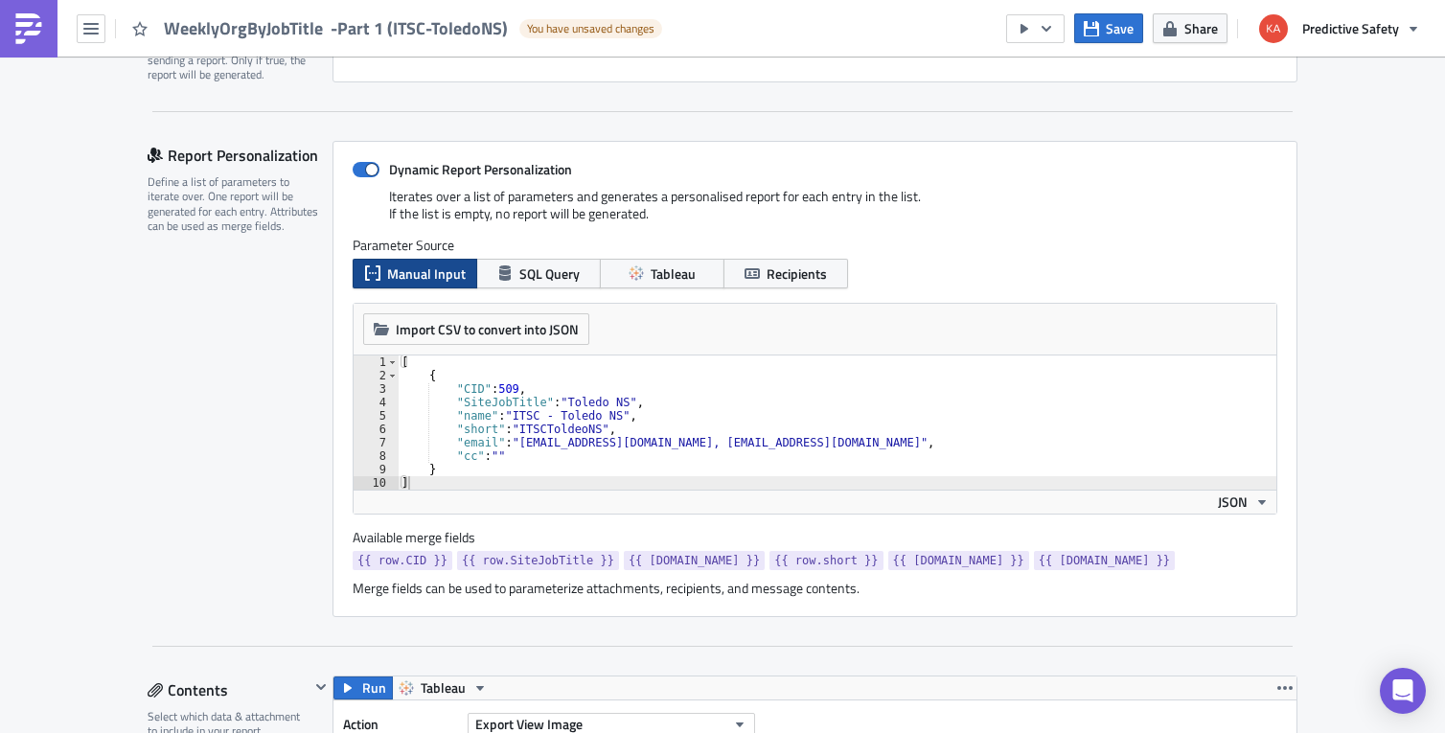
type textarea ""cc": """
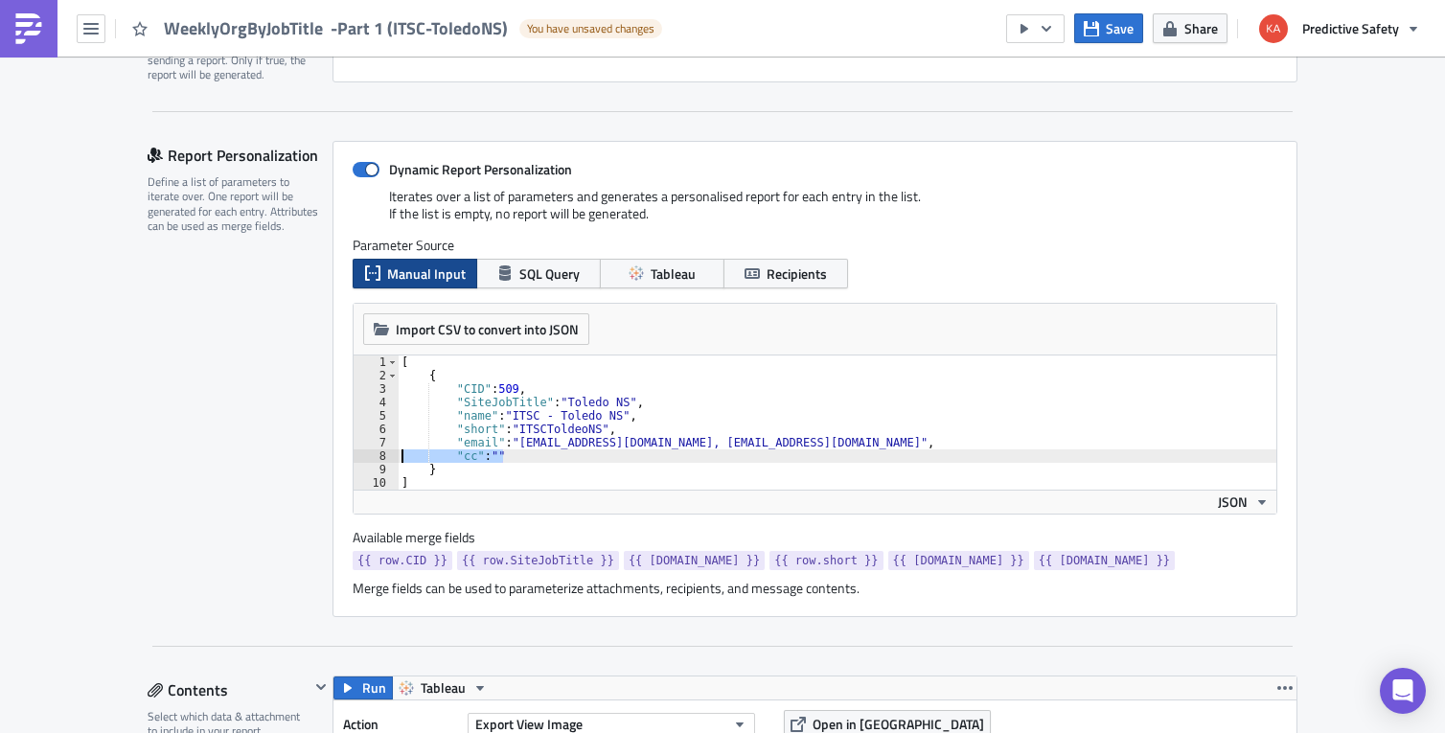
drag, startPoint x: 514, startPoint y: 456, endPoint x: 368, endPoint y: 458, distance: 146.6
click at [398, 458] on div "[ { "CID" : 509 , "SiteJobTitle" : "Toledo NS" , "name" : "ITSC - Toledo NS" , …" at bounding box center [837, 422] width 879 height 134
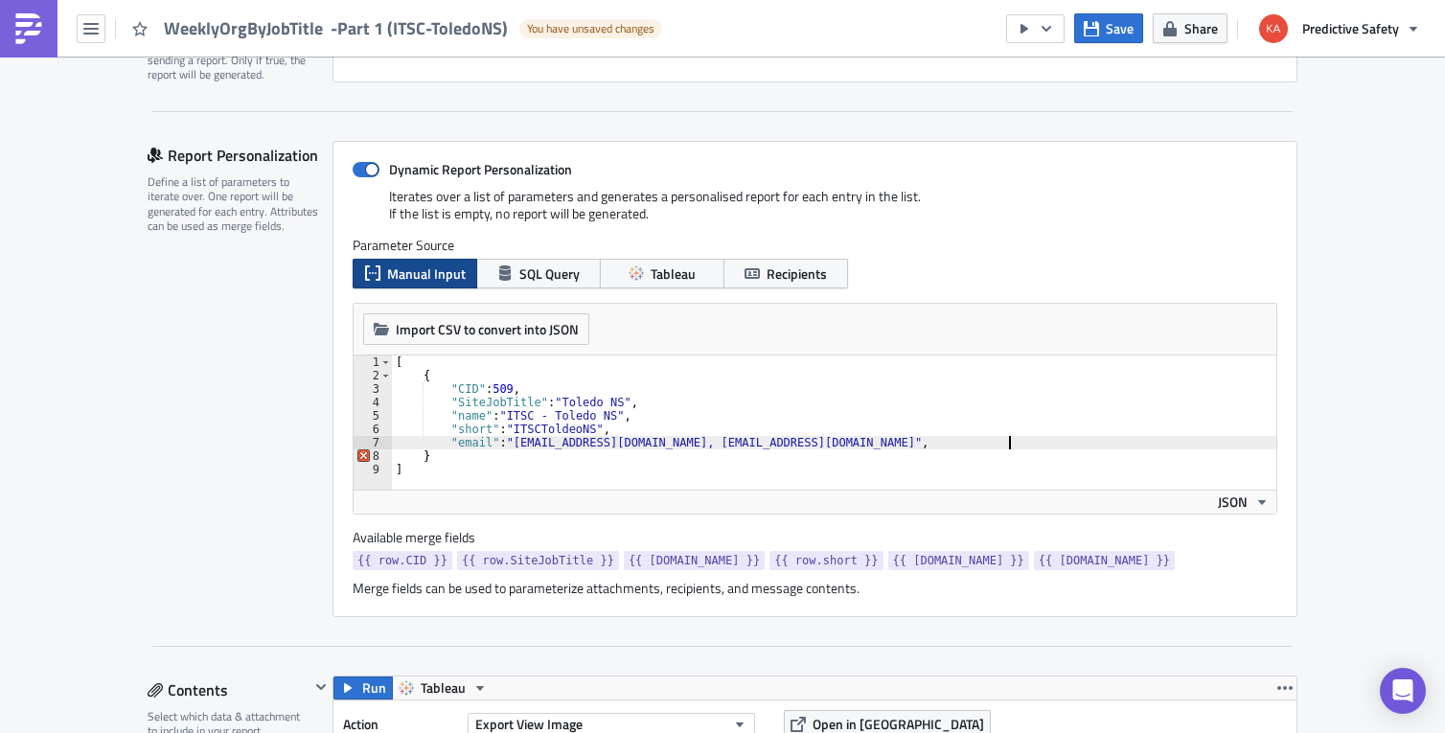
type textarea ""email": "toledo_alertmeteradmin@conglobal.com, pushmetricsreports@predictivesa…"
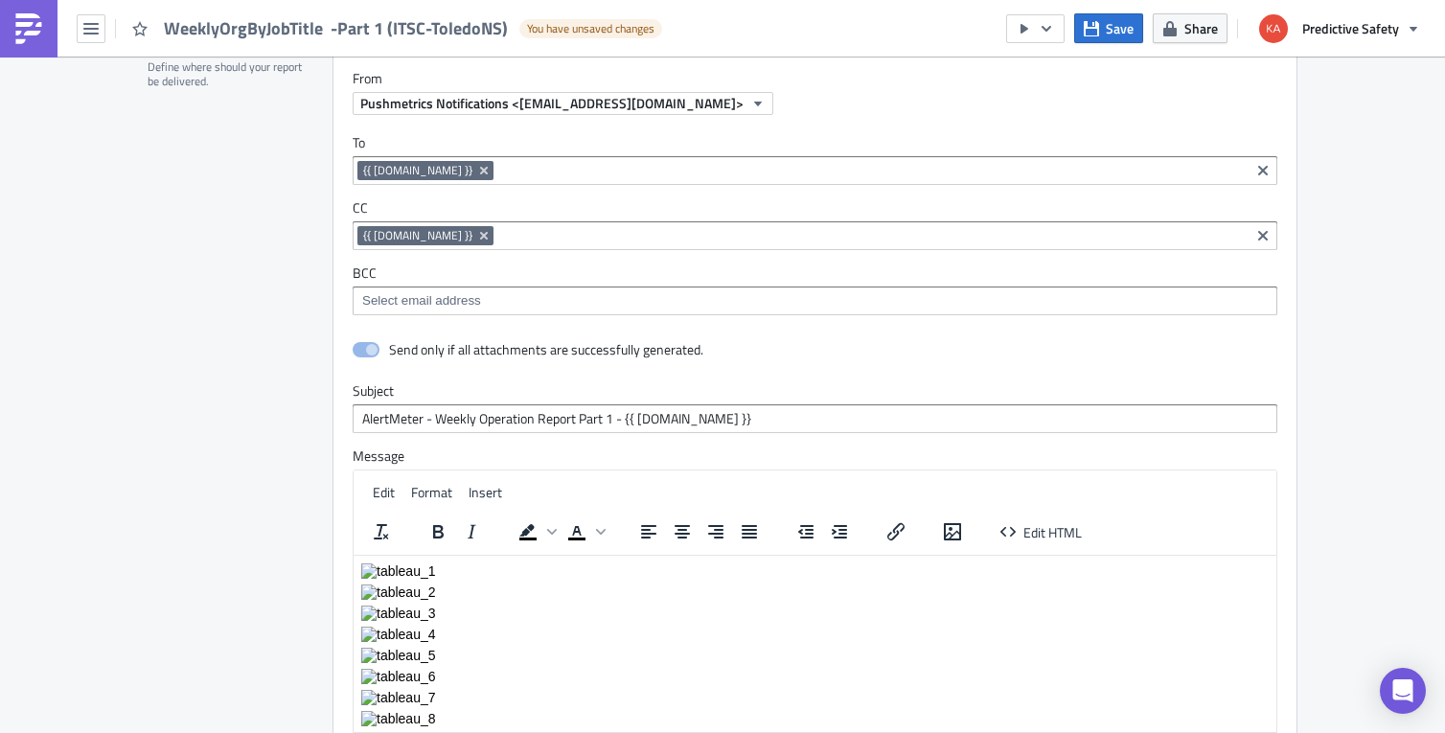
scroll to position [4083, 0]
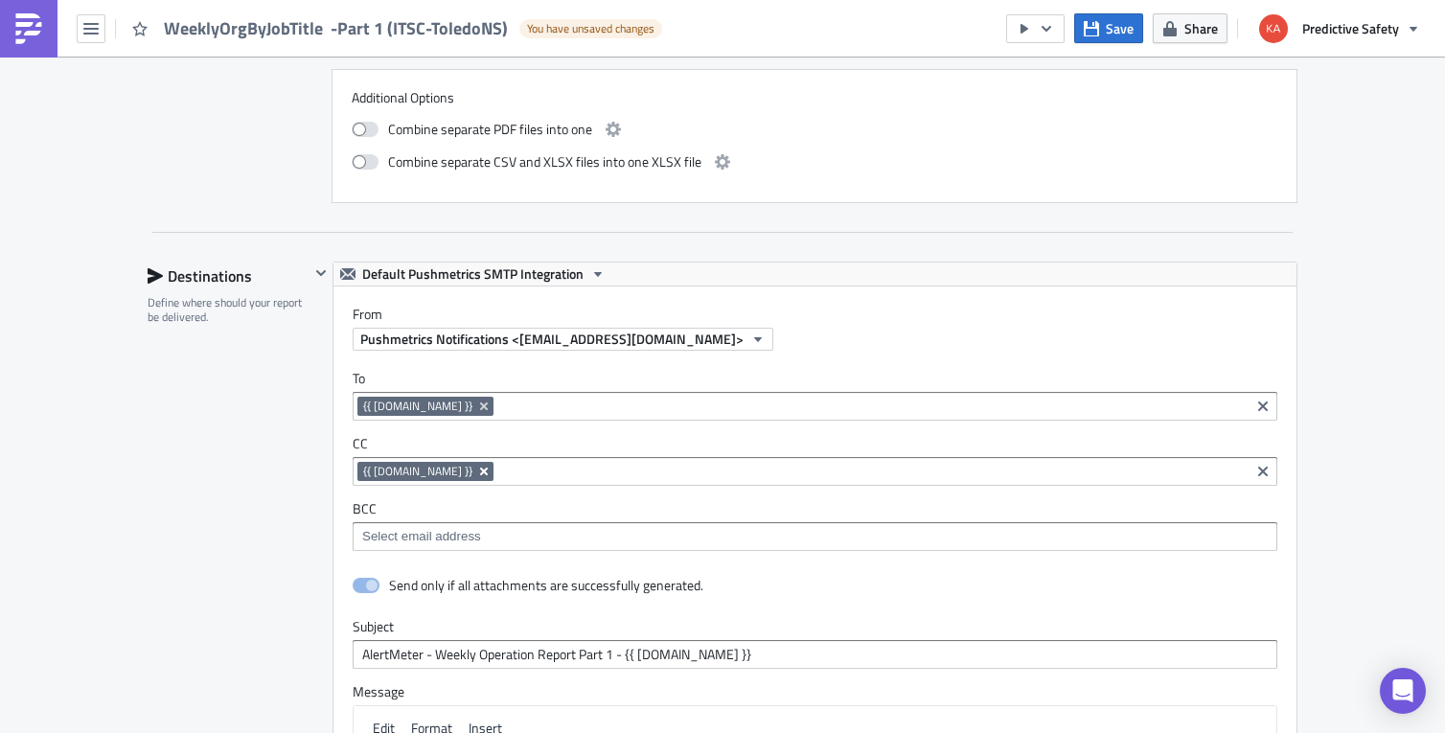
click at [476, 473] on icon "Remove Tag" at bounding box center [483, 471] width 15 height 15
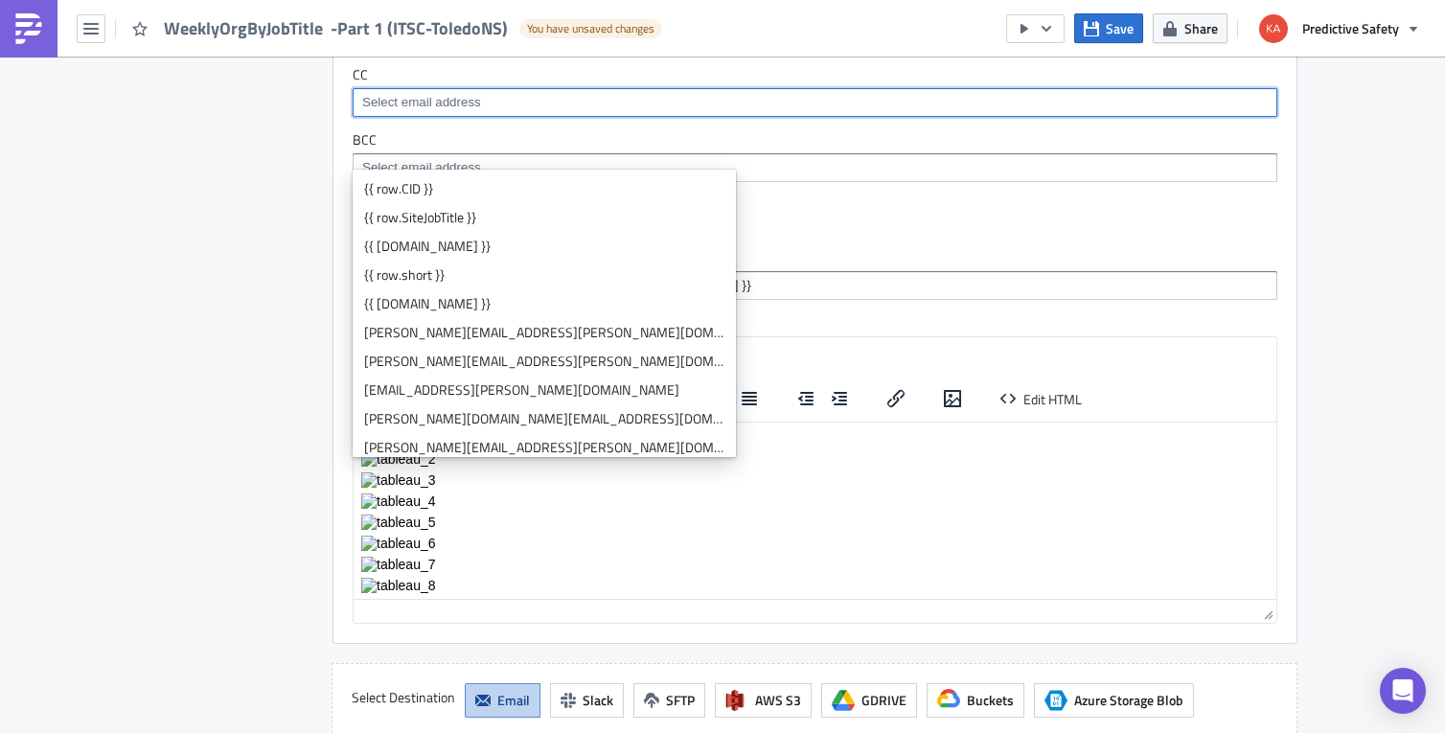
scroll to position [4808, 0]
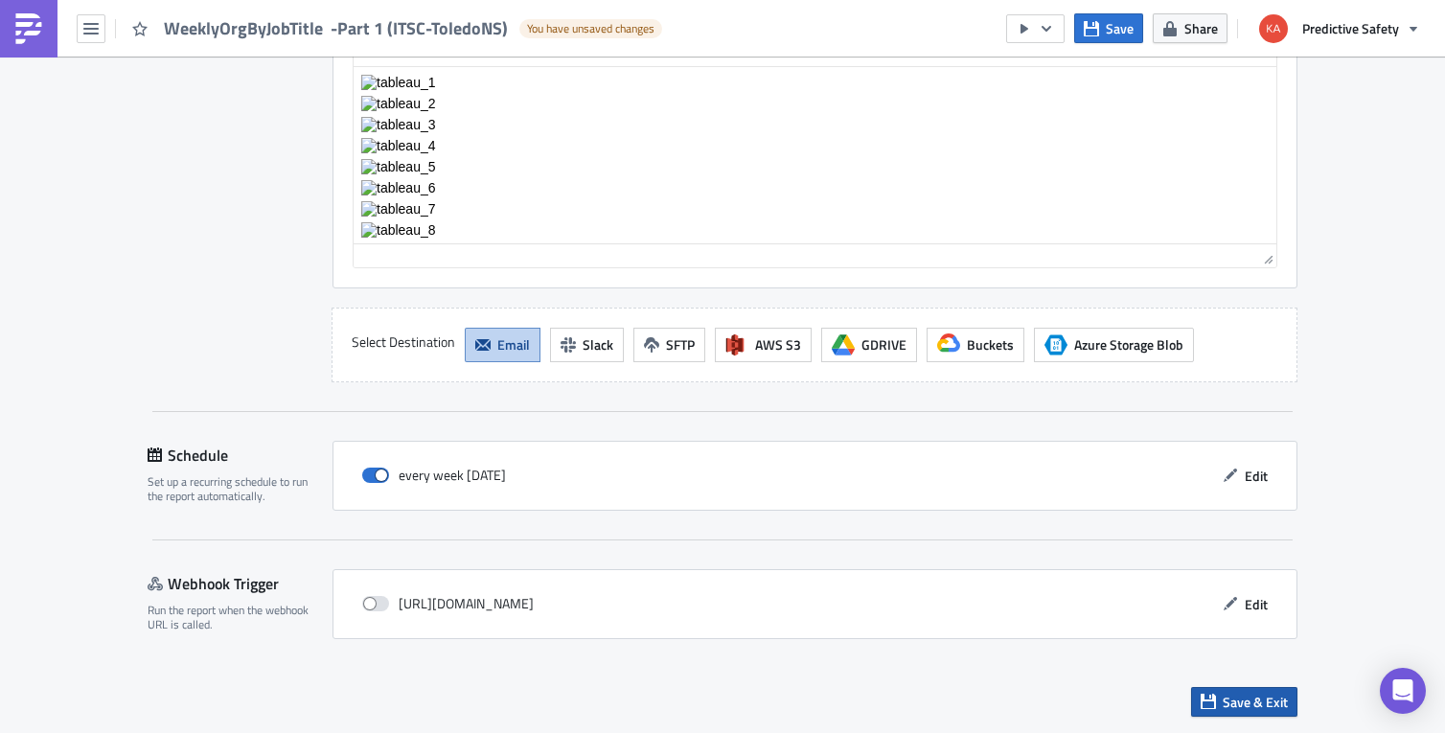
click at [1266, 709] on span "Save & Exit" at bounding box center [1254, 702] width 65 height 20
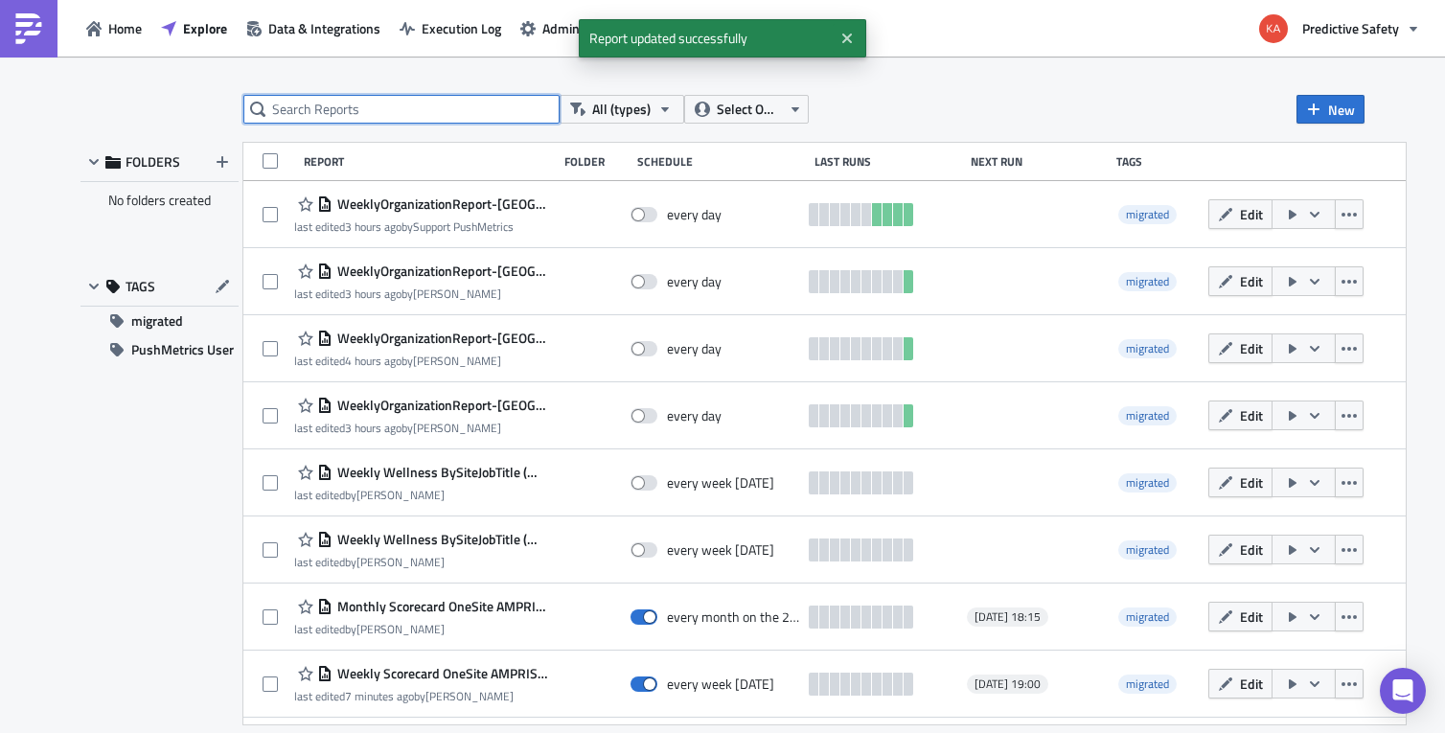
click at [365, 113] on input "text" at bounding box center [401, 109] width 316 height 29
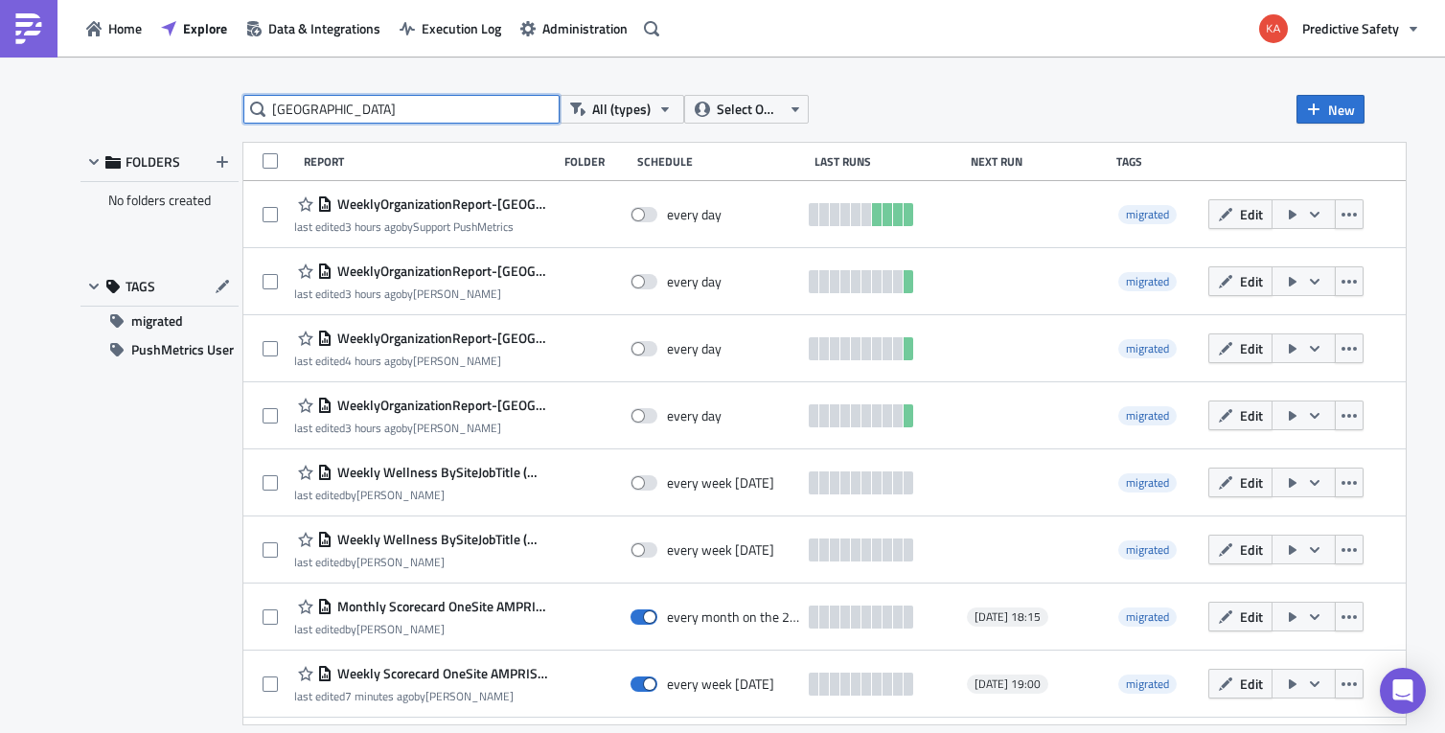
type input "toledo"
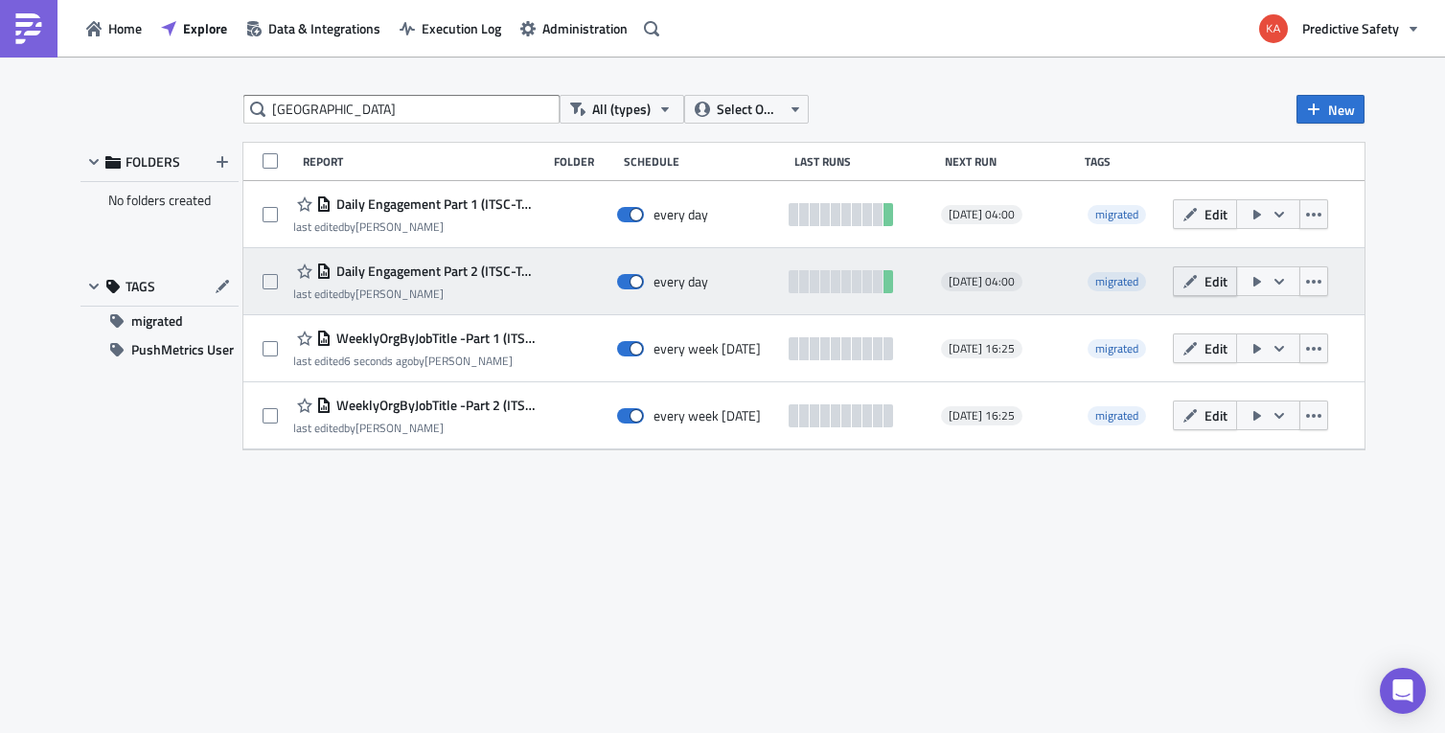
click at [1210, 282] on span "Edit" at bounding box center [1215, 281] width 23 height 20
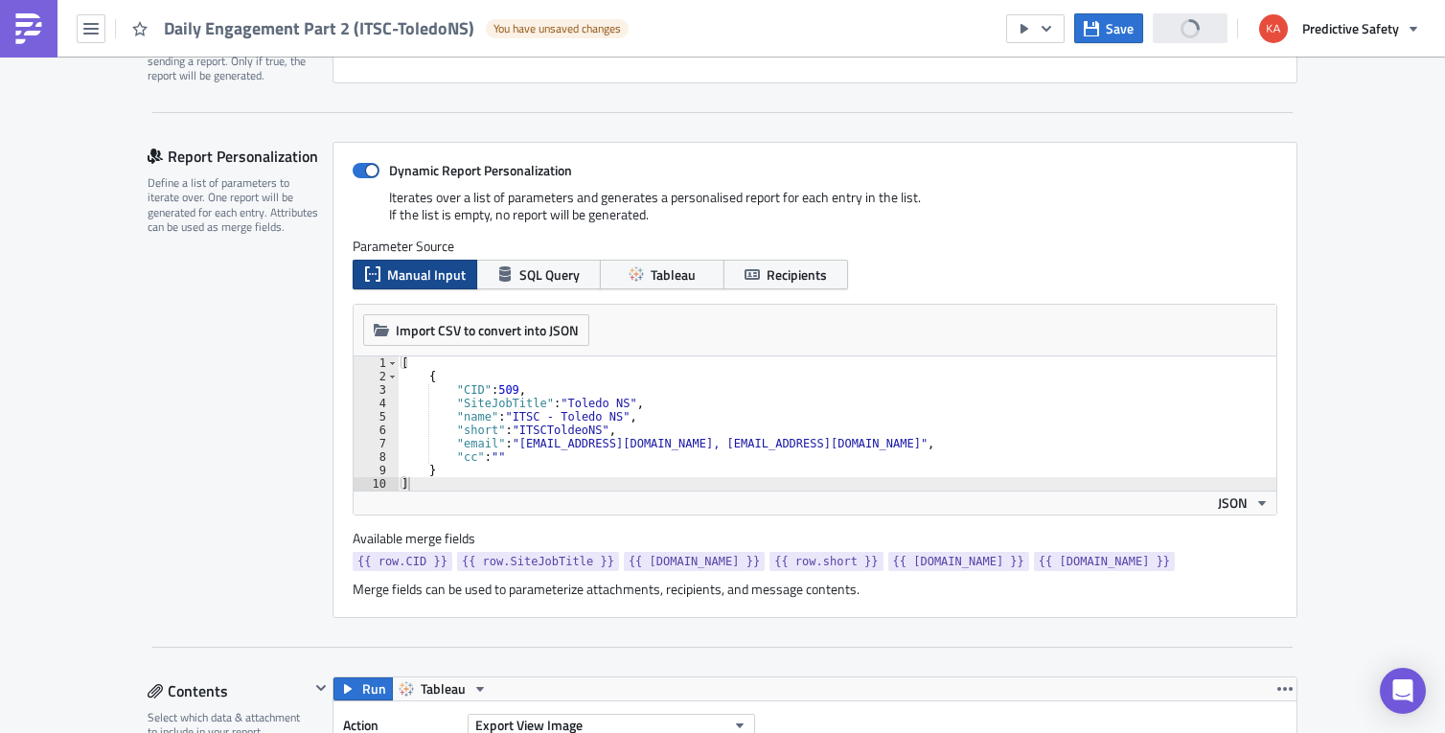
scroll to position [362, 0]
type textarea ""cc": """
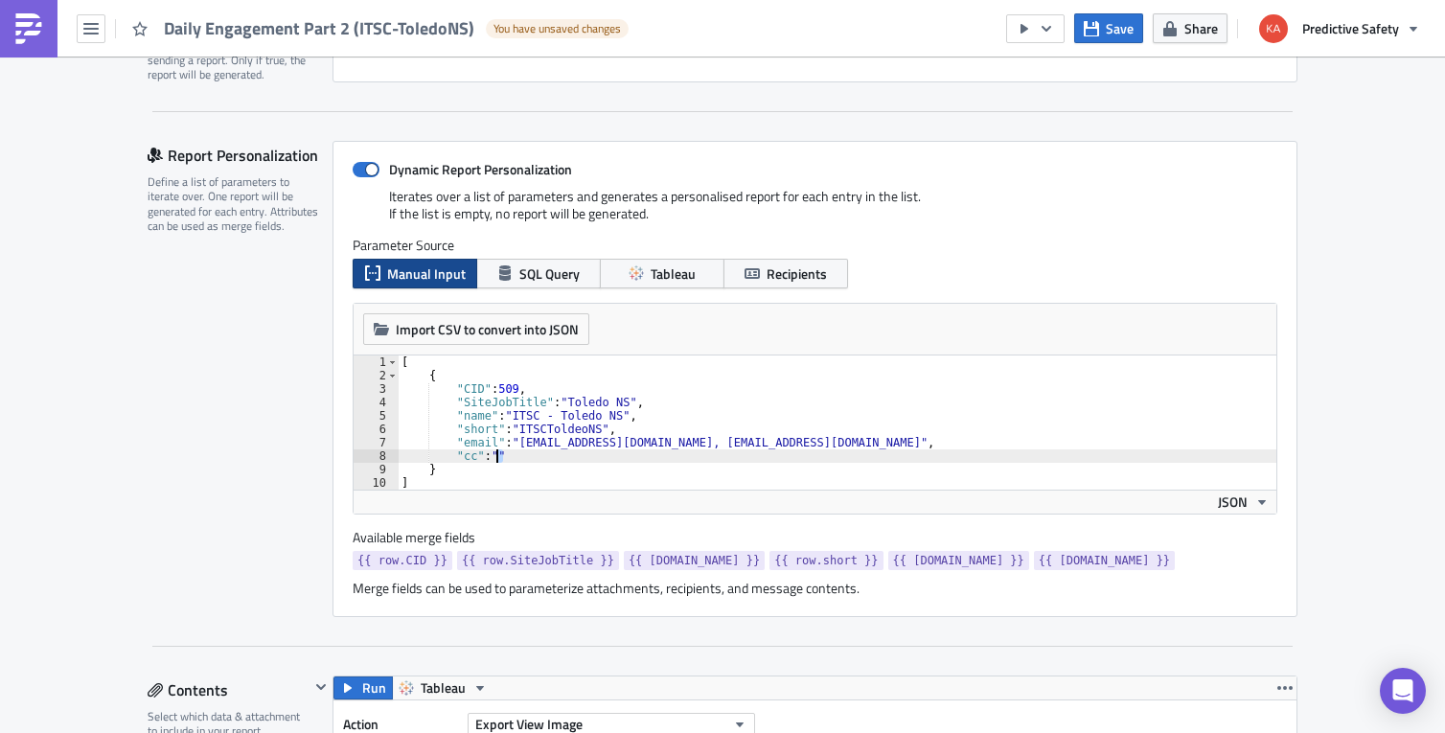
scroll to position [0, 0]
drag, startPoint x: 513, startPoint y: 455, endPoint x: 376, endPoint y: 455, distance: 137.0
click at [398, 455] on div "[ { "CID" : 509 , "SiteJobTitle" : "Toledo NS" , "name" : "ITSC - Toledo NS" , …" at bounding box center [837, 422] width 879 height 134
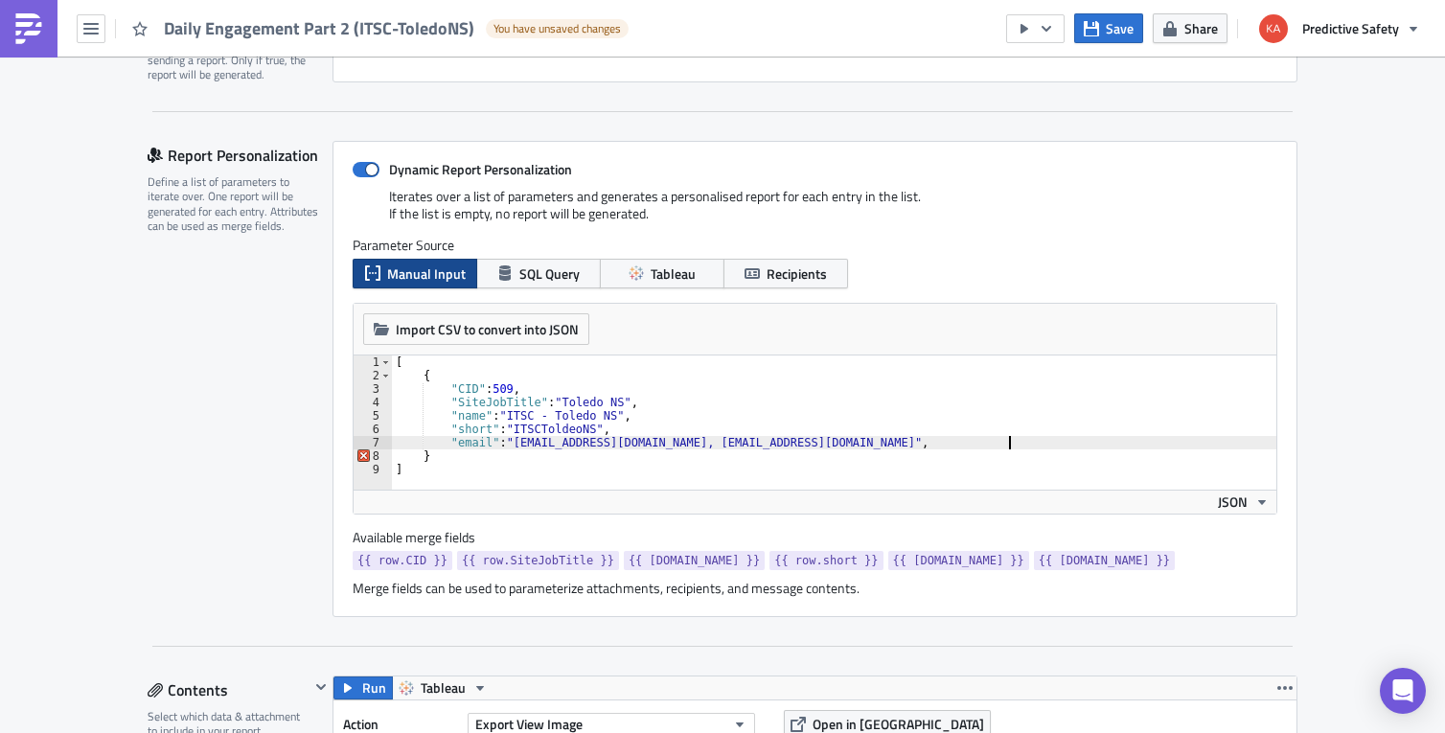
type textarea ""email": "toledo_alertmeteradmin@conglobal.com, pushmetricsreports@predictivesa…"
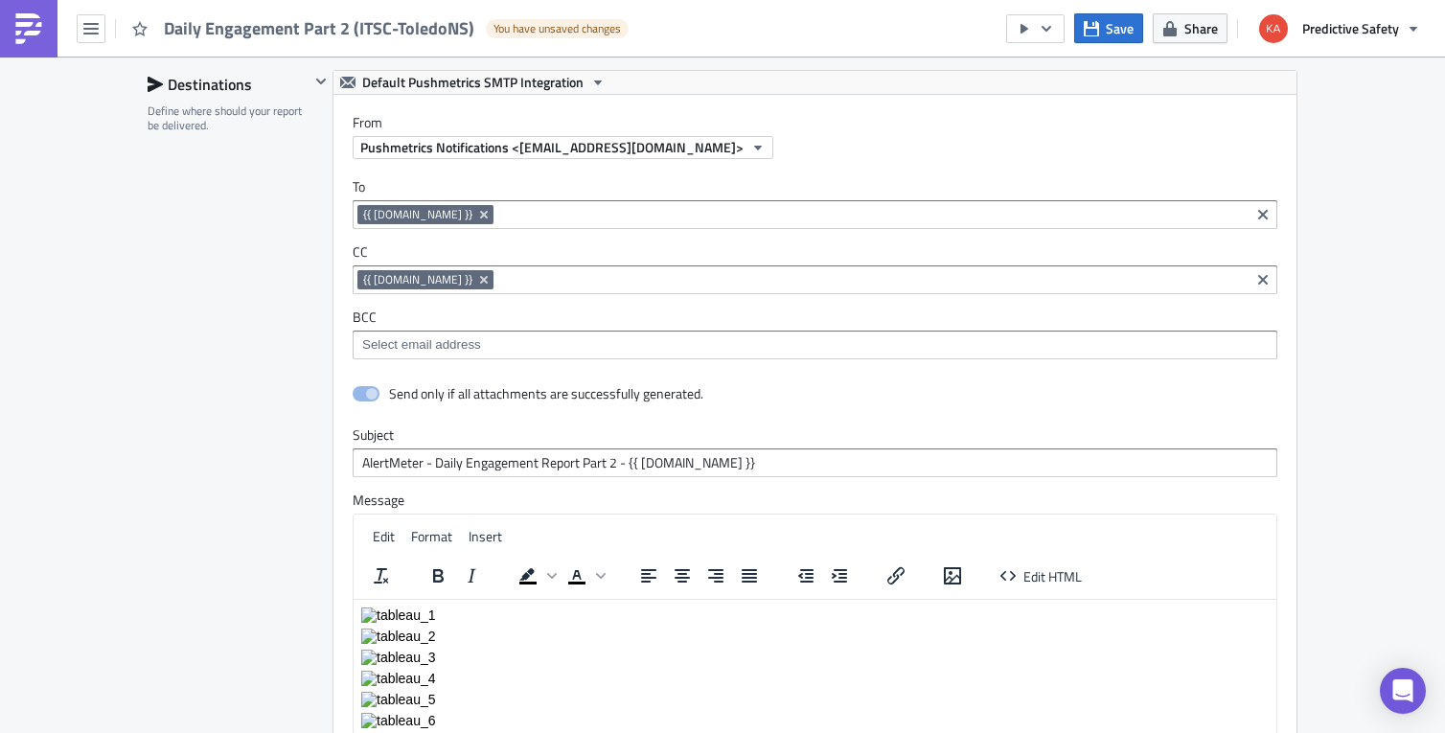
scroll to position [4346, 0]
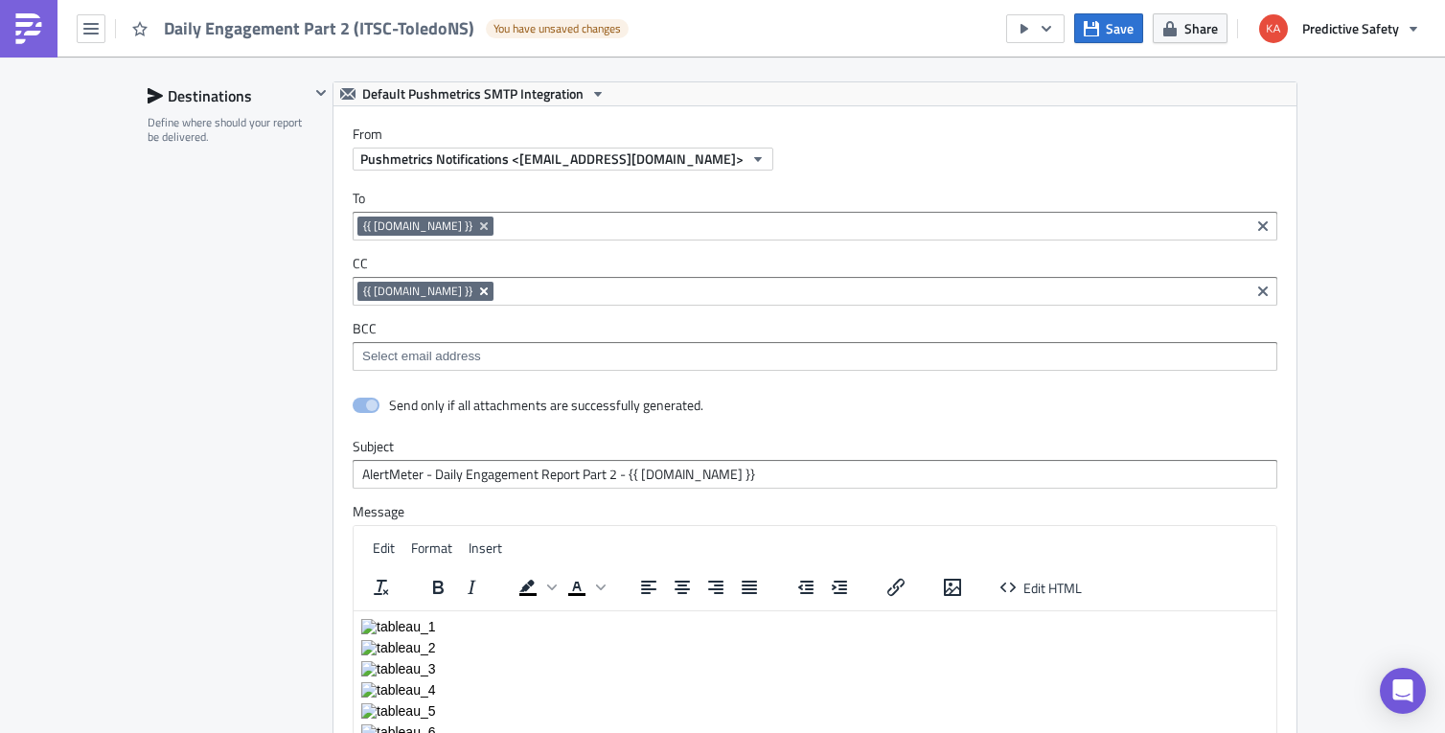
click at [476, 293] on icon "Remove Tag" at bounding box center [483, 291] width 15 height 15
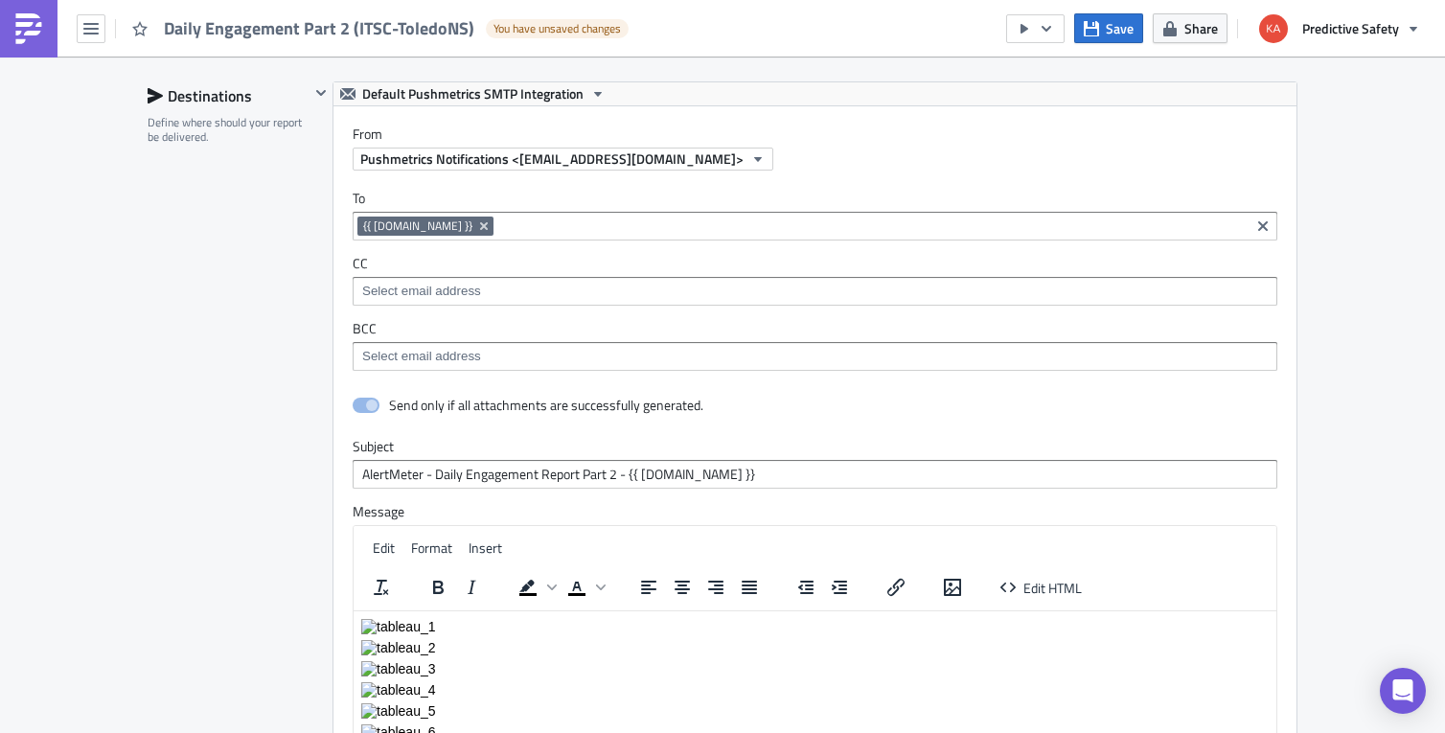
scroll to position [4890, 0]
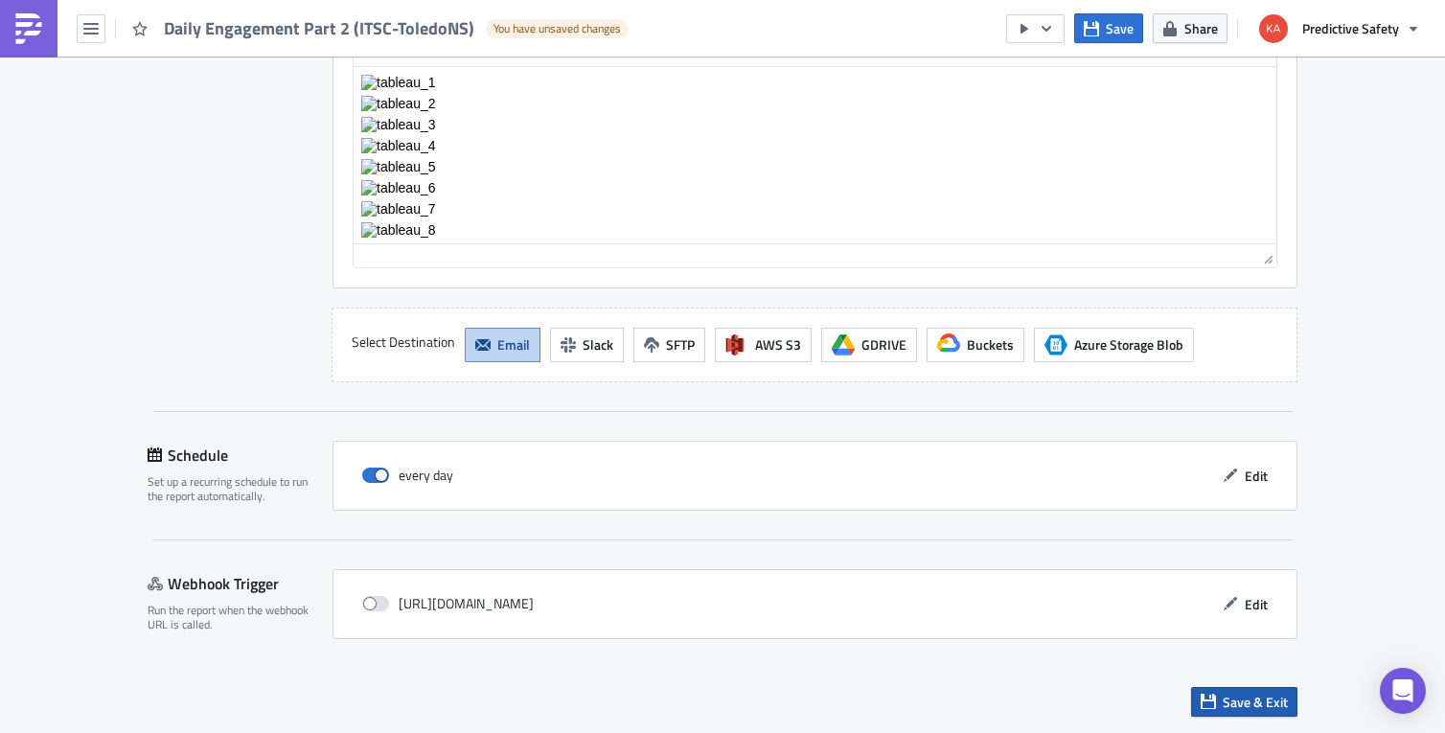
click at [1251, 706] on span "Save & Exit" at bounding box center [1254, 702] width 65 height 20
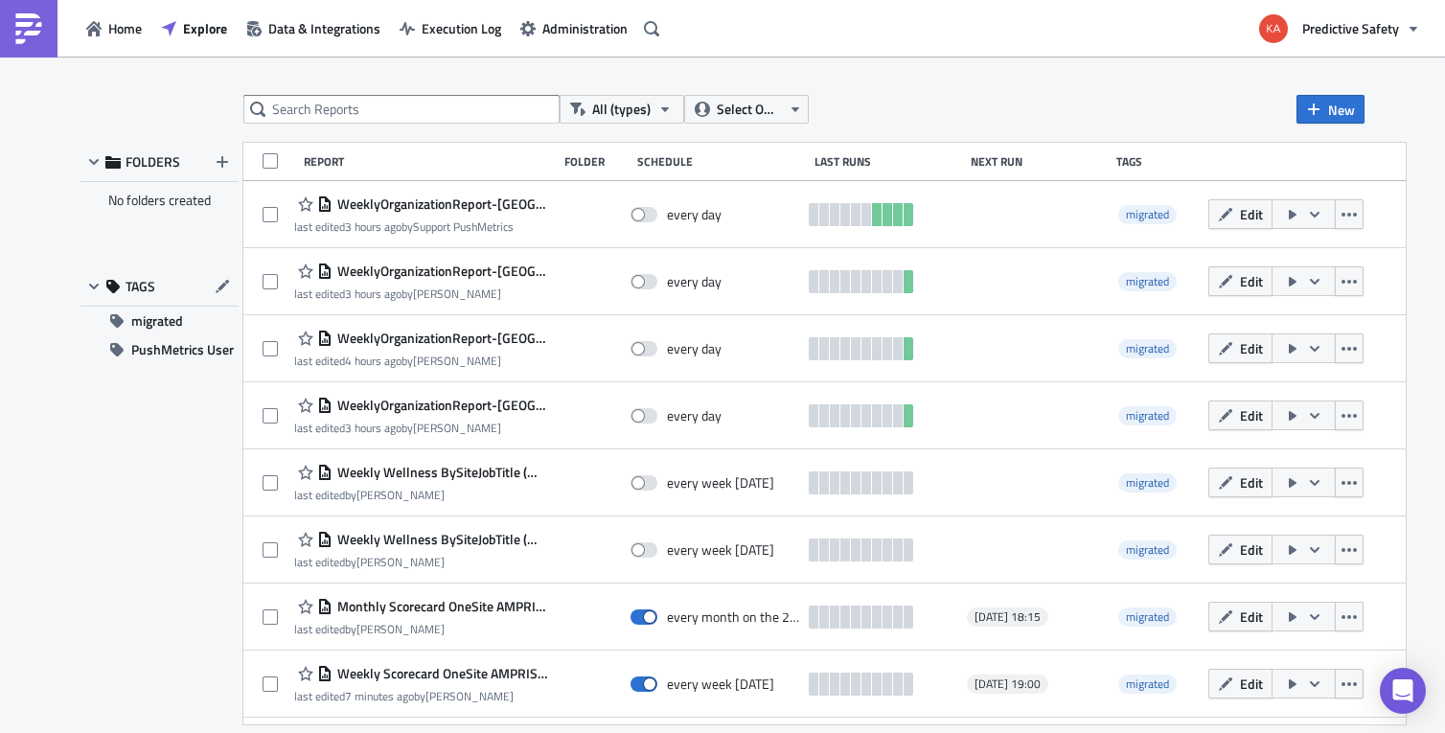
click at [978, 159] on div "Next Run" at bounding box center [1039, 161] width 136 height 14
click at [798, 108] on icon "button" at bounding box center [795, 109] width 8 height 5
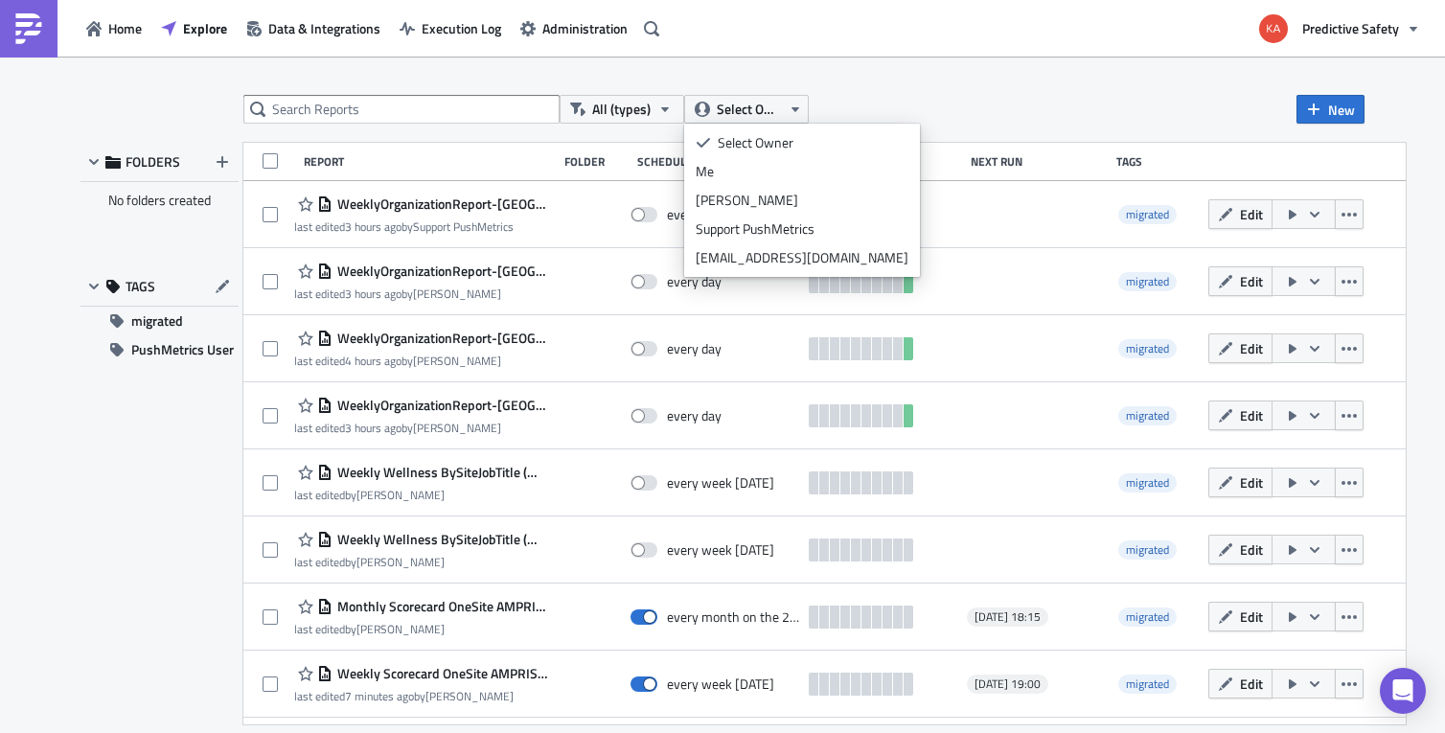
click at [1043, 81] on div "All (types) Select Owner New FOLDERS No folders created TAGS migrated PushMetri…" at bounding box center [722, 396] width 1445 height 679
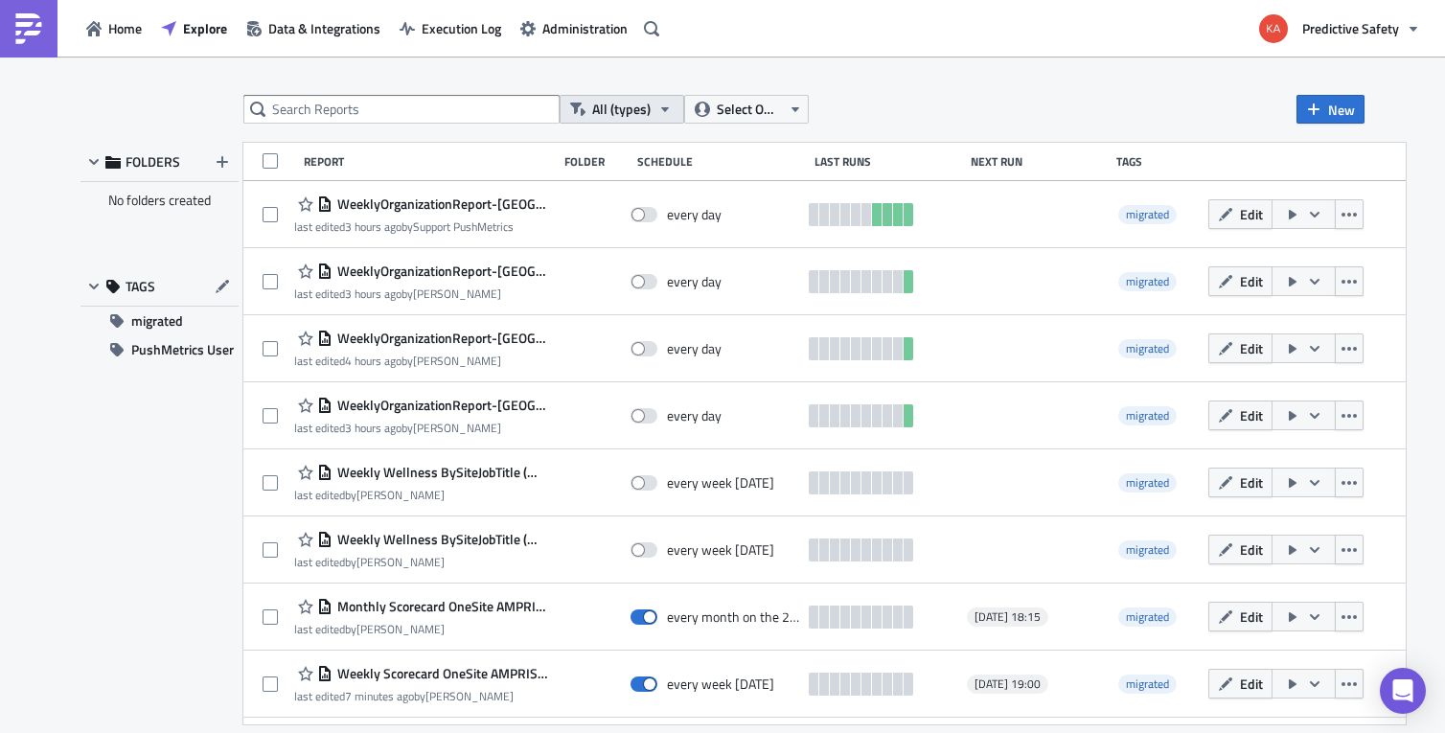
click at [664, 111] on icon "button" at bounding box center [665, 109] width 8 height 5
click at [1000, 86] on div "All (types) Select Owner New FOLDERS No folders created TAGS migrated PushMetri…" at bounding box center [722, 396] width 1445 height 679
click at [117, 29] on span "Home" at bounding box center [125, 28] width 34 height 20
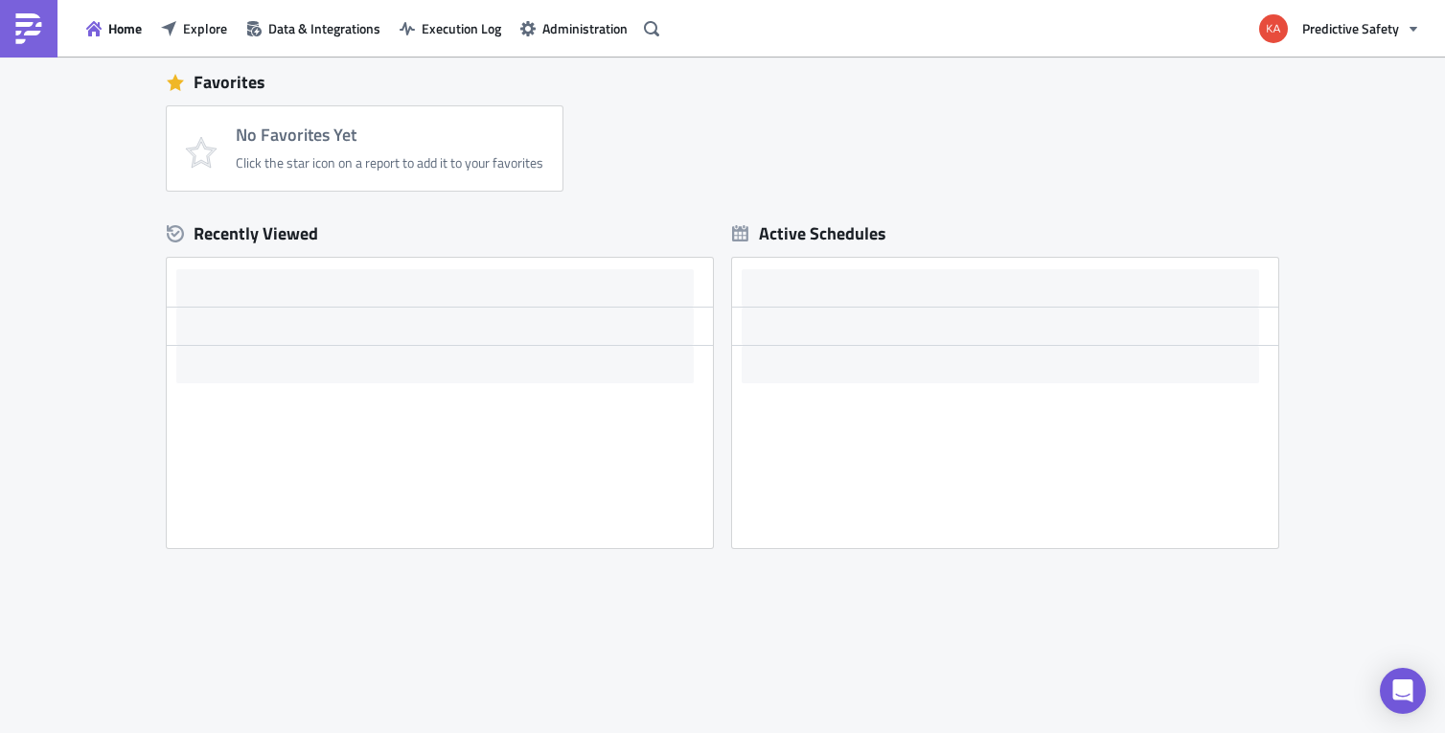
scroll to position [438, 0]
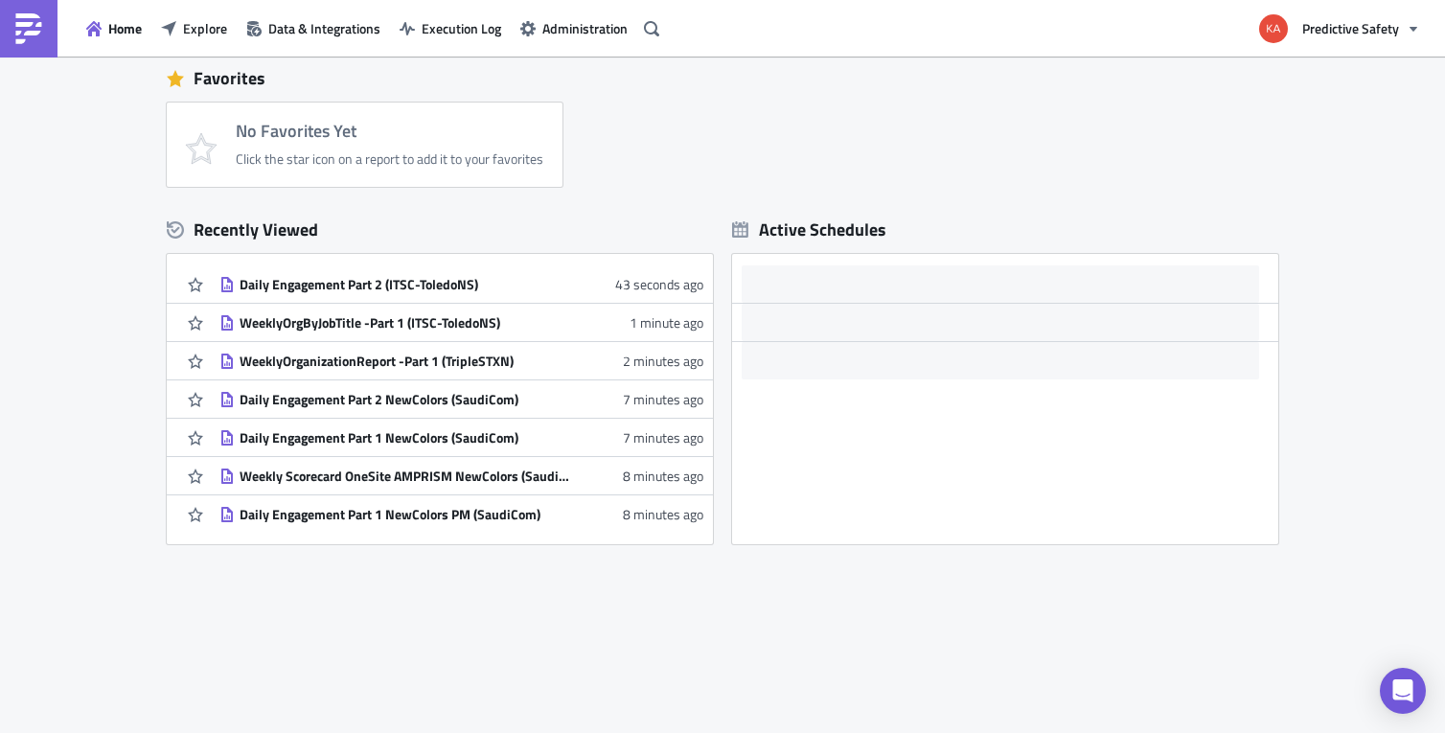
click at [1335, 286] on div "New Looking for PushMetrics v1? Welcome to the new, upgraded PushMetrics. If yo…" at bounding box center [722, 177] width 1445 height 1117
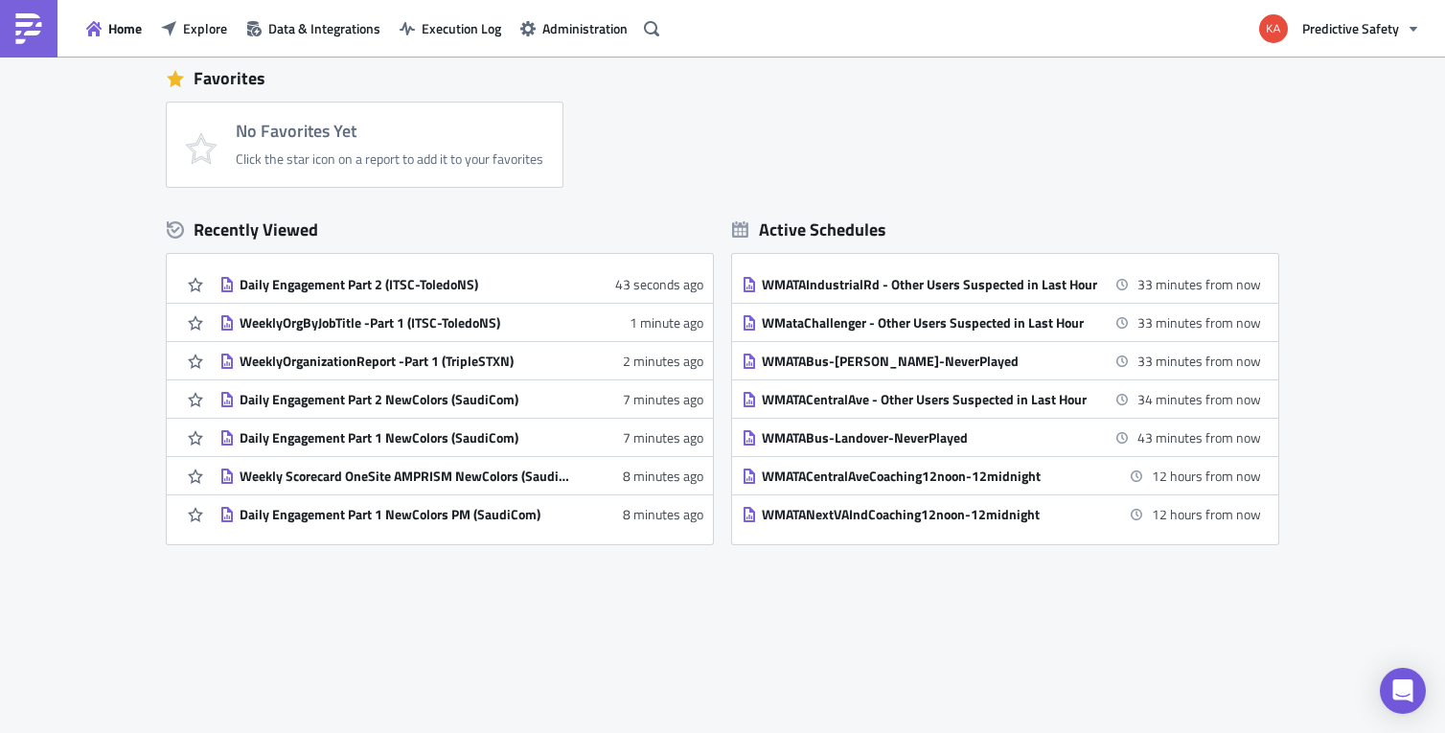
scroll to position [0, 0]
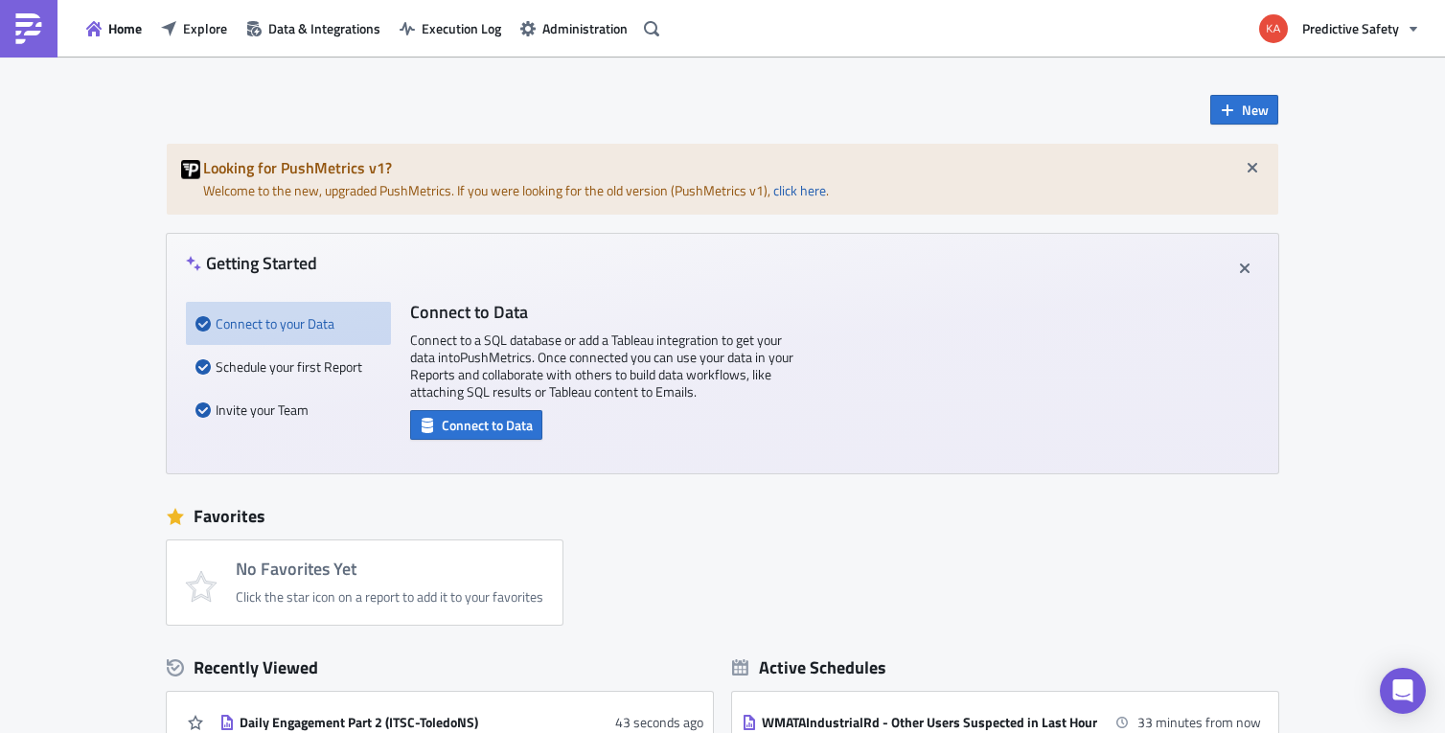
click at [1056, 542] on div "No Favorites Yet Click the star icon on a report to add it to your favorites" at bounding box center [732, 582] width 1131 height 84
